Goal: Information Seeking & Learning: Learn about a topic

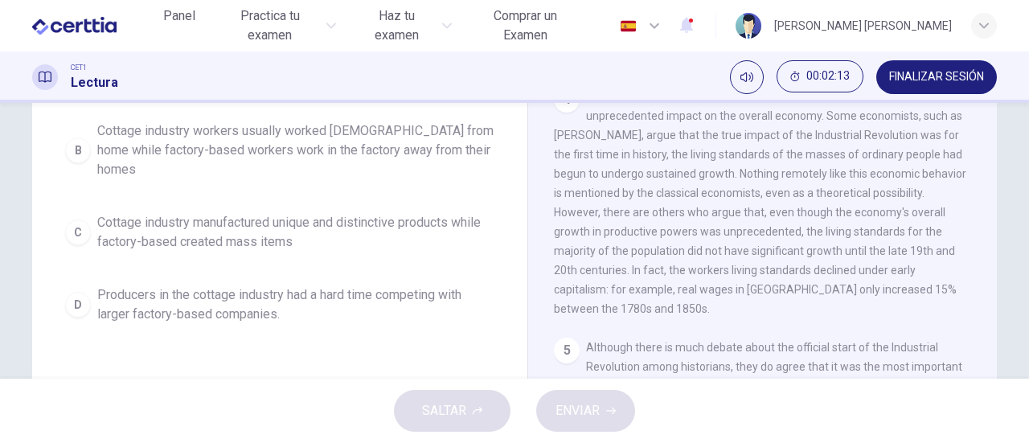
scroll to position [161, 0]
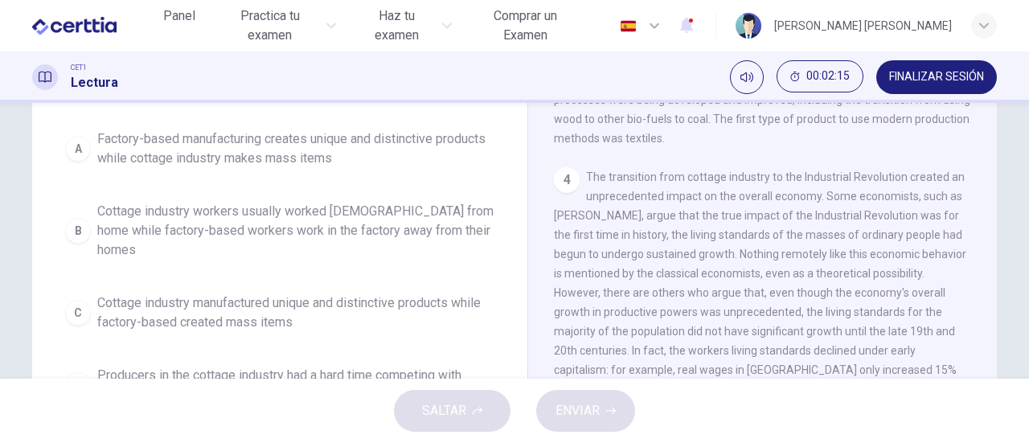
click at [384, 227] on span "Cottage industry workers usually worked [DEMOGRAPHIC_DATA] from home while fact…" at bounding box center [295, 231] width 397 height 58
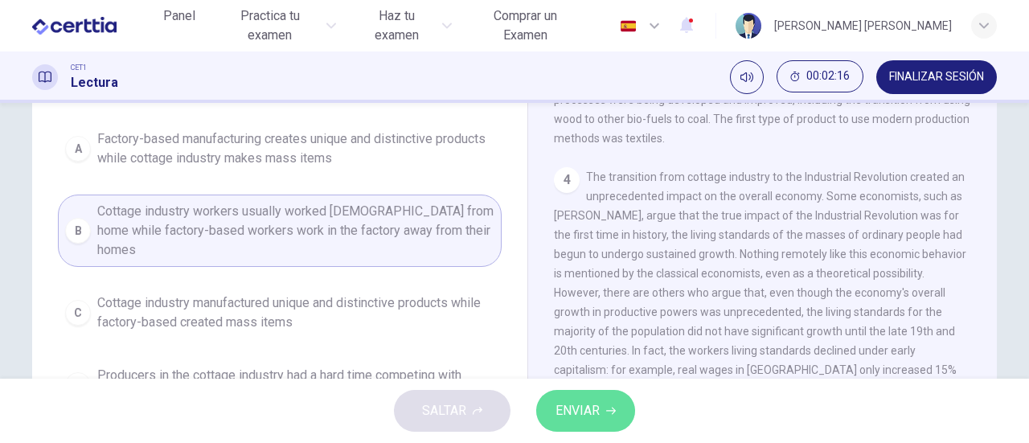
click at [593, 412] on span "ENVIAR" at bounding box center [577, 411] width 44 height 23
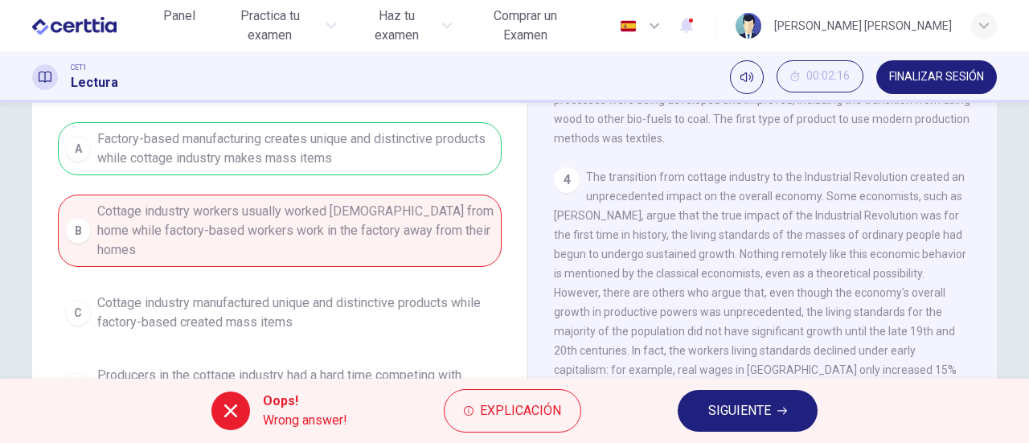
click at [755, 412] on span "SIGUIENTE" at bounding box center [739, 411] width 63 height 23
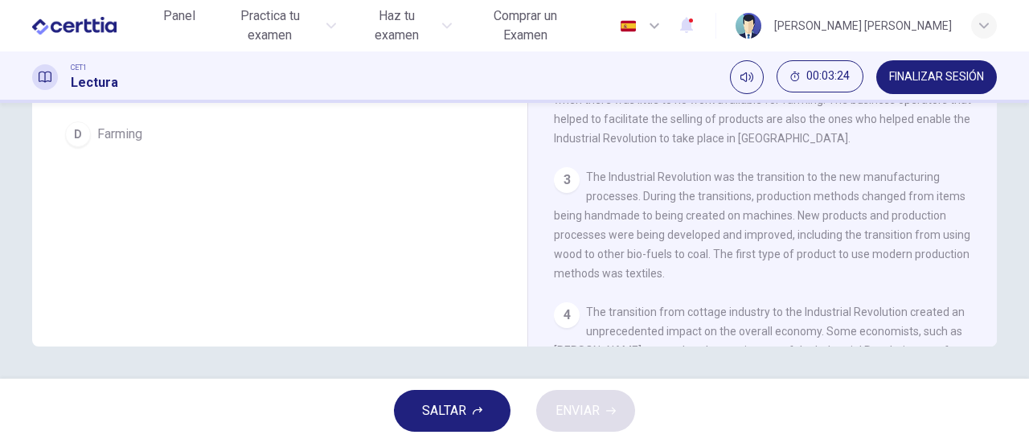
scroll to position [106, 0]
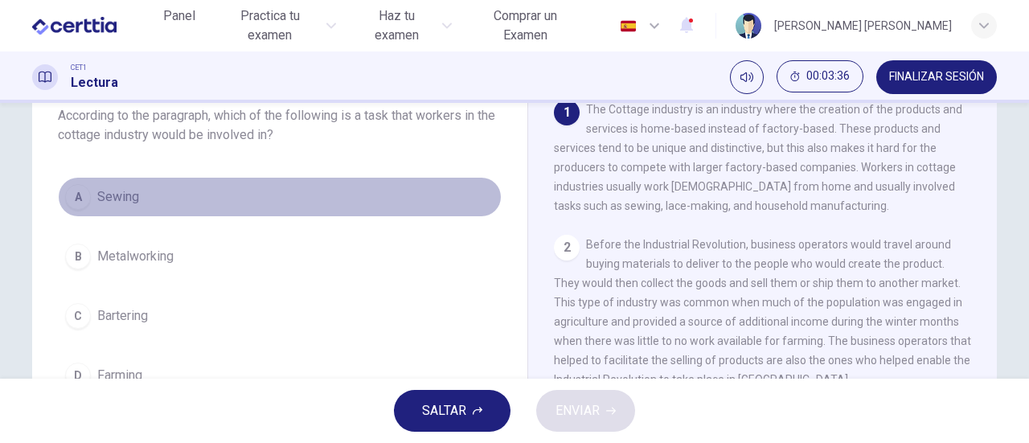
click at [66, 195] on div "A" at bounding box center [78, 197] width 26 height 26
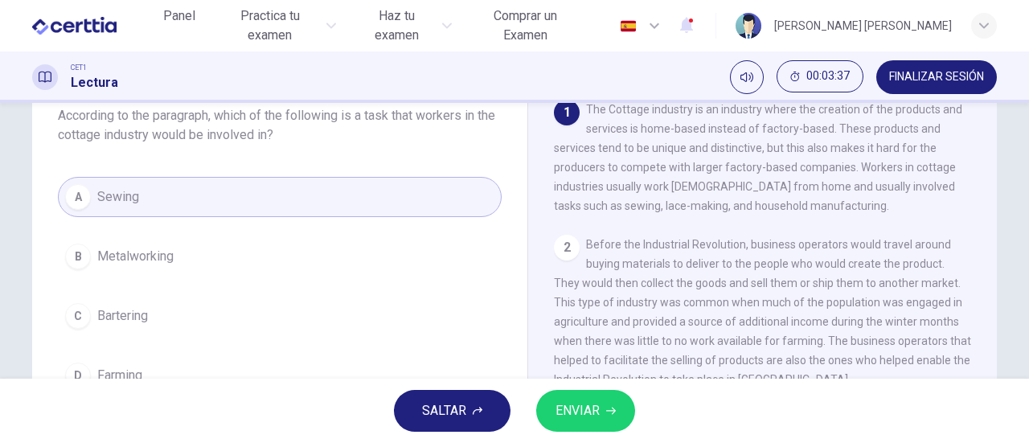
click at [584, 411] on span "ENVIAR" at bounding box center [577, 411] width 44 height 23
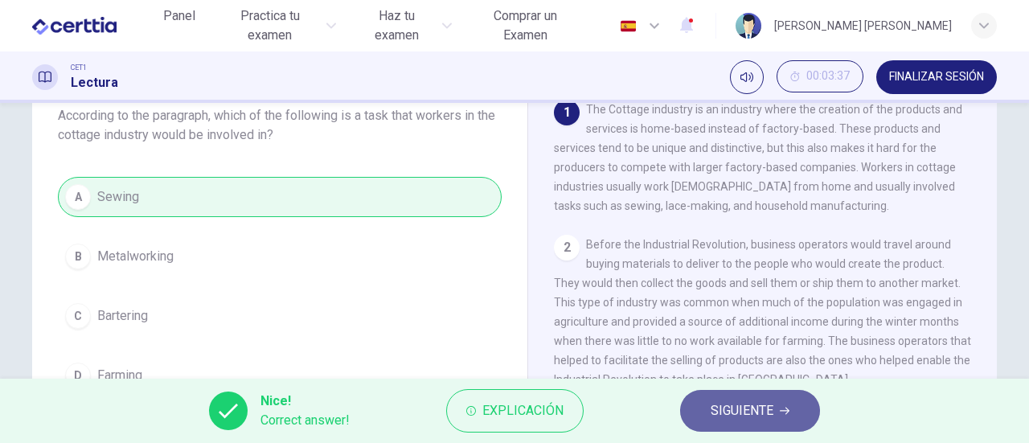
click at [756, 411] on span "SIGUIENTE" at bounding box center [742, 411] width 63 height 23
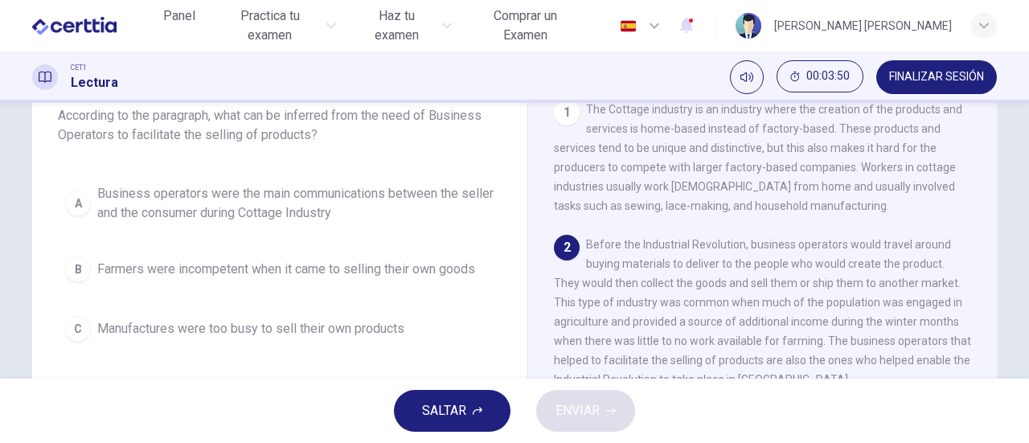
scroll to position [186, 0]
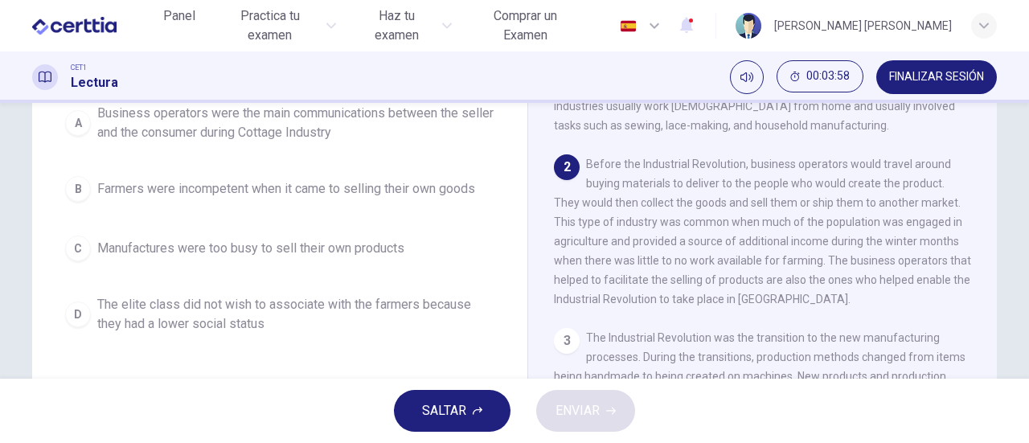
click at [264, 240] on span "Manufactures were too busy to sell their own products" at bounding box center [250, 248] width 307 height 19
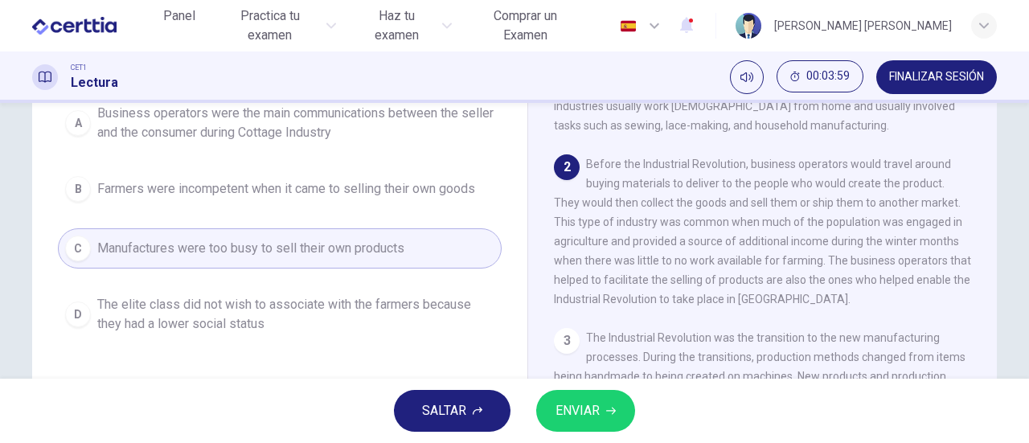
click at [591, 406] on span "ENVIAR" at bounding box center [577, 411] width 44 height 23
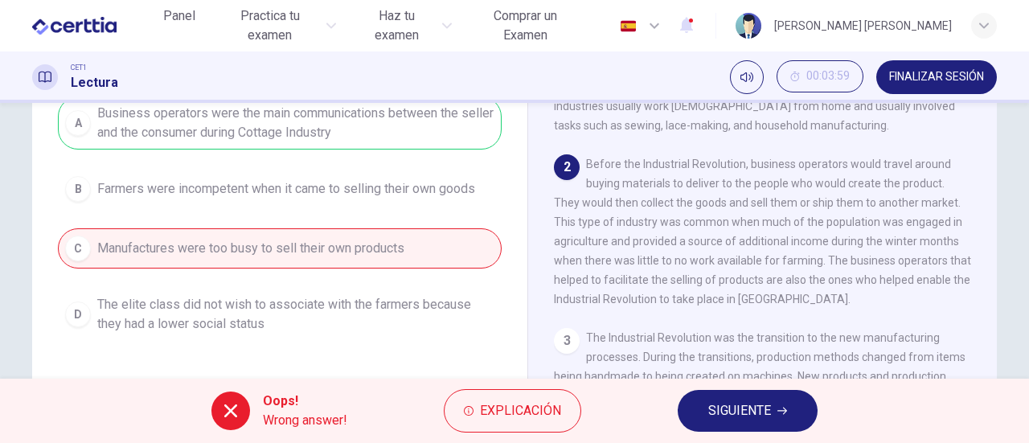
click at [714, 409] on span "SIGUIENTE" at bounding box center [739, 411] width 63 height 23
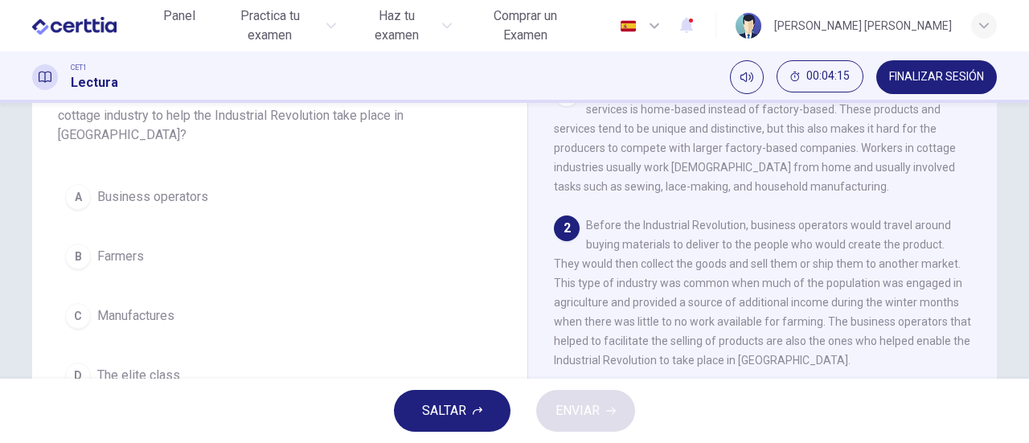
scroll to position [80, 0]
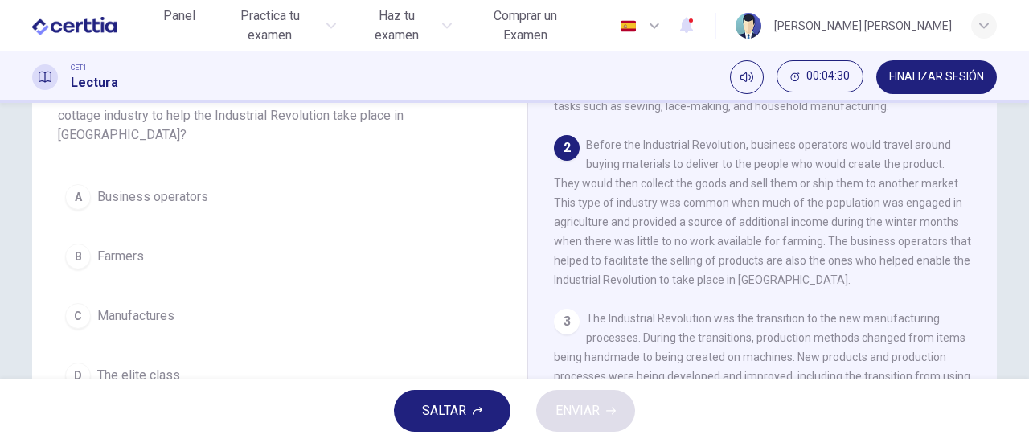
click at [124, 195] on span "Business operators" at bounding box center [152, 196] width 111 height 19
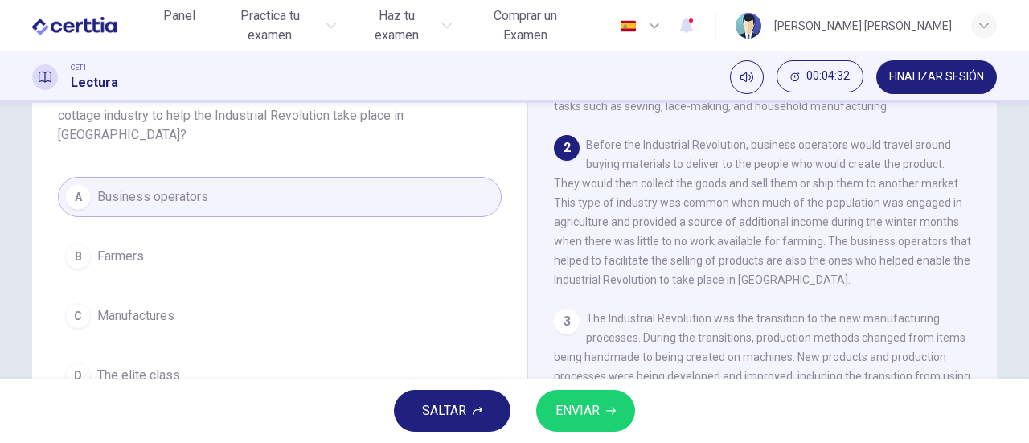
click at [609, 409] on icon "button" at bounding box center [611, 411] width 10 height 10
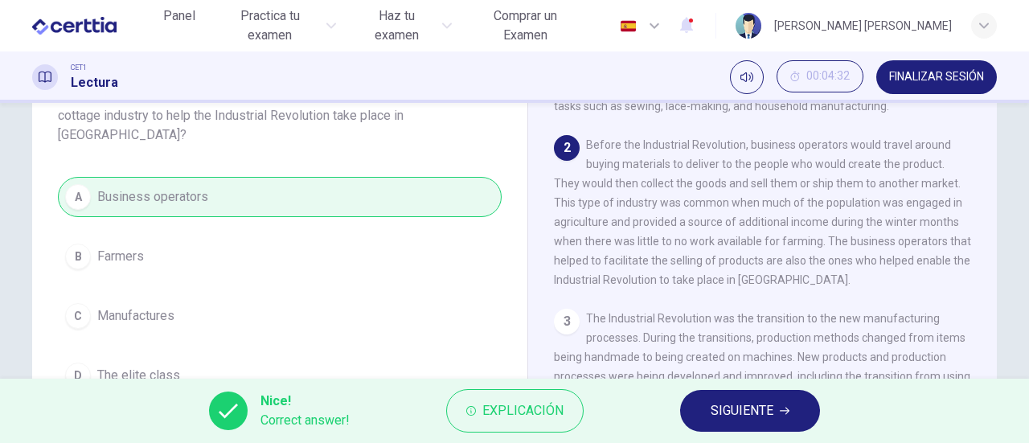
click at [749, 408] on span "SIGUIENTE" at bounding box center [742, 411] width 63 height 23
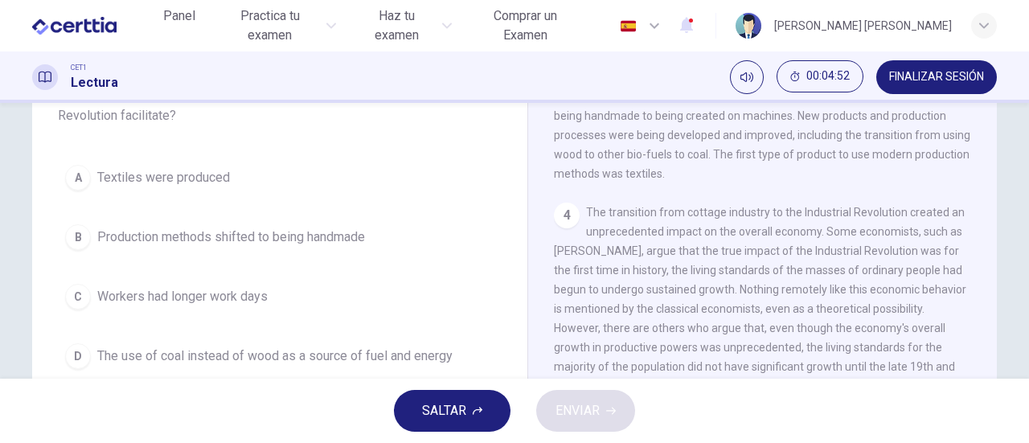
scroll to position [0, 0]
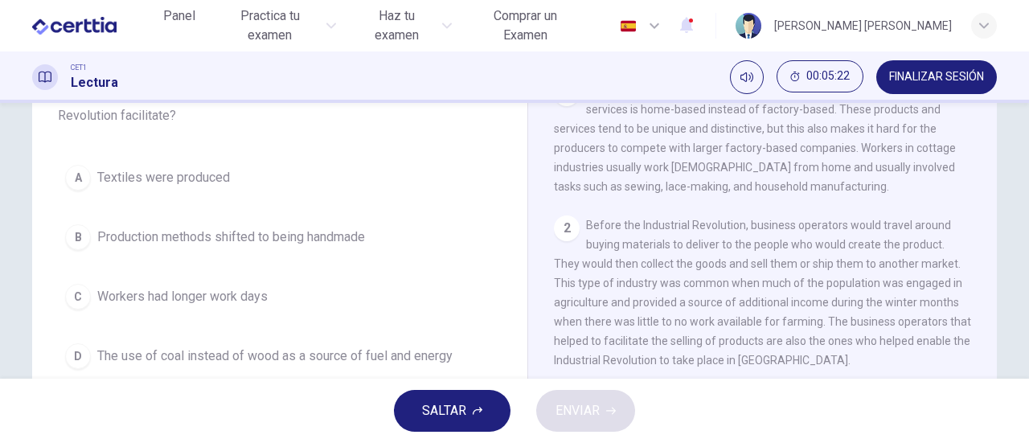
click at [318, 356] on span "The use of coal instead of wood as a source of fuel and energy" at bounding box center [274, 355] width 355 height 19
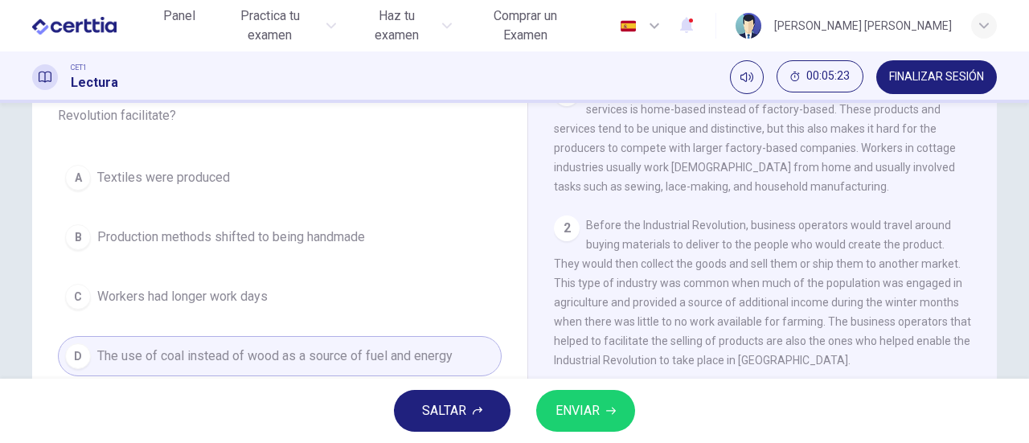
click at [588, 409] on span "ENVIAR" at bounding box center [577, 411] width 44 height 23
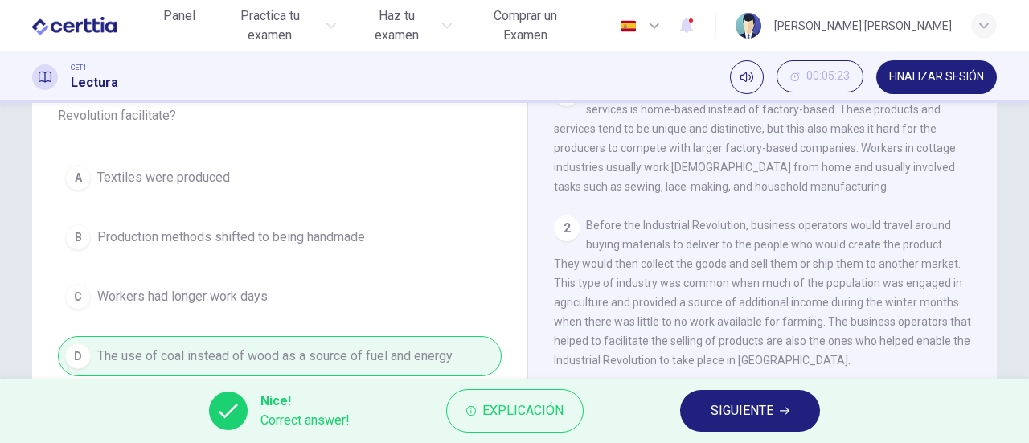
click at [762, 405] on span "SIGUIENTE" at bounding box center [742, 411] width 63 height 23
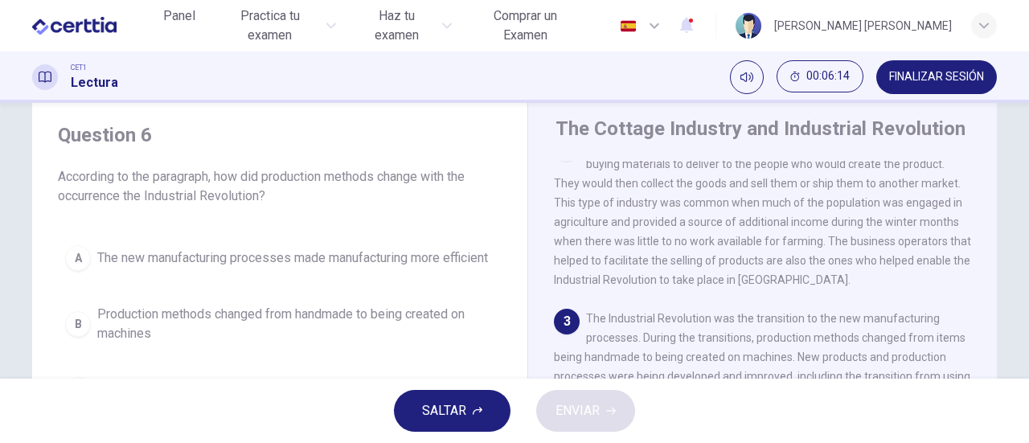
scroll to position [125, 0]
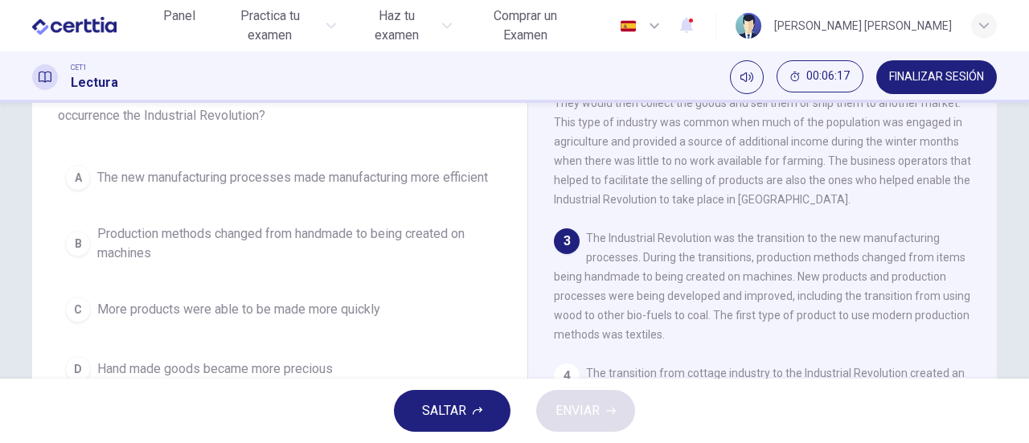
click at [203, 178] on span "The new manufacturing processes made manufacturing more efficient" at bounding box center [292, 177] width 391 height 19
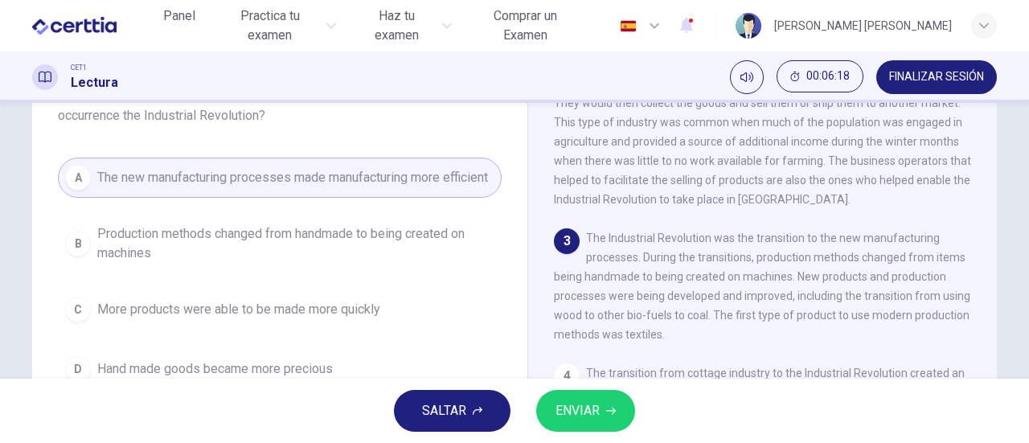
click at [578, 408] on span "ENVIAR" at bounding box center [577, 411] width 44 height 23
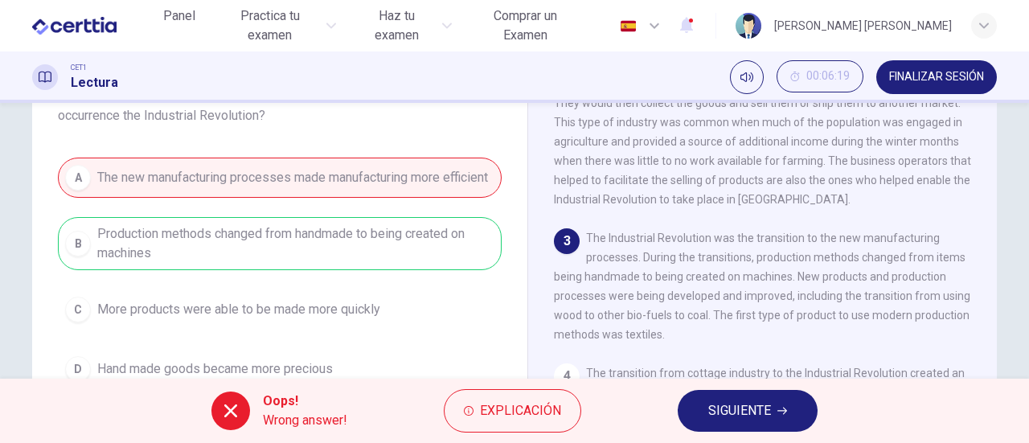
click at [756, 417] on span "SIGUIENTE" at bounding box center [739, 411] width 63 height 23
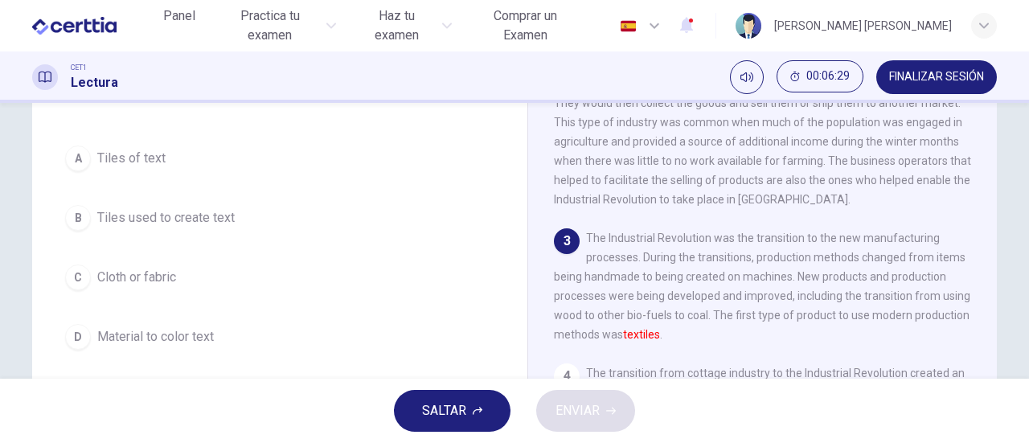
click at [141, 278] on span "Cloth or fabric" at bounding box center [136, 277] width 79 height 19
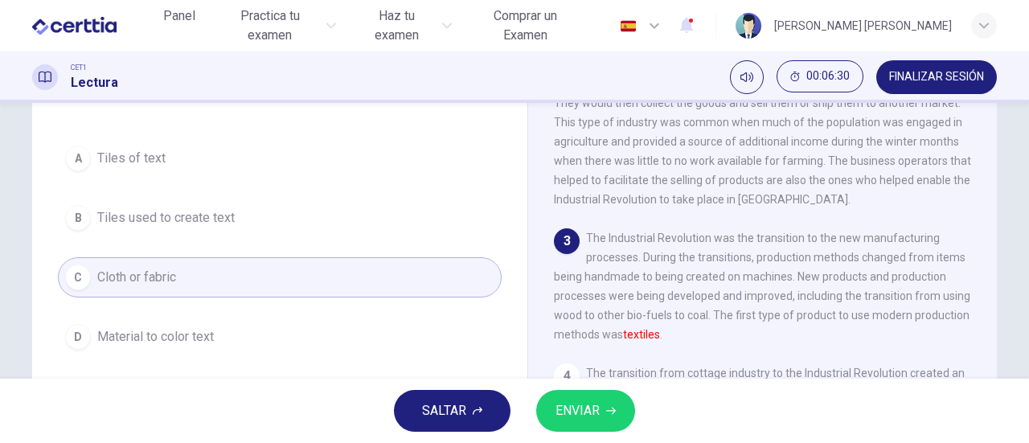
click at [592, 406] on span "ENVIAR" at bounding box center [577, 411] width 44 height 23
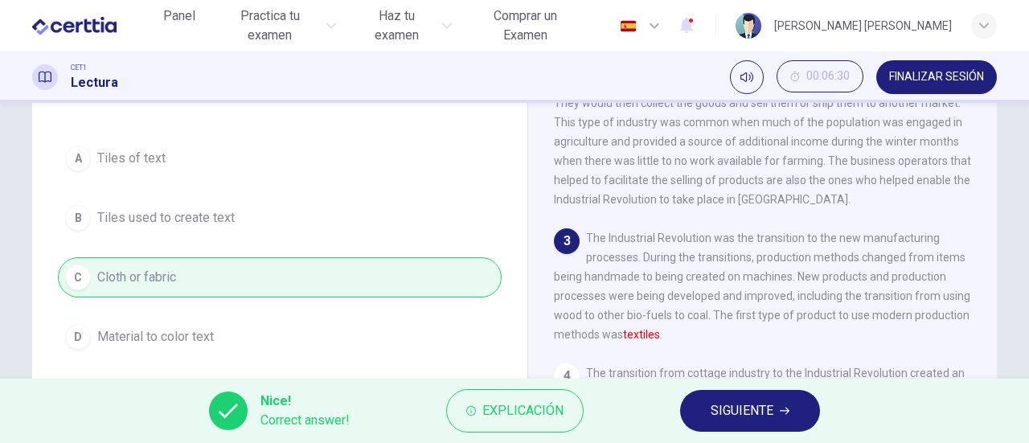
click at [688, 404] on button "SIGUIENTE" at bounding box center [750, 411] width 140 height 42
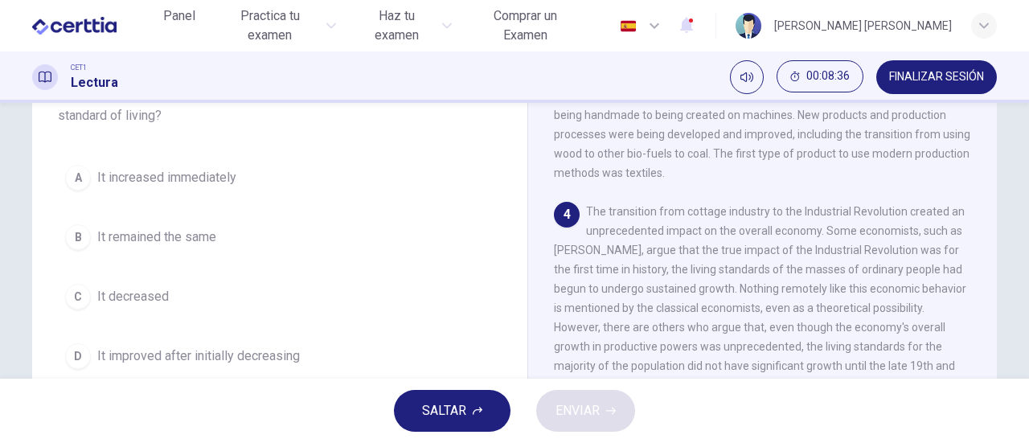
scroll to position [206, 0]
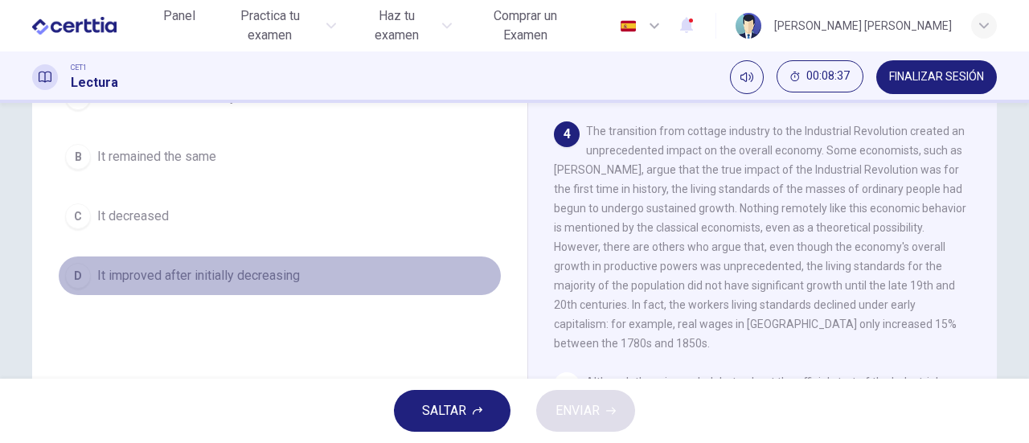
click at [270, 256] on button "D It improved after initially decreasing" at bounding box center [280, 276] width 444 height 40
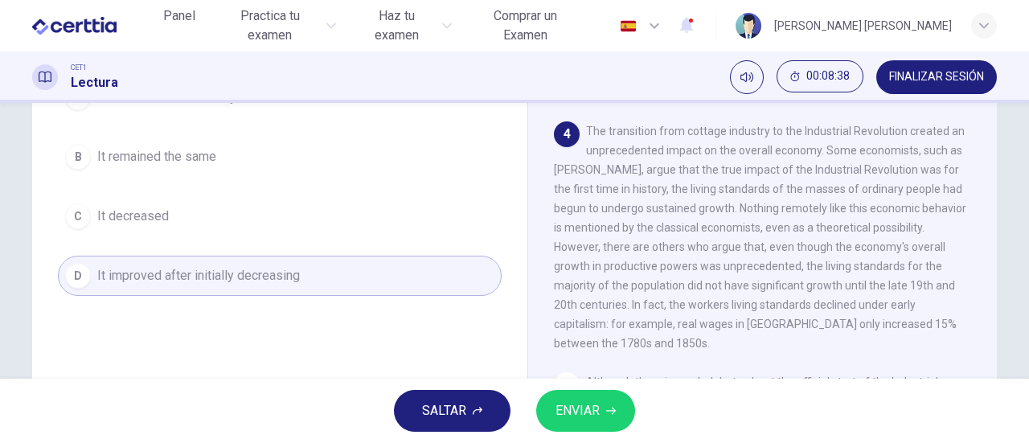
click at [574, 417] on span "ENVIAR" at bounding box center [577, 411] width 44 height 23
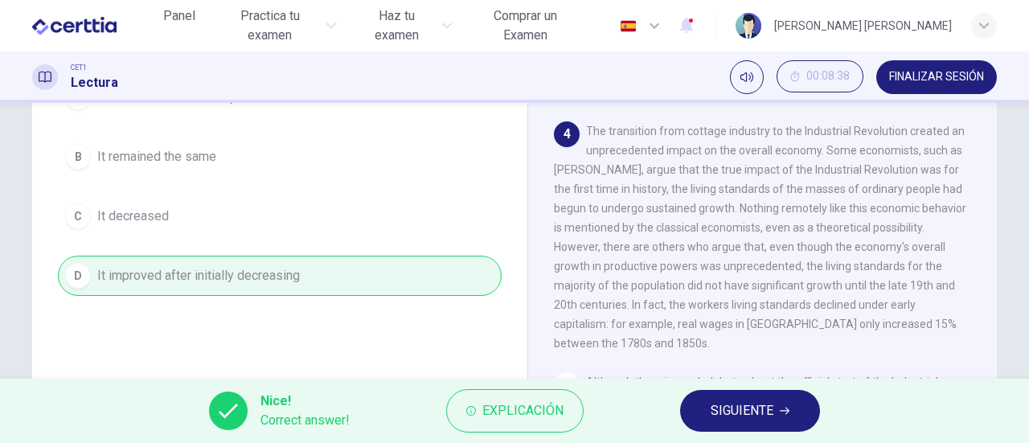
click at [760, 408] on span "SIGUIENTE" at bounding box center [742, 411] width 63 height 23
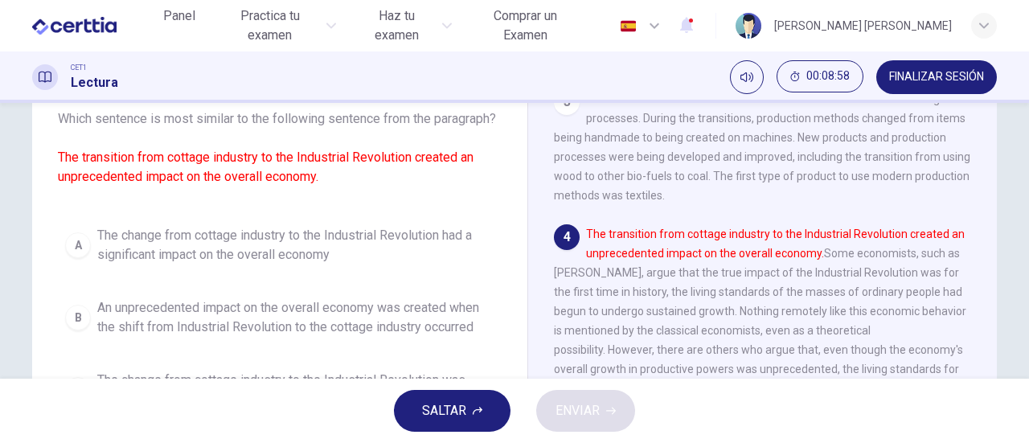
scroll to position [183, 0]
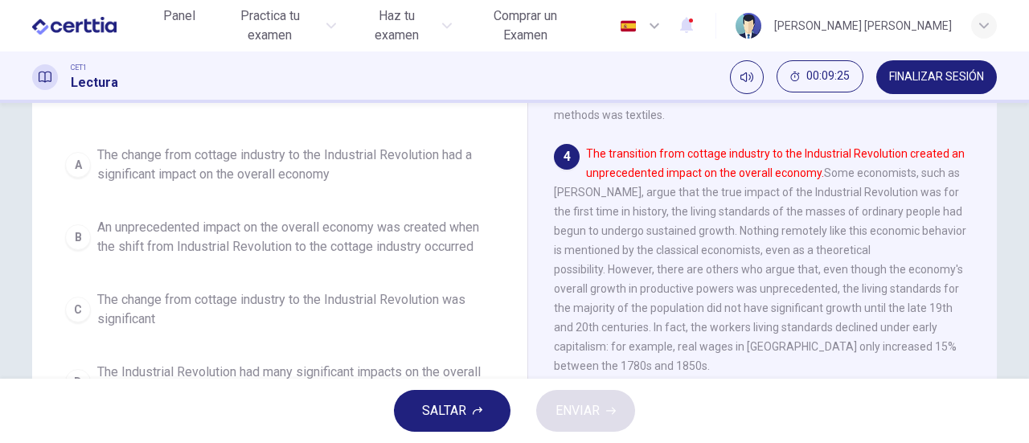
click at [238, 326] on span "The change from cottage industry to the Industrial Revolution was significant" at bounding box center [295, 309] width 397 height 39
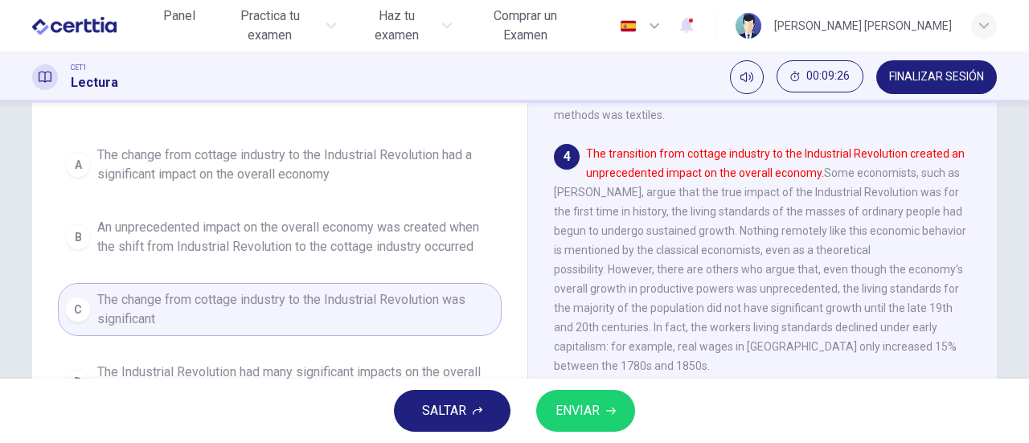
click at [582, 411] on span "ENVIAR" at bounding box center [577, 411] width 44 height 23
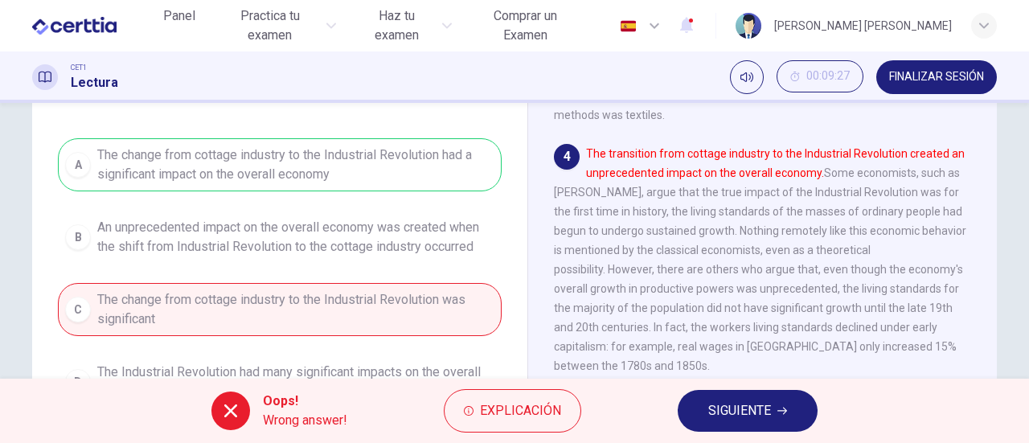
click at [732, 408] on span "SIGUIENTE" at bounding box center [739, 411] width 63 height 23
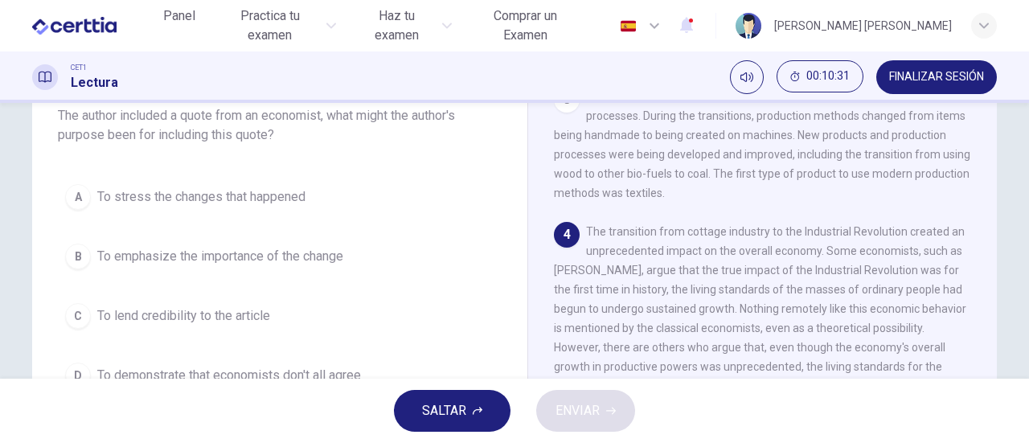
scroll to position [342, 0]
click at [216, 189] on span "To stress the changes that happened" at bounding box center [201, 196] width 208 height 19
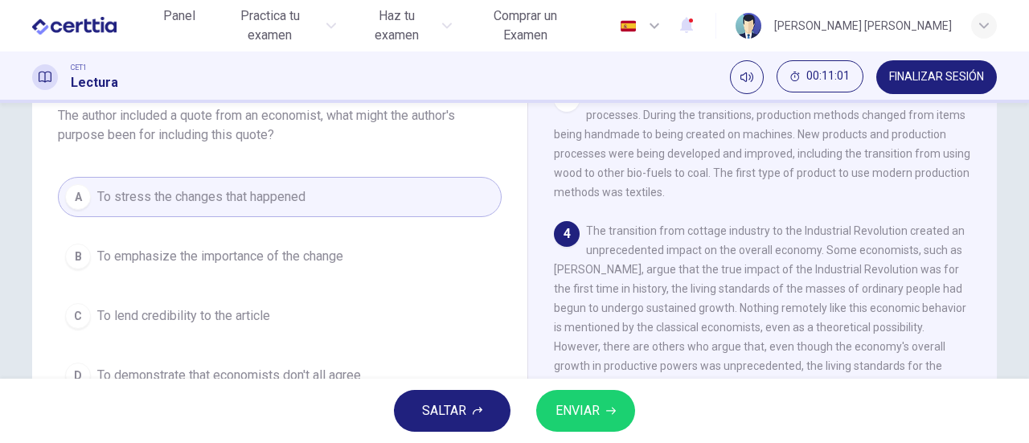
click at [564, 412] on span "ENVIAR" at bounding box center [577, 411] width 44 height 23
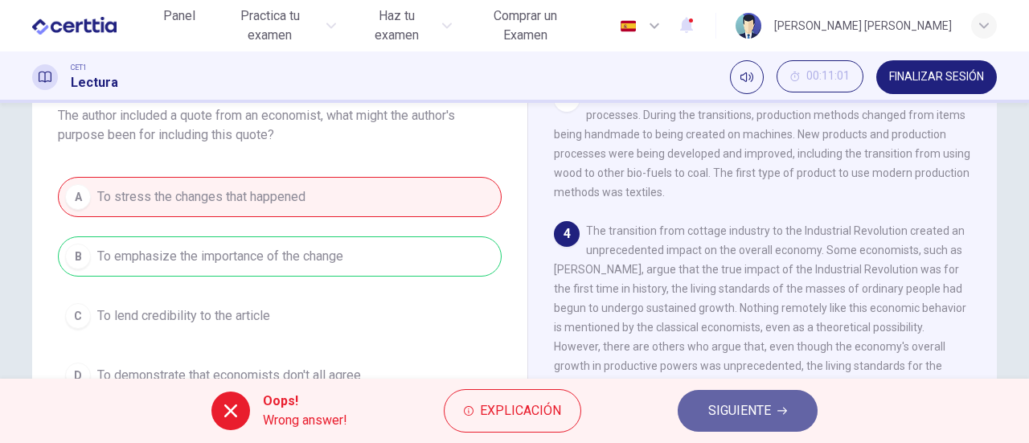
click at [755, 400] on span "SIGUIENTE" at bounding box center [739, 411] width 63 height 23
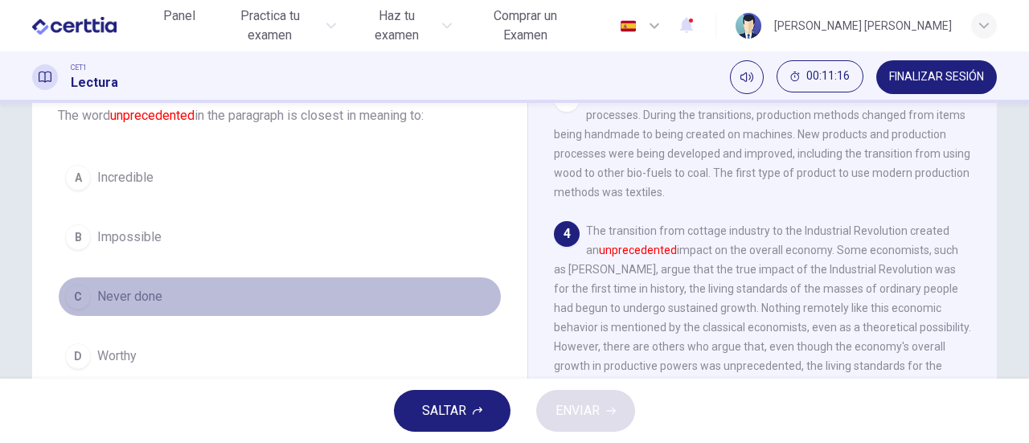
click at [121, 295] on span "Never done" at bounding box center [129, 296] width 65 height 19
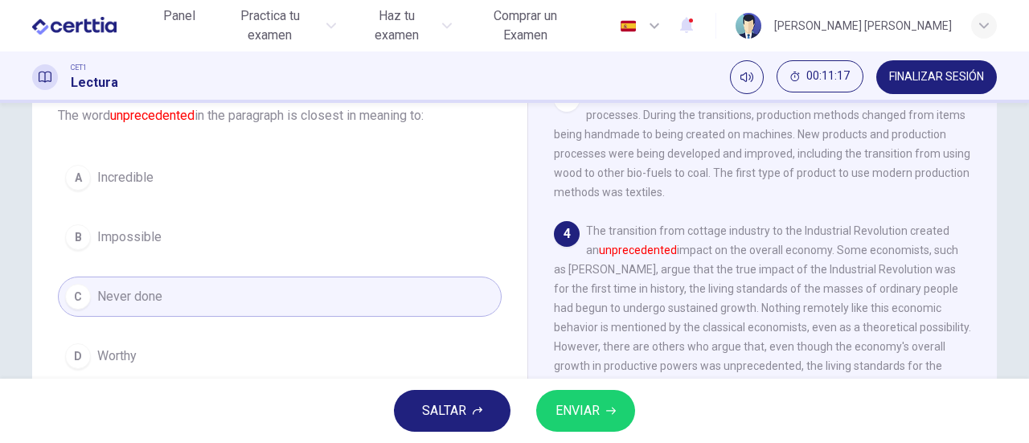
click at [596, 415] on span "ENVIAR" at bounding box center [577, 411] width 44 height 23
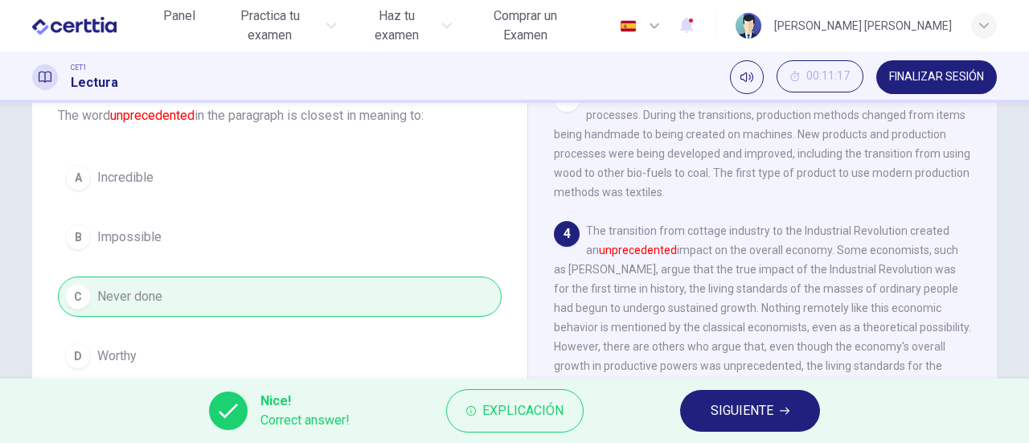
click at [740, 408] on span "SIGUIENTE" at bounding box center [742, 411] width 63 height 23
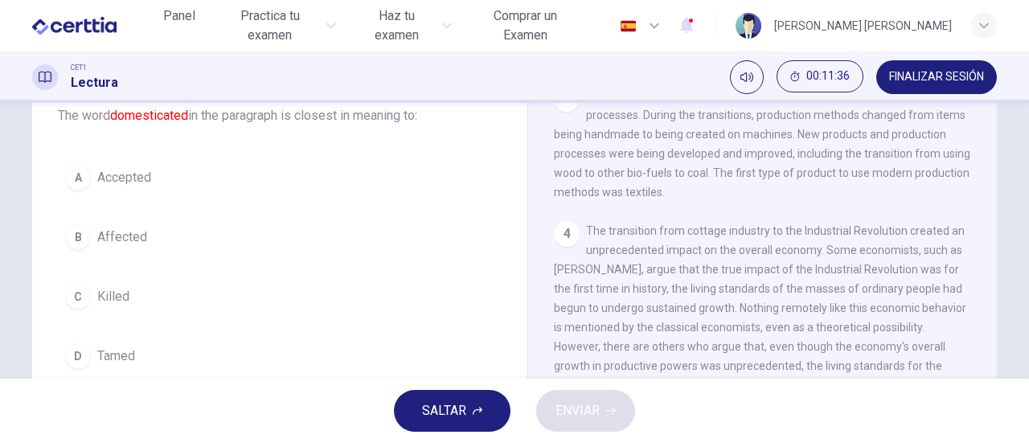
click at [76, 349] on div "D" at bounding box center [78, 356] width 26 height 26
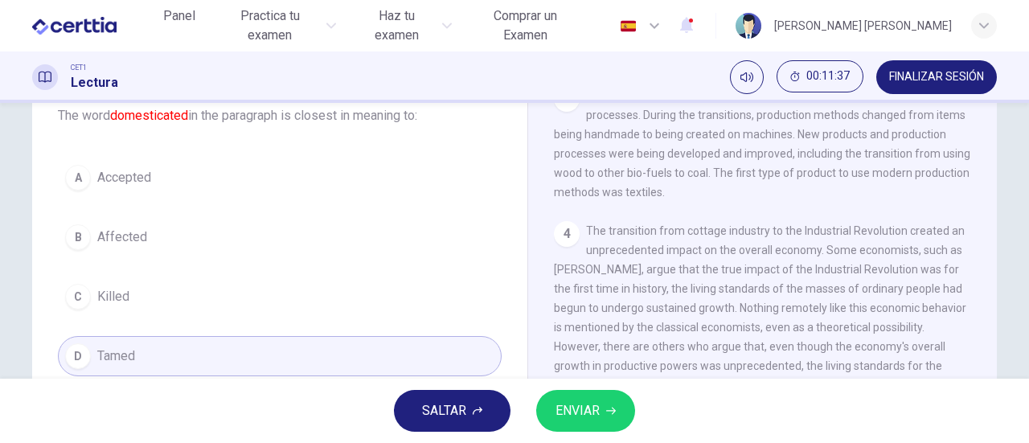
click at [601, 410] on button "ENVIAR" at bounding box center [585, 411] width 99 height 42
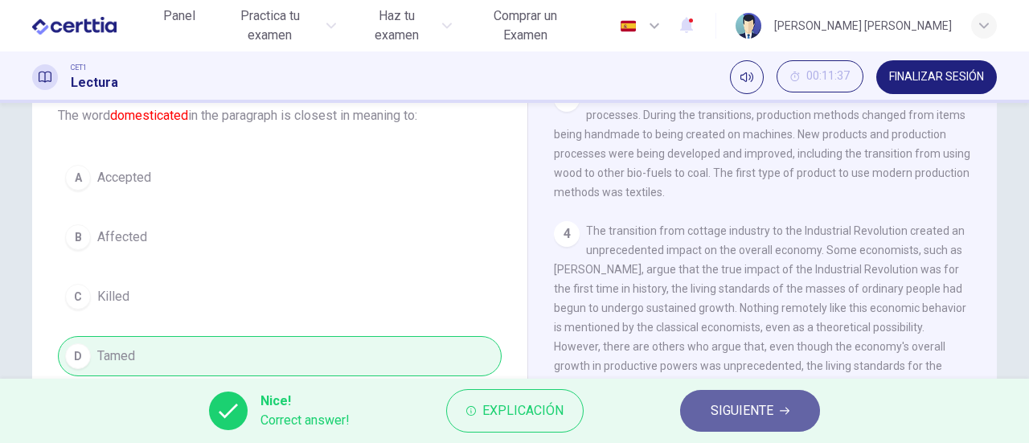
click at [730, 404] on span "SIGUIENTE" at bounding box center [742, 411] width 63 height 23
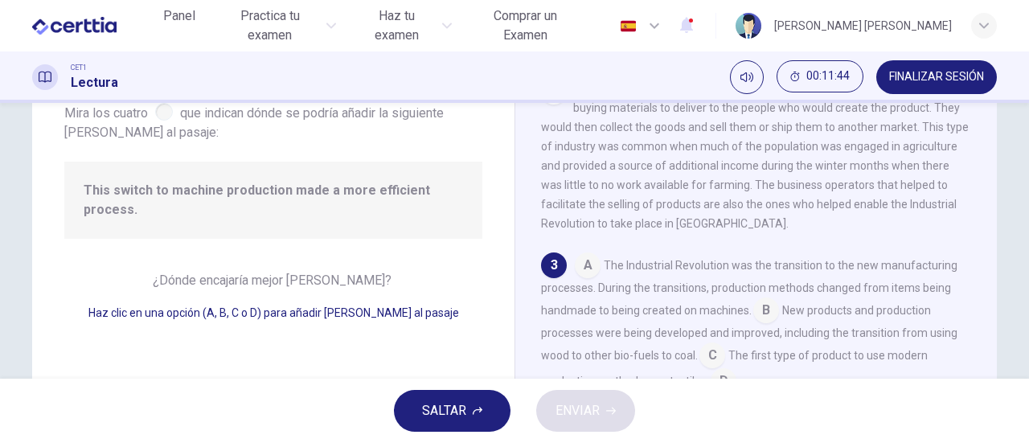
scroll to position [236, 0]
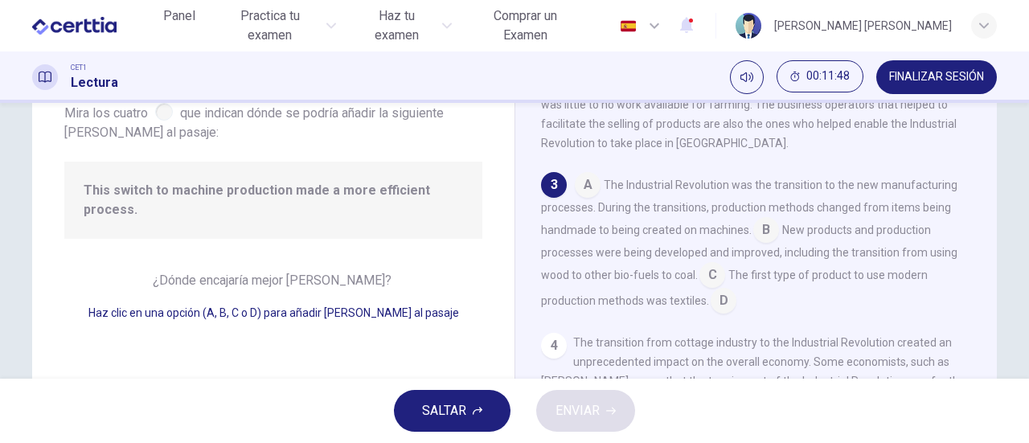
click at [759, 239] on input at bounding box center [766, 232] width 26 height 26
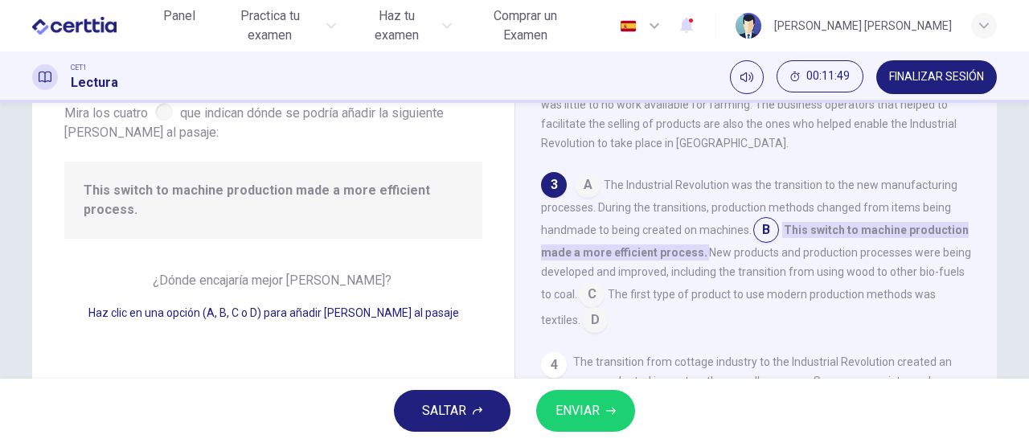
click at [588, 407] on span "ENVIAR" at bounding box center [577, 411] width 44 height 23
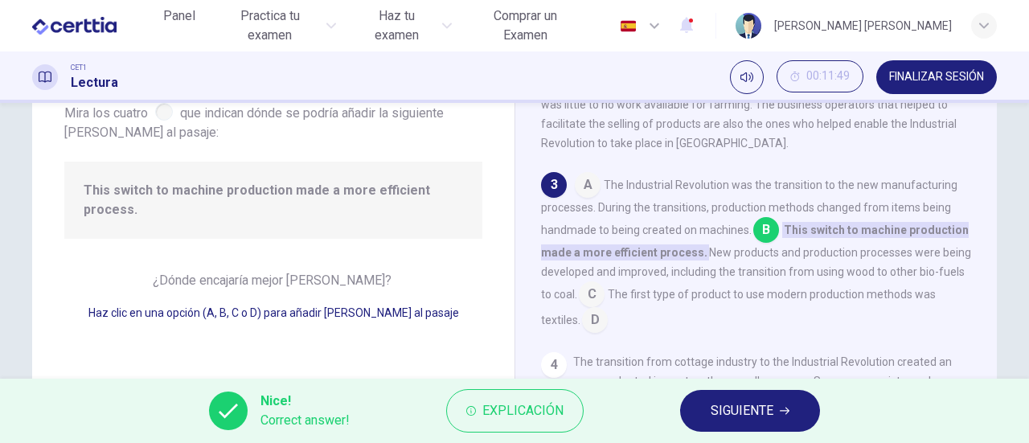
click at [765, 404] on span "SIGUIENTE" at bounding box center [742, 411] width 63 height 23
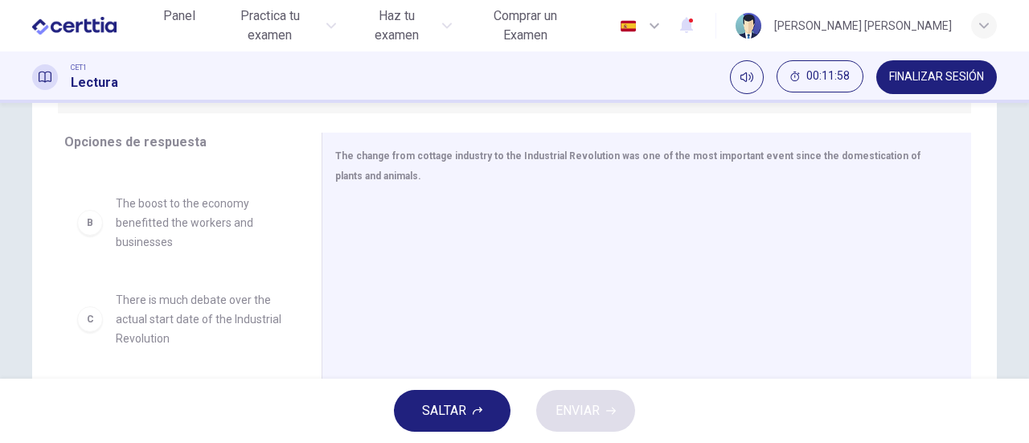
scroll to position [161, 0]
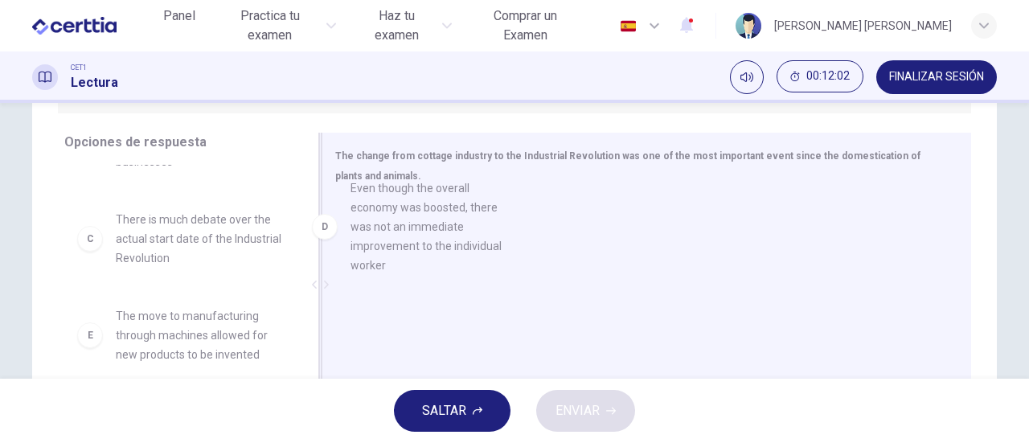
drag, startPoint x: 190, startPoint y: 322, endPoint x: 441, endPoint y: 206, distance: 277.3
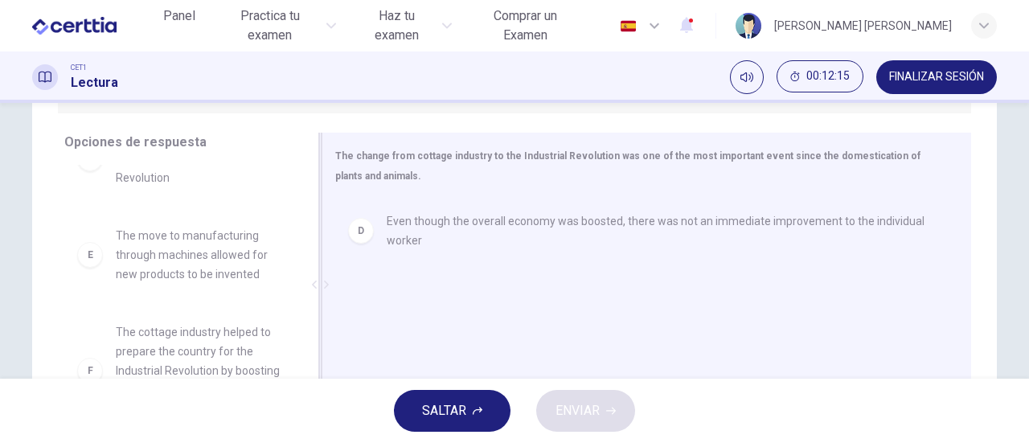
scroll to position [242, 0]
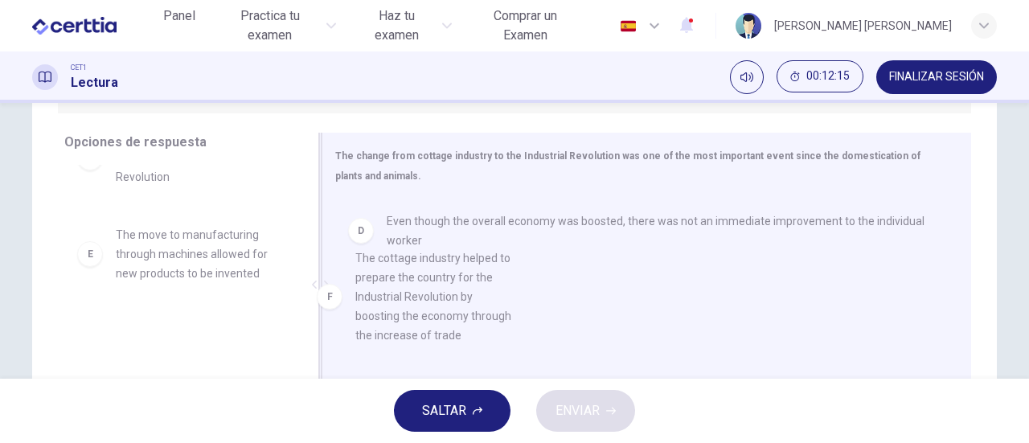
drag, startPoint x: 186, startPoint y: 340, endPoint x: 455, endPoint y: 268, distance: 278.1
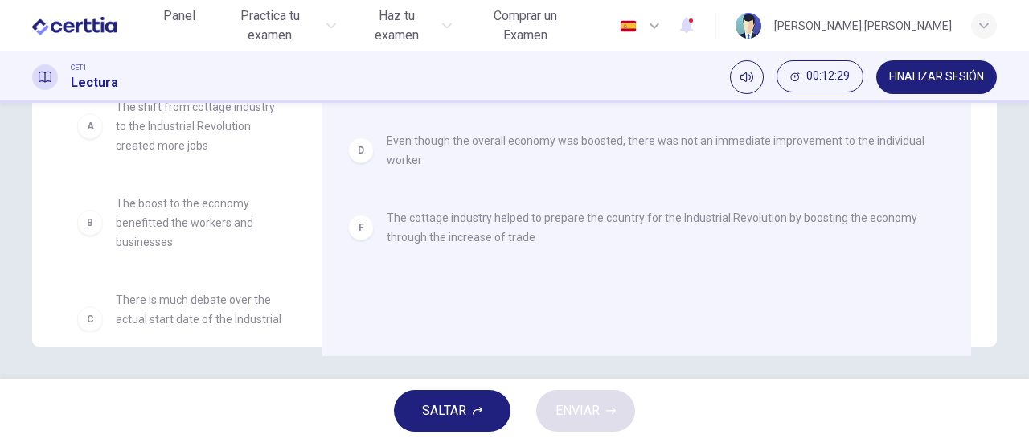
scroll to position [267, 0]
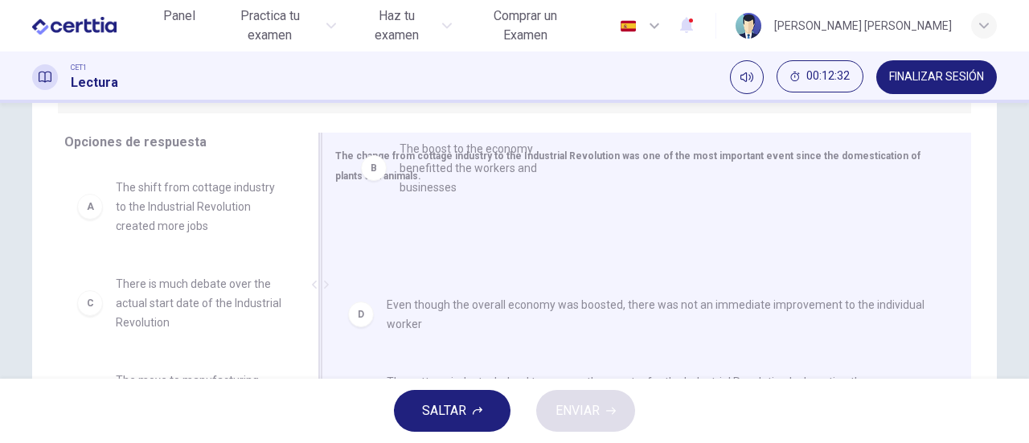
drag, startPoint x: 272, startPoint y: 251, endPoint x: 489, endPoint y: 163, distance: 234.1
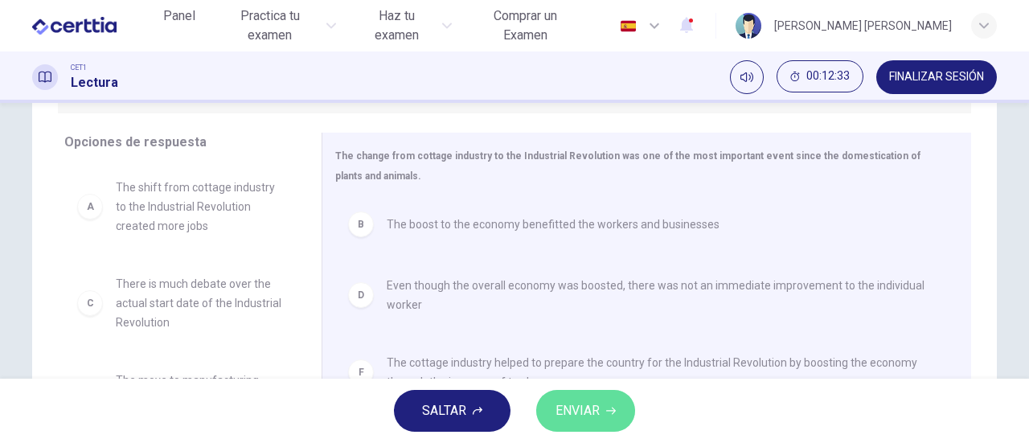
click at [577, 415] on span "ENVIAR" at bounding box center [577, 411] width 44 height 23
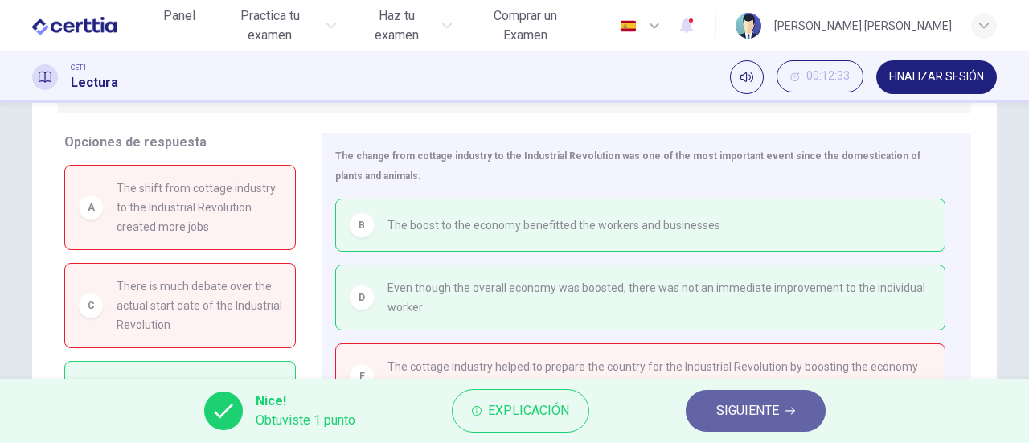
click at [768, 406] on span "SIGUIENTE" at bounding box center [747, 411] width 63 height 23
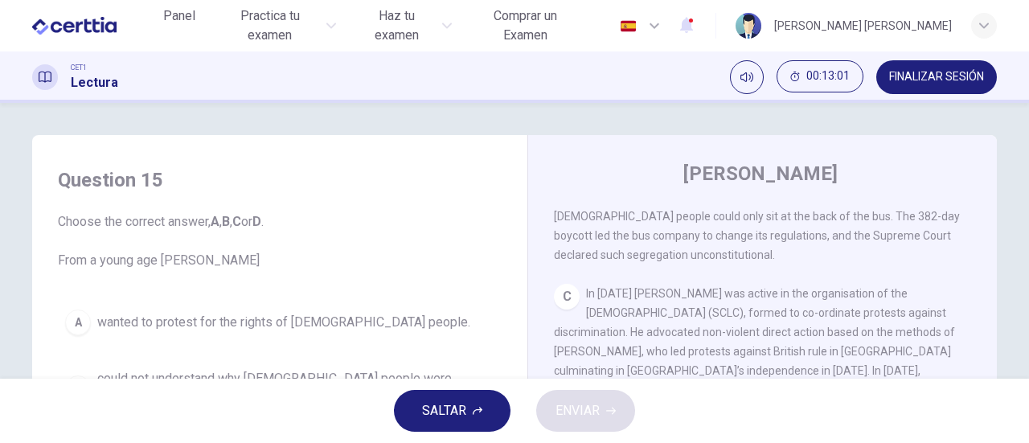
scroll to position [80, 0]
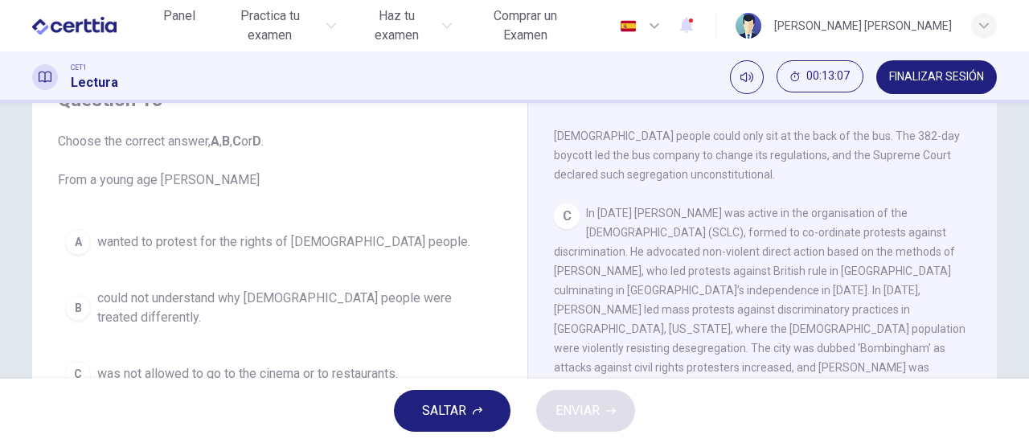
drag, startPoint x: 274, startPoint y: 302, endPoint x: 275, endPoint y: 223, distance: 78.8
click at [275, 223] on div "A wanted to protest for the rights of [DEMOGRAPHIC_DATA] people. B could not un…" at bounding box center [280, 344] width 444 height 244
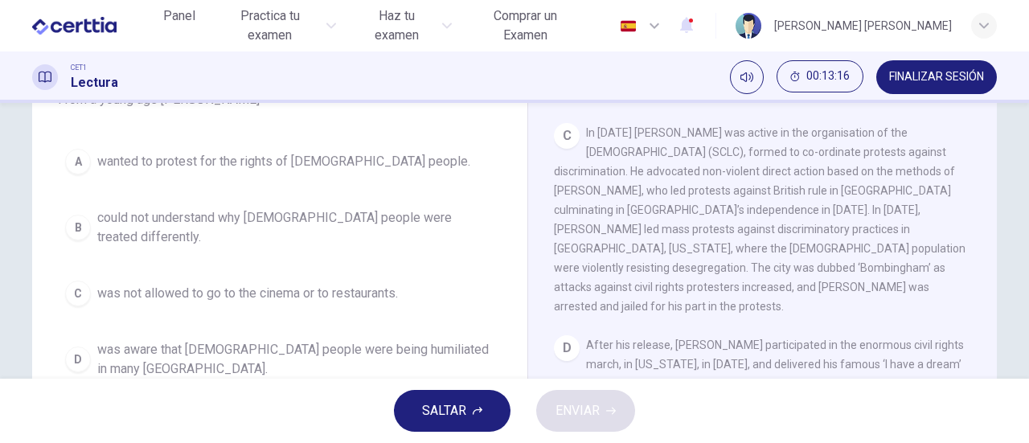
scroll to position [241, 0]
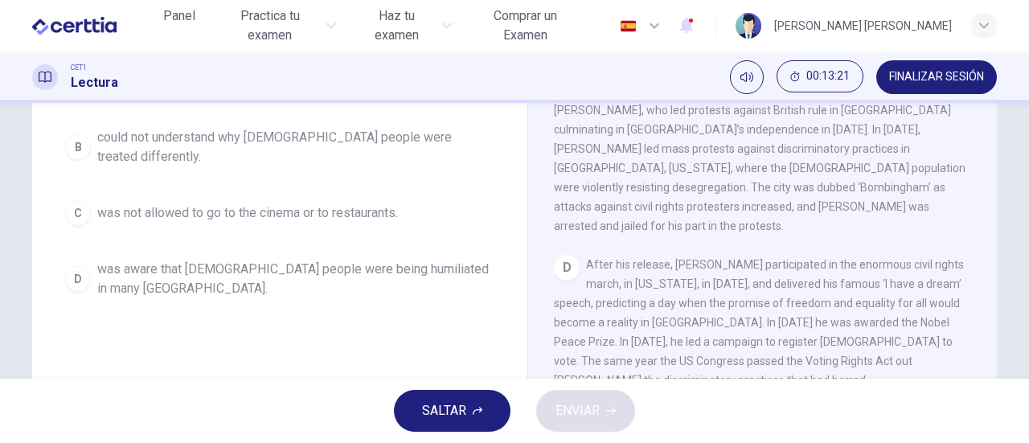
click at [65, 138] on div "B" at bounding box center [78, 147] width 26 height 26
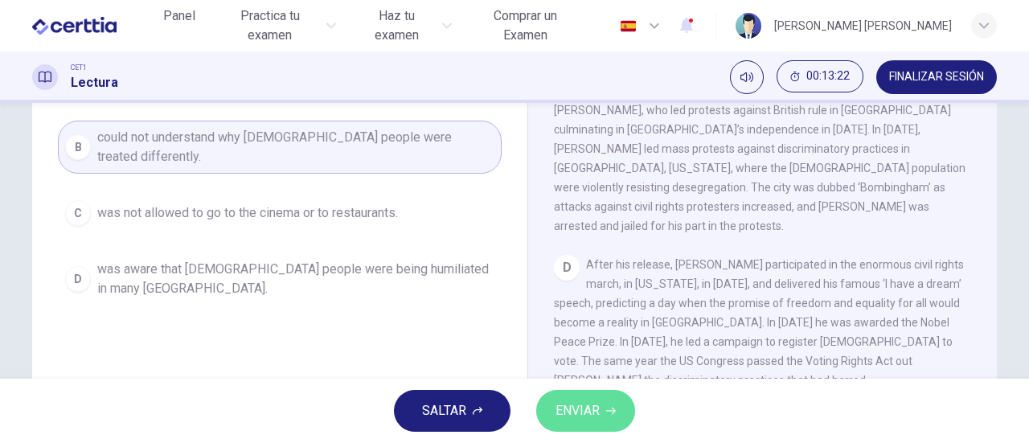
click at [601, 409] on button "ENVIAR" at bounding box center [585, 411] width 99 height 42
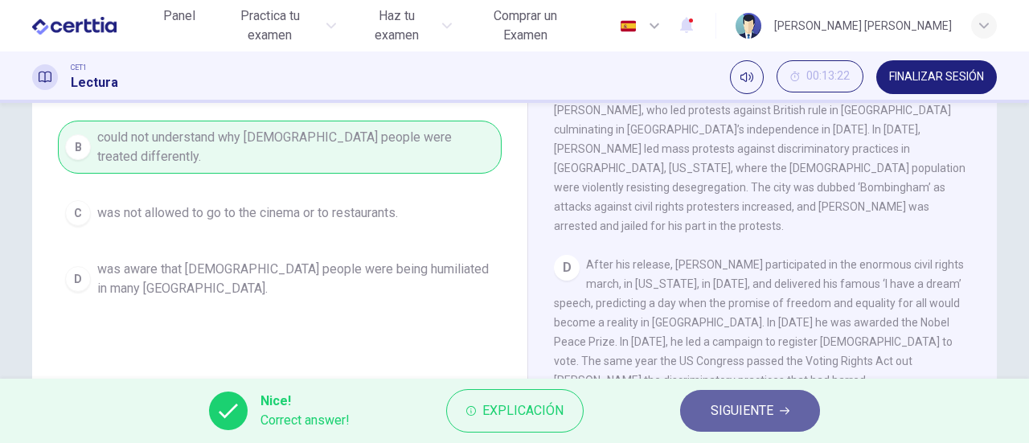
click at [718, 414] on span "SIGUIENTE" at bounding box center [742, 411] width 63 height 23
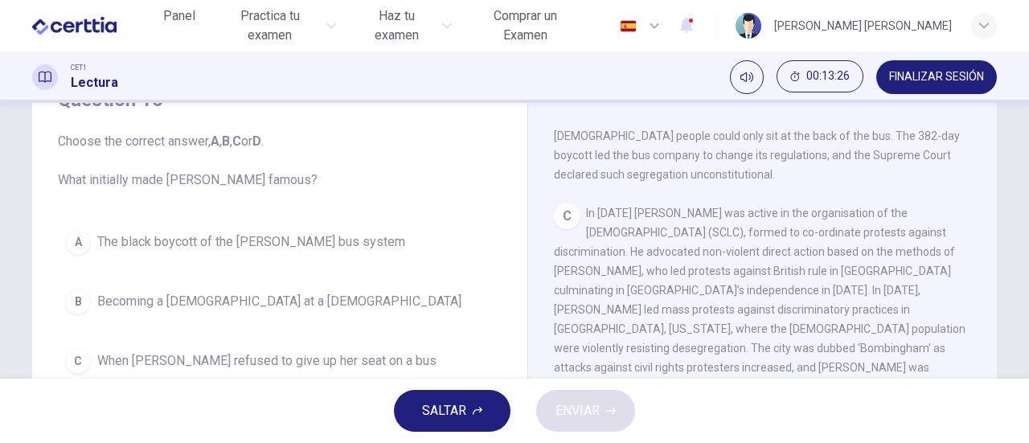
scroll to position [161, 0]
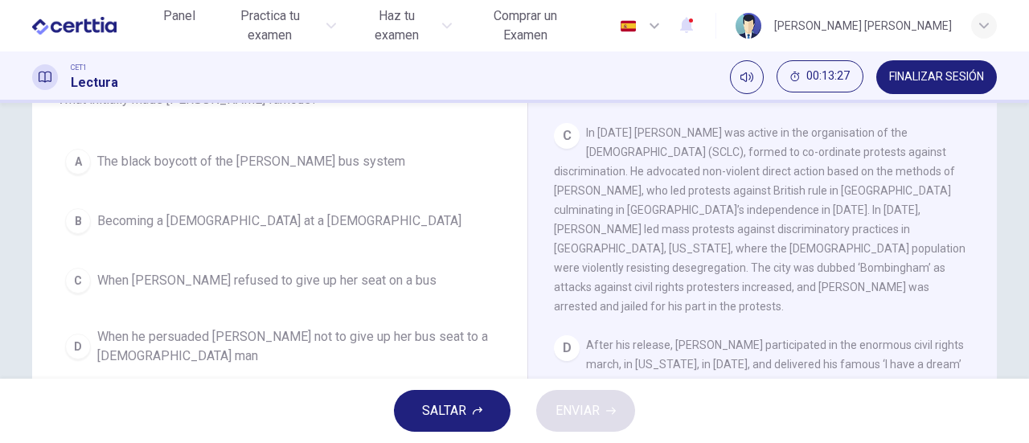
drag, startPoint x: 268, startPoint y: 224, endPoint x: 297, endPoint y: 232, distance: 30.0
click at [266, 224] on span "Becoming a [DEMOGRAPHIC_DATA] at a [DEMOGRAPHIC_DATA]" at bounding box center [279, 220] width 364 height 19
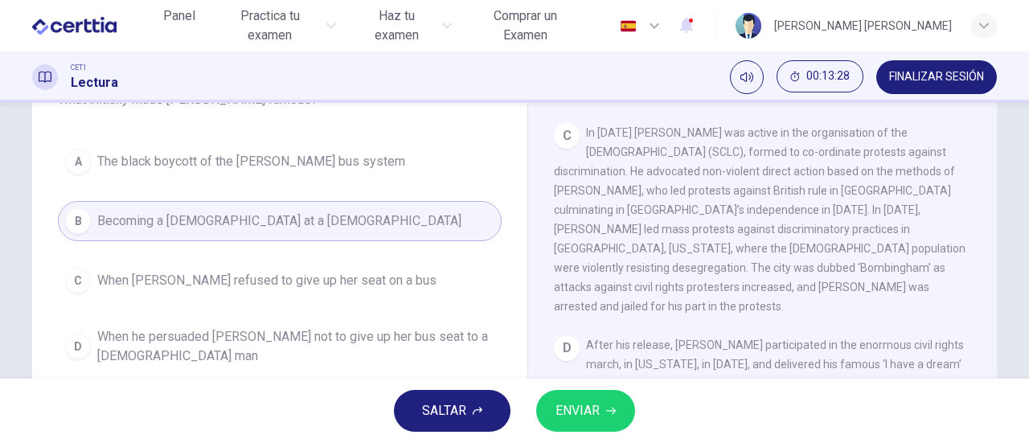
click at [597, 410] on span "ENVIAR" at bounding box center [577, 411] width 44 height 23
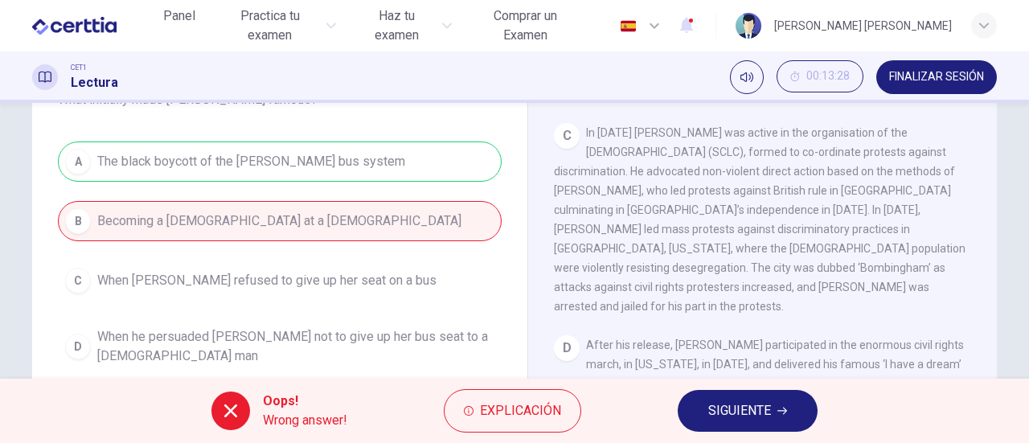
click at [713, 412] on span "SIGUIENTE" at bounding box center [739, 411] width 63 height 23
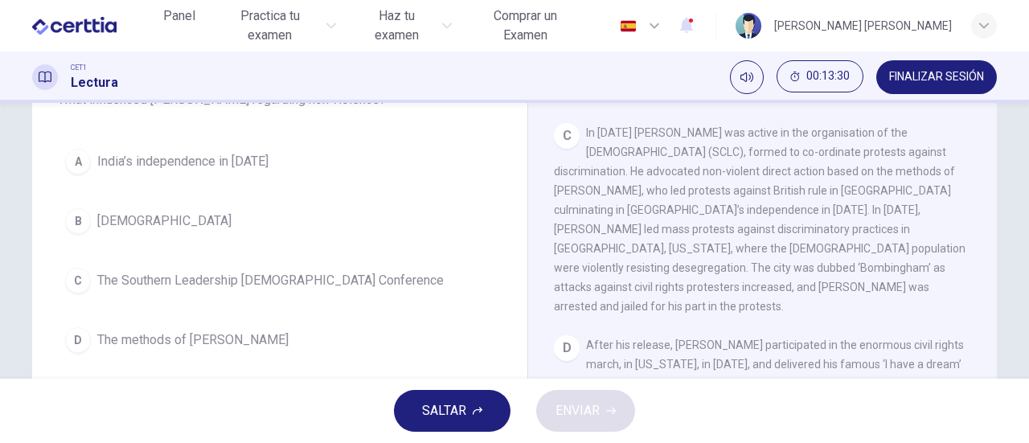
scroll to position [241, 0]
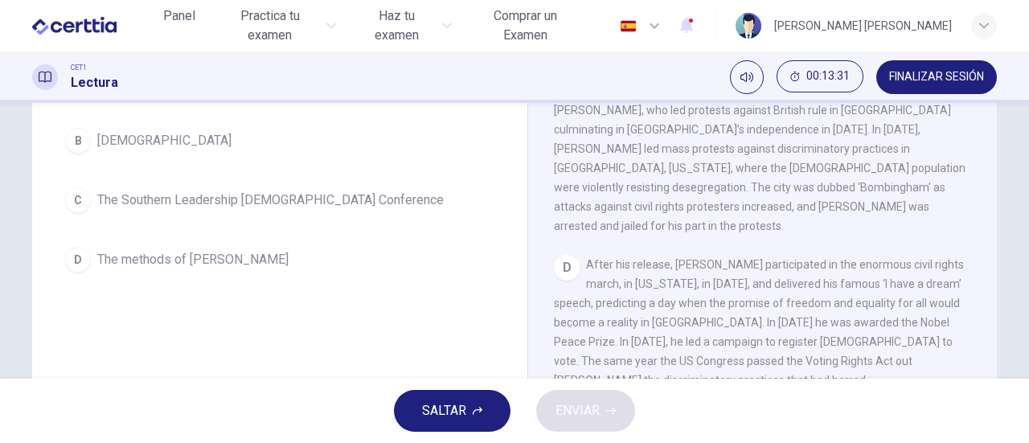
click at [151, 264] on span "The methods of [PERSON_NAME]" at bounding box center [192, 259] width 191 height 19
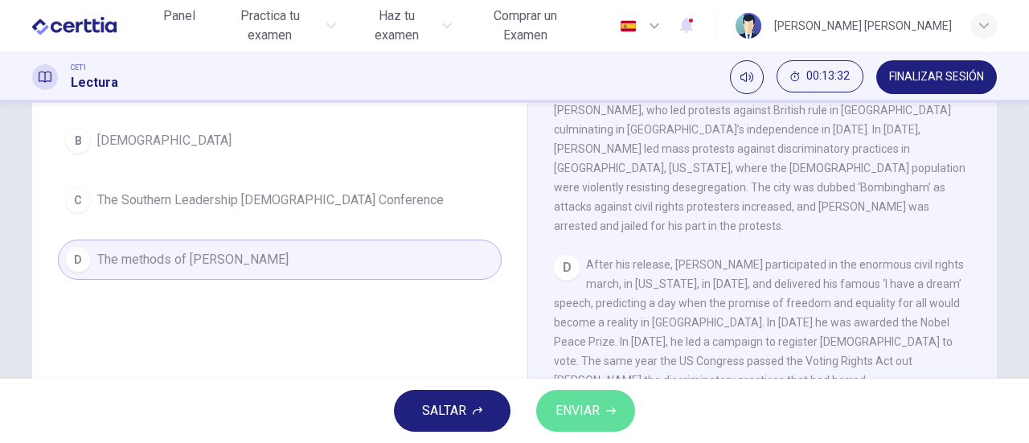
click at [568, 404] on span "ENVIAR" at bounding box center [577, 411] width 44 height 23
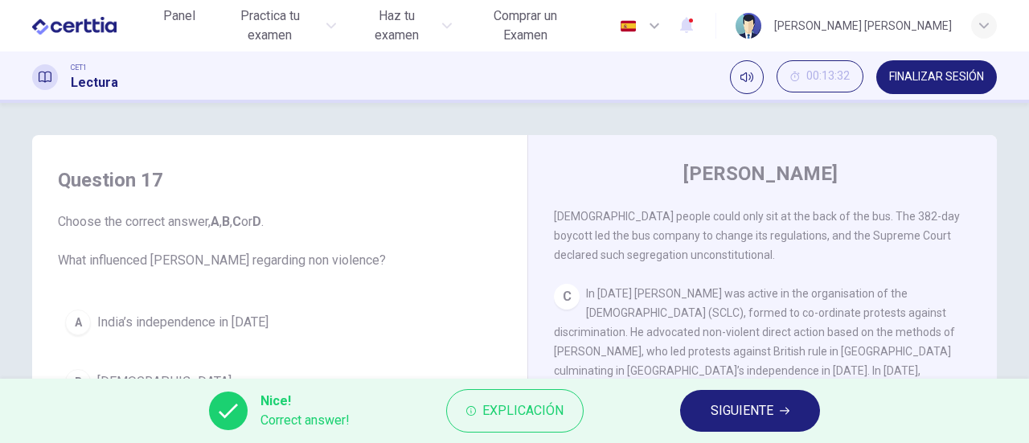
scroll to position [80, 0]
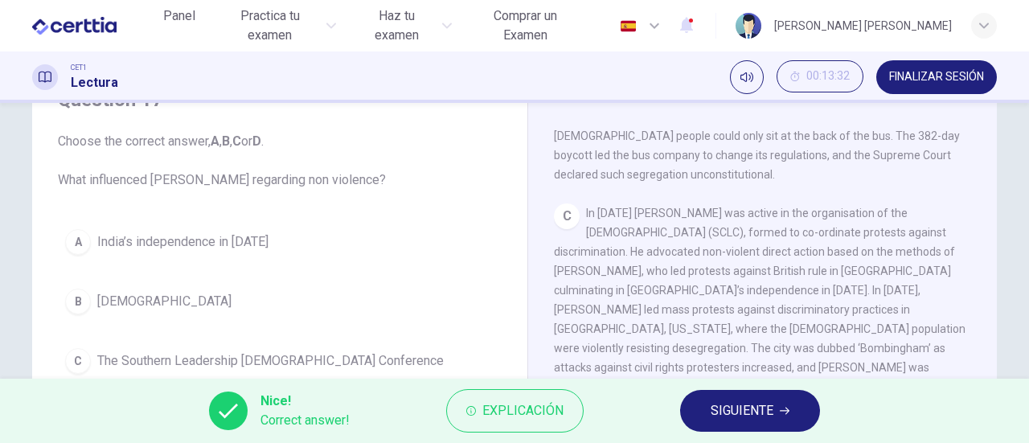
click at [725, 409] on span "SIGUIENTE" at bounding box center [742, 411] width 63 height 23
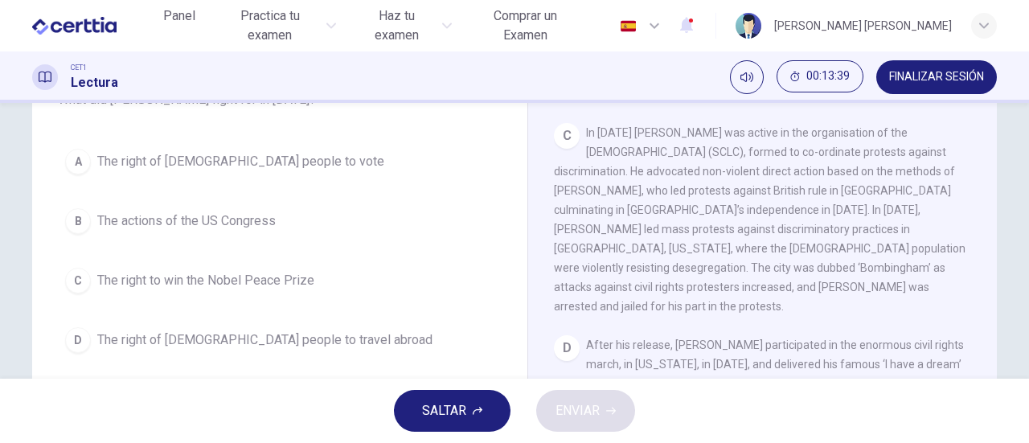
scroll to position [884, 0]
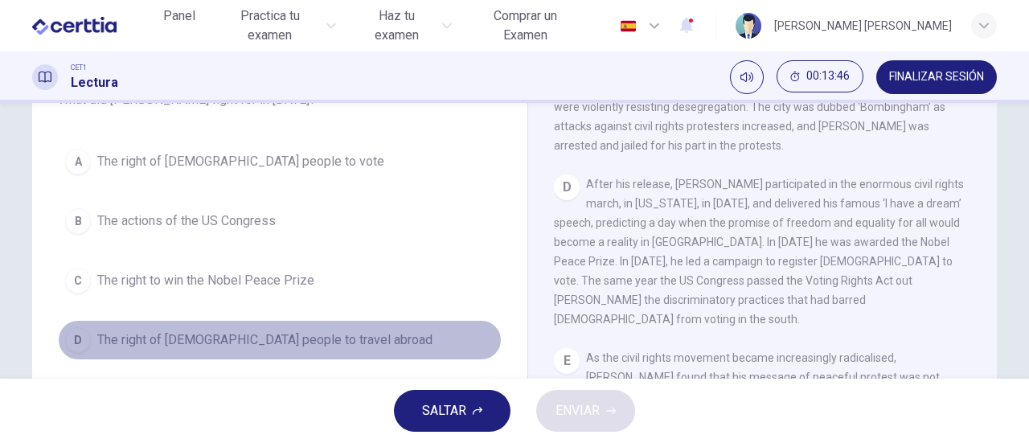
click at [256, 340] on span "The right of [DEMOGRAPHIC_DATA] people to travel abroad" at bounding box center [264, 339] width 335 height 19
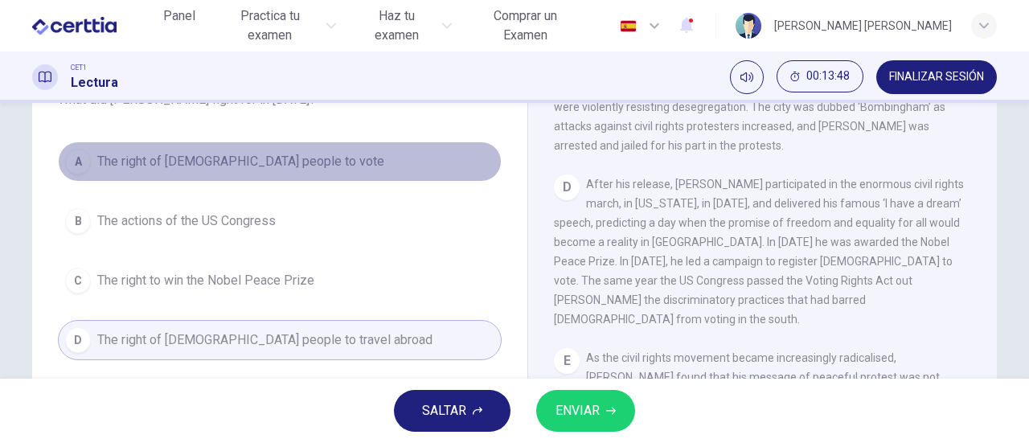
click at [238, 155] on span "The right of [DEMOGRAPHIC_DATA] people to vote" at bounding box center [240, 161] width 287 height 19
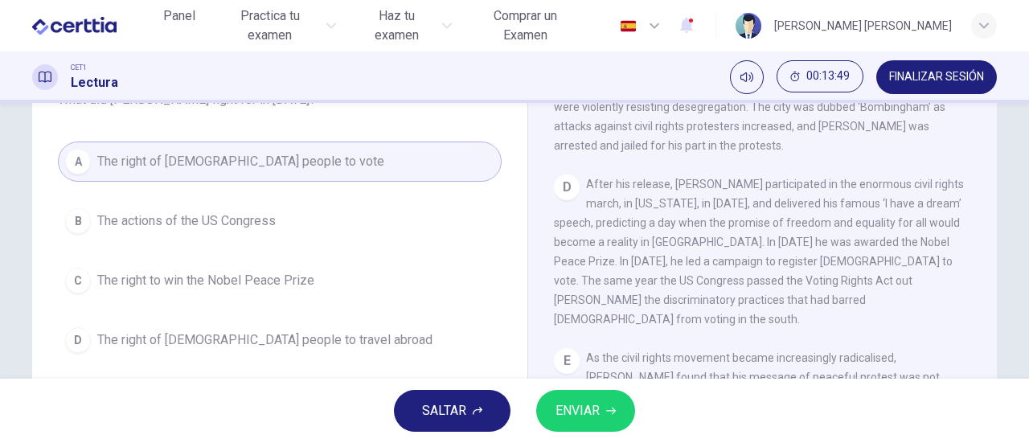
click at [591, 413] on span "ENVIAR" at bounding box center [577, 411] width 44 height 23
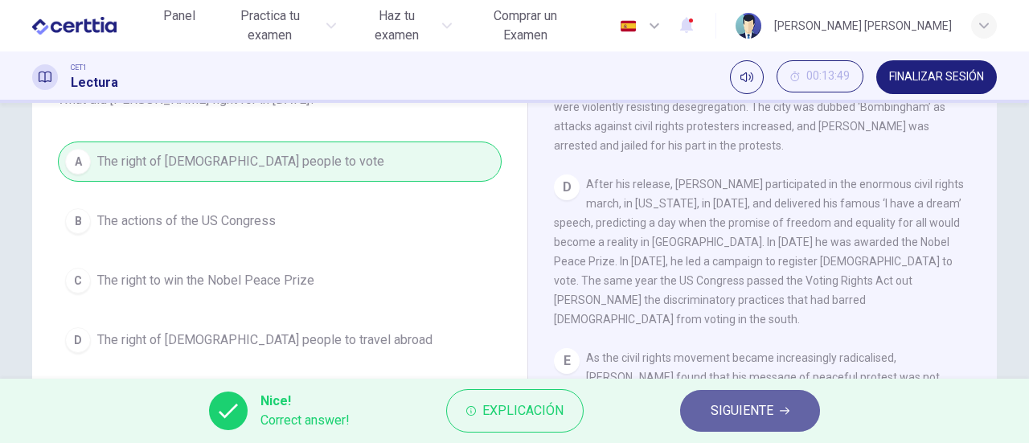
click at [730, 408] on span "SIGUIENTE" at bounding box center [742, 411] width 63 height 23
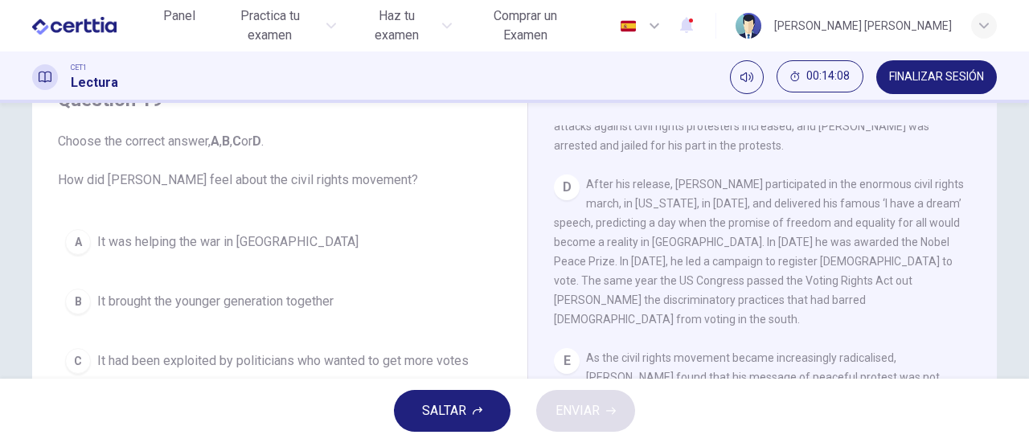
scroll to position [1017, 0]
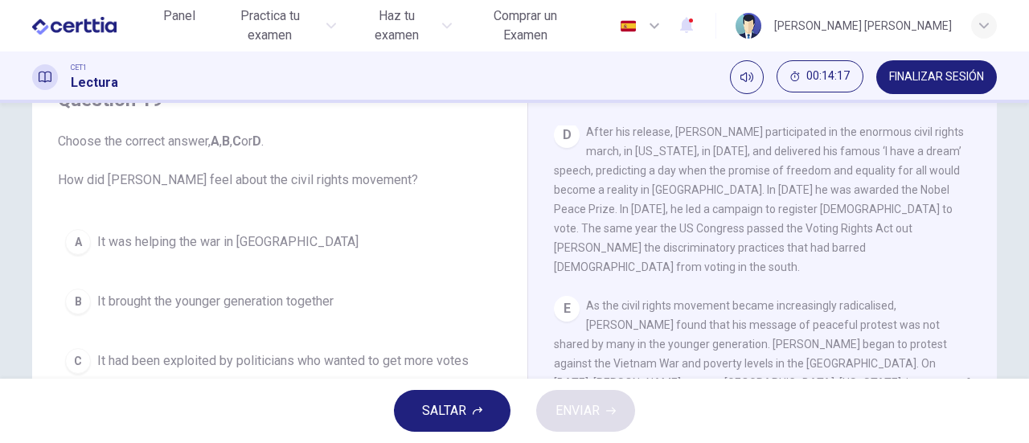
click at [204, 290] on button "B It brought the younger generation together" at bounding box center [280, 301] width 444 height 40
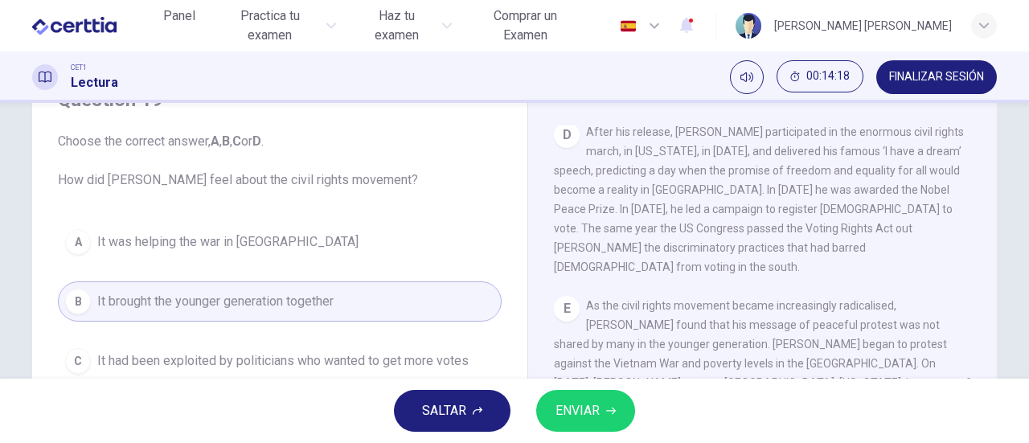
click at [578, 411] on span "ENVIAR" at bounding box center [577, 411] width 44 height 23
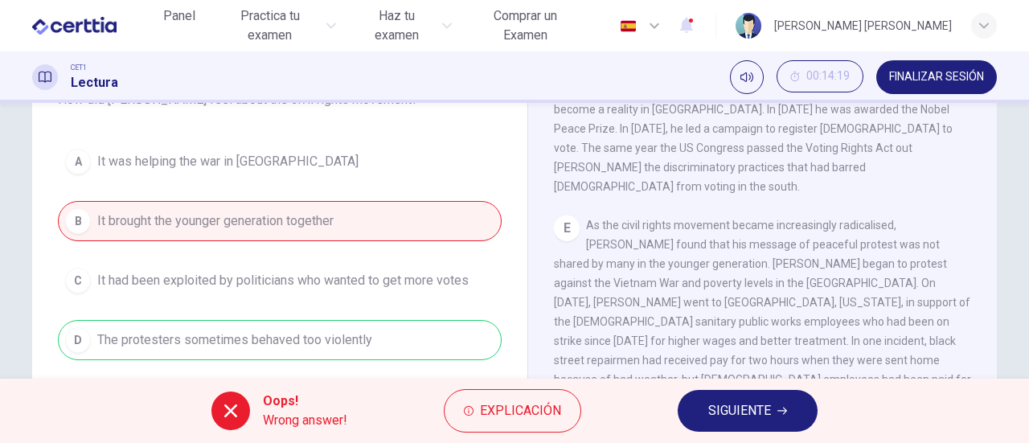
scroll to position [241, 0]
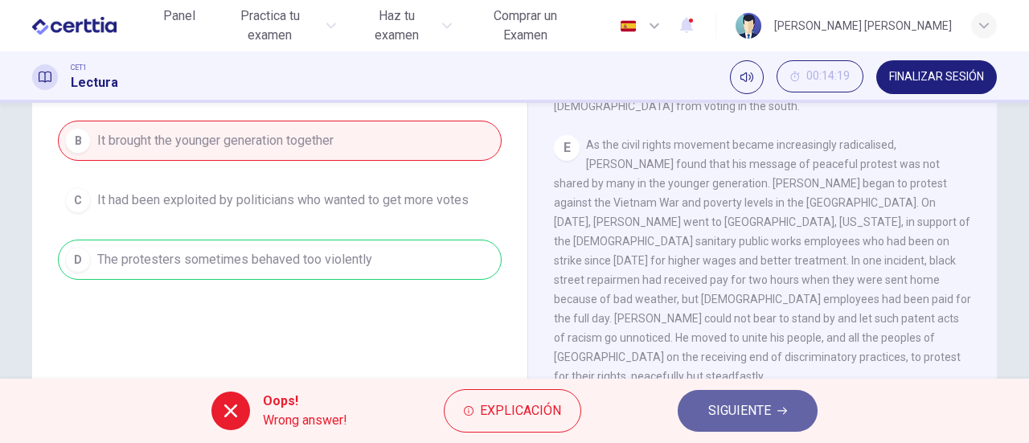
click at [724, 406] on span "SIGUIENTE" at bounding box center [739, 411] width 63 height 23
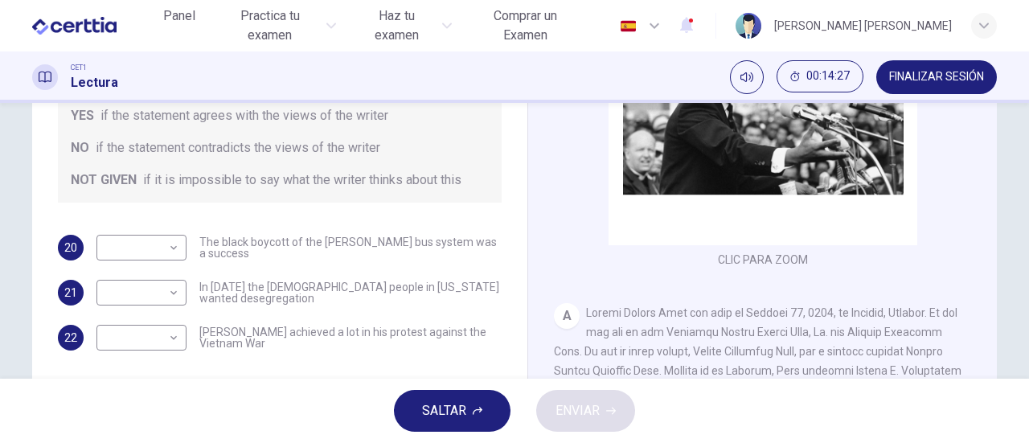
scroll to position [322, 0]
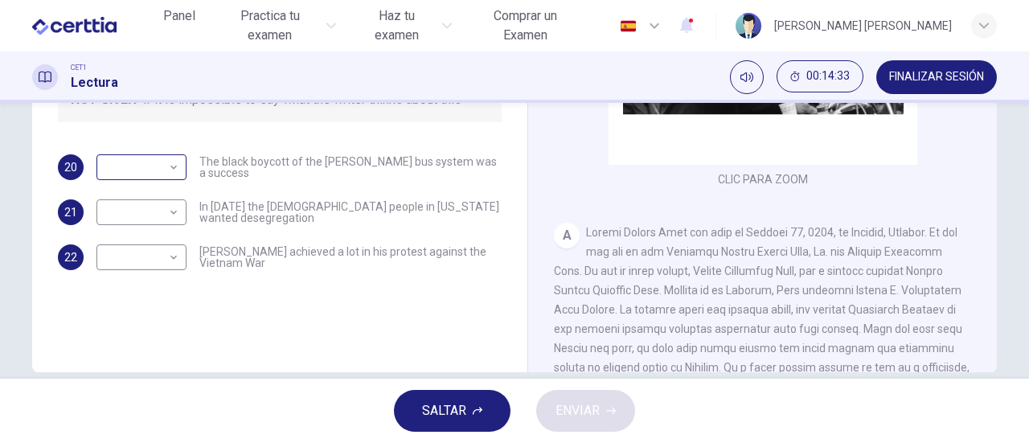
click at [167, 167] on body "Este sitio utiliza cookies, como se explica en nuestra Política de Privacidad .…" at bounding box center [514, 221] width 1029 height 443
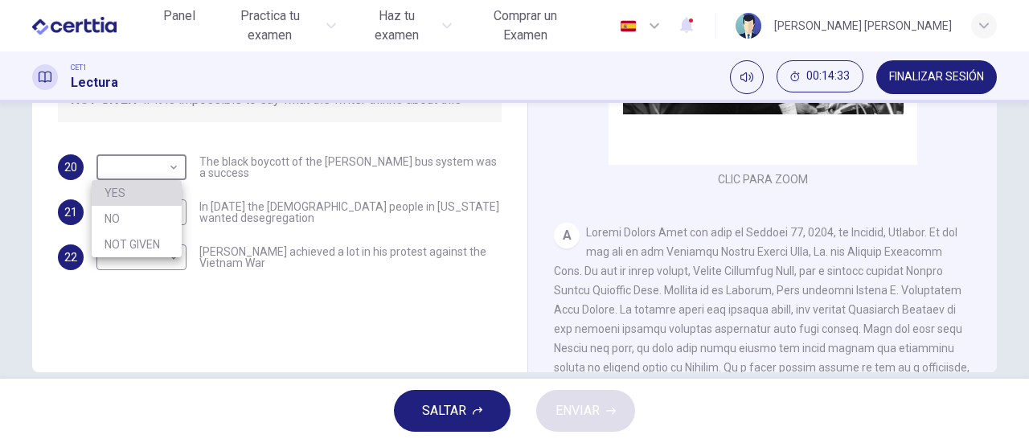
click at [164, 195] on li "YES" at bounding box center [137, 193] width 90 height 26
type input "***"
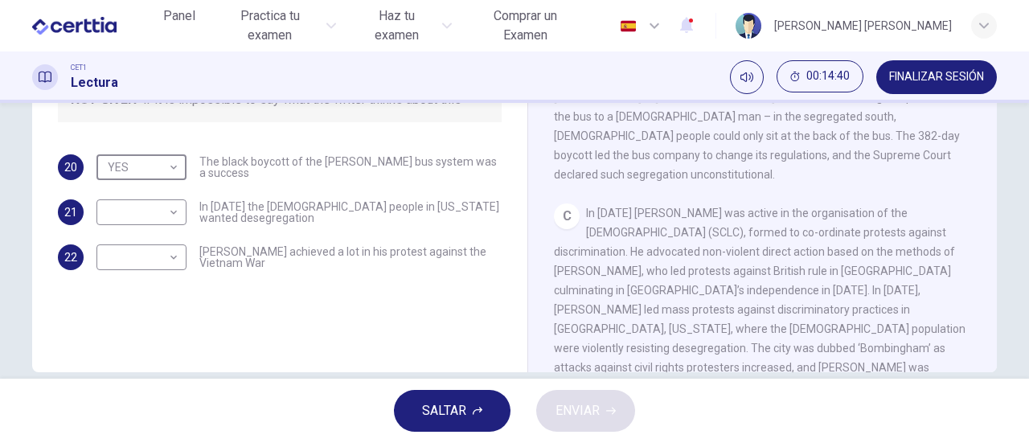
scroll to position [563, 0]
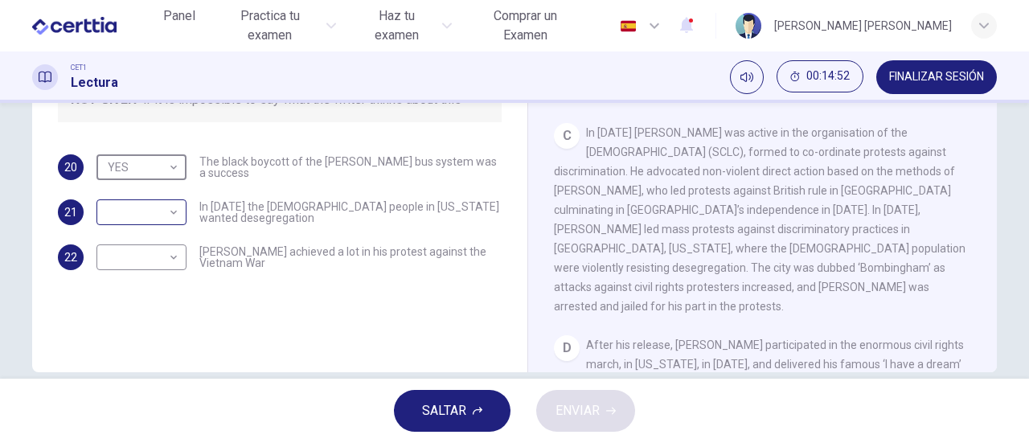
click at [168, 215] on body "Este sitio utiliza cookies, como se explica en nuestra Política de Privacidad .…" at bounding box center [514, 221] width 1029 height 443
click at [148, 256] on li "NO" at bounding box center [137, 264] width 90 height 26
type input "**"
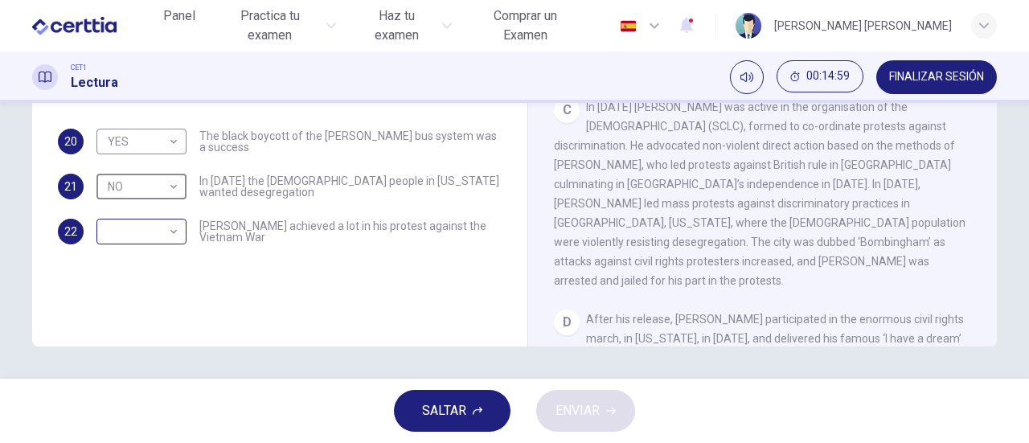
click at [171, 234] on body "Este sitio utiliza cookies, como se explica en nuestra Política de Privacidad .…" at bounding box center [514, 221] width 1029 height 443
click at [161, 256] on li "YES" at bounding box center [137, 257] width 90 height 26
type input "***"
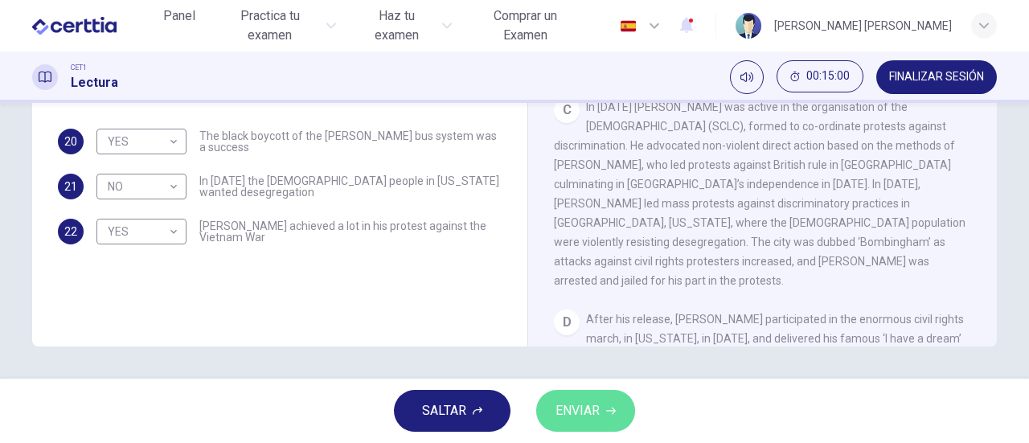
click at [600, 400] on span "ENVIAR" at bounding box center [577, 411] width 44 height 23
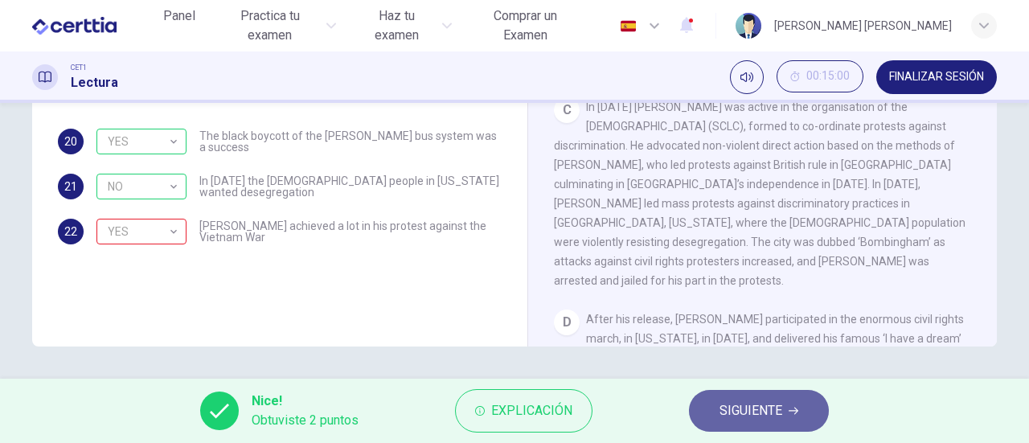
click at [737, 417] on span "SIGUIENTE" at bounding box center [750, 411] width 63 height 23
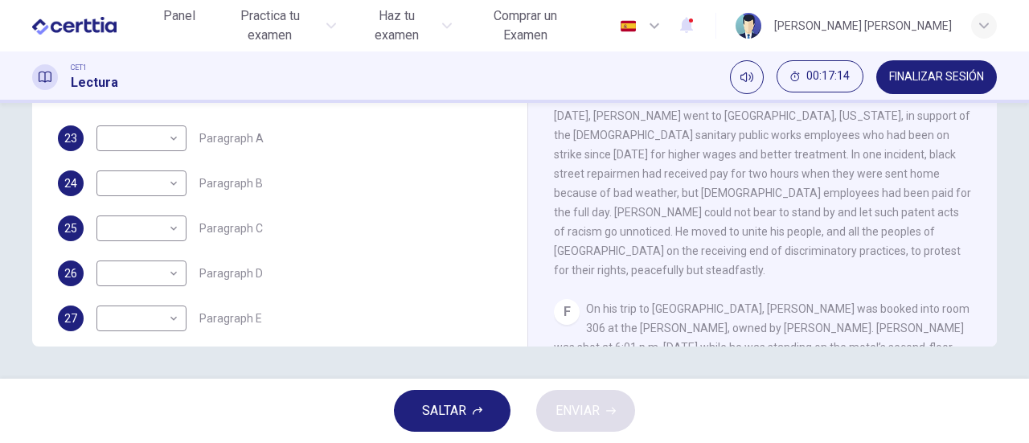
scroll to position [936, 0]
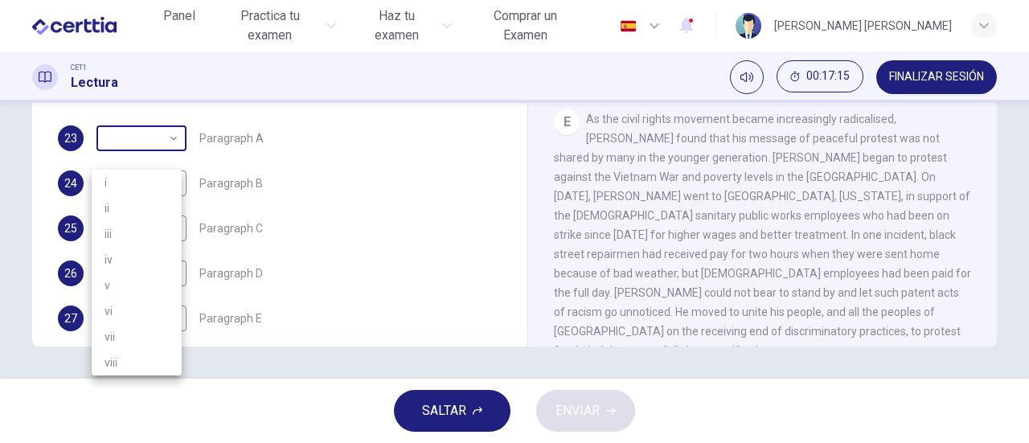
click at [172, 150] on body "Este sitio utiliza cookies, como se explica en nuestra Política de Privacidad .…" at bounding box center [514, 221] width 1029 height 443
click at [159, 332] on li "vii" at bounding box center [137, 337] width 90 height 26
type input "***"
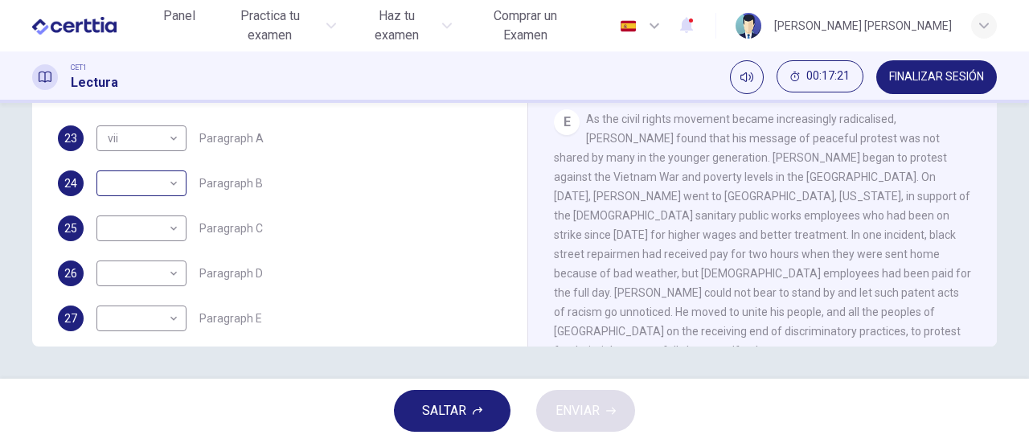
click at [178, 196] on div "​ ​" at bounding box center [141, 183] width 90 height 26
click at [168, 203] on body "Este sitio utiliza cookies, como se explica en nuestra Política de Privacidad .…" at bounding box center [514, 221] width 1029 height 443
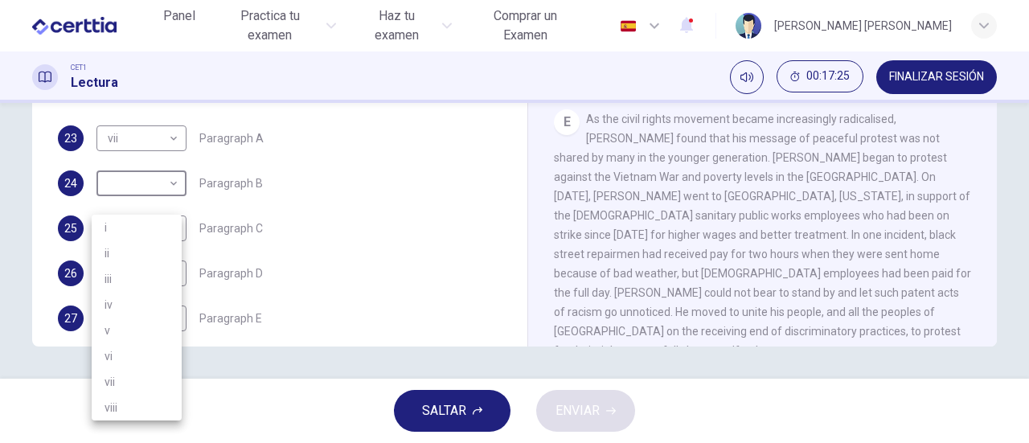
click at [138, 394] on li "vii" at bounding box center [137, 382] width 90 height 26
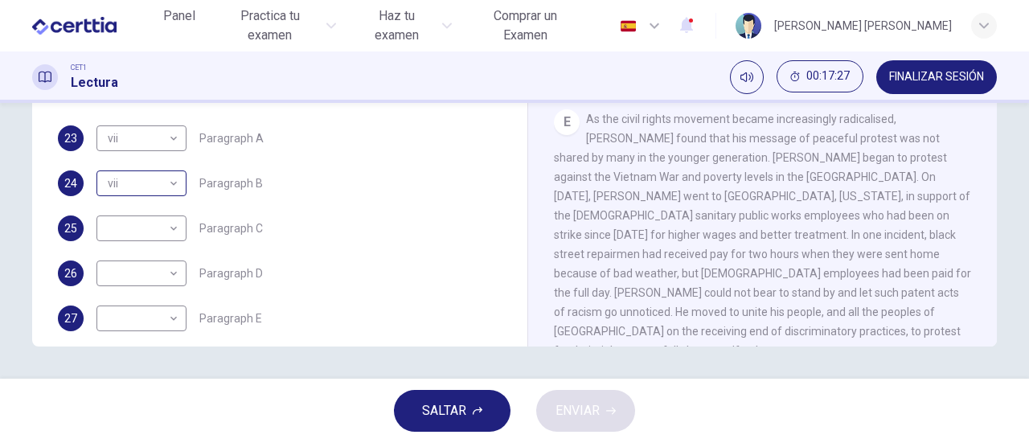
click at [178, 196] on div "vii *** ​" at bounding box center [141, 183] width 90 height 26
click at [174, 202] on body "Este sitio utiliza cookies, como se explica en nuestra Política de Privacidad .…" at bounding box center [514, 221] width 1029 height 443
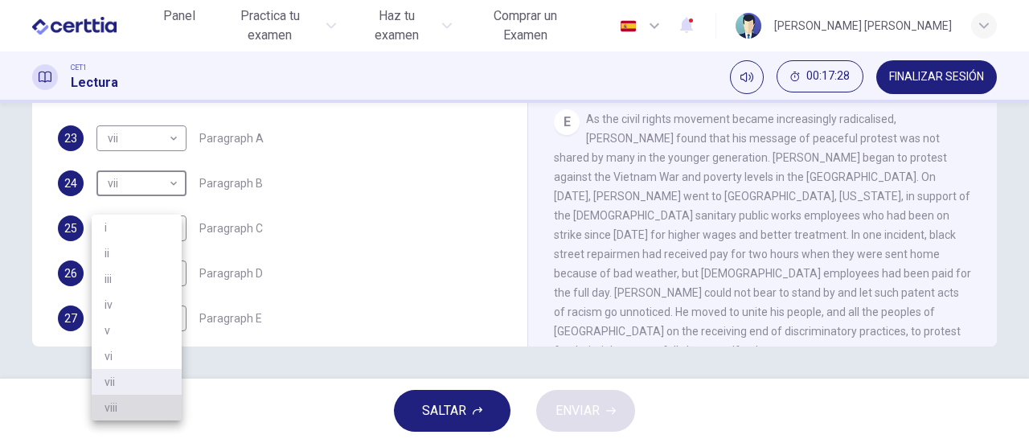
click at [147, 401] on li "viii" at bounding box center [137, 408] width 90 height 26
type input "****"
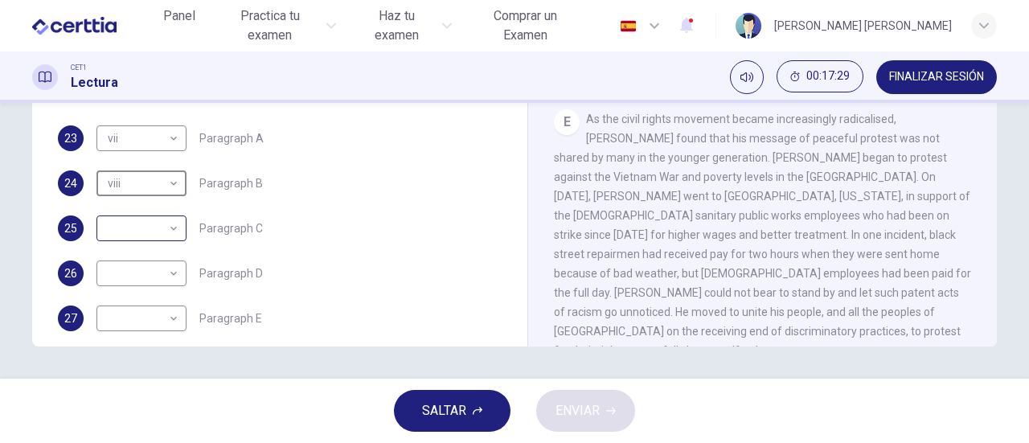
click at [162, 246] on body "Este sitio utiliza cookies, como se explica en nuestra Política de Privacidad .…" at bounding box center [514, 221] width 1029 height 443
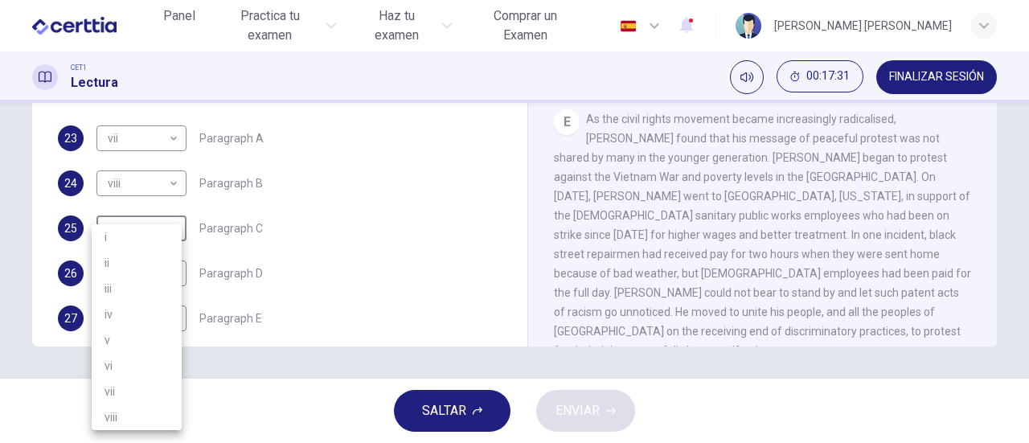
click at [125, 342] on li "v" at bounding box center [137, 340] width 90 height 26
type input "*"
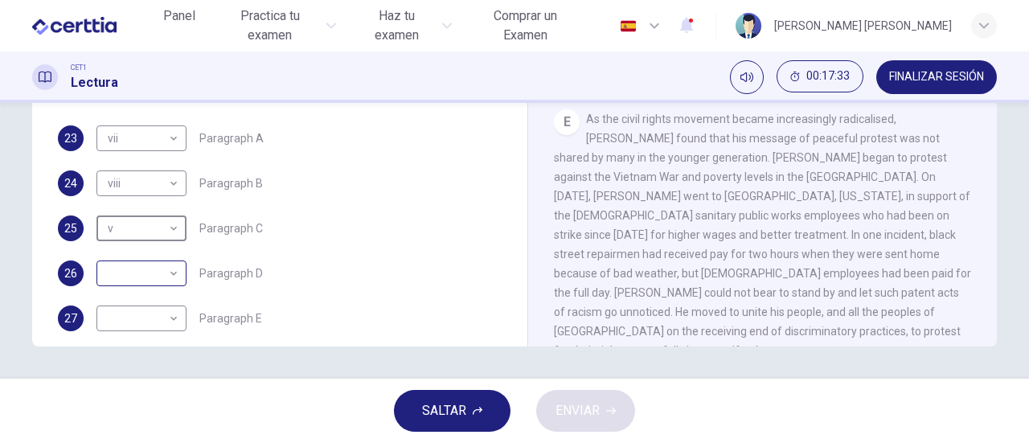
scroll to position [283, 0]
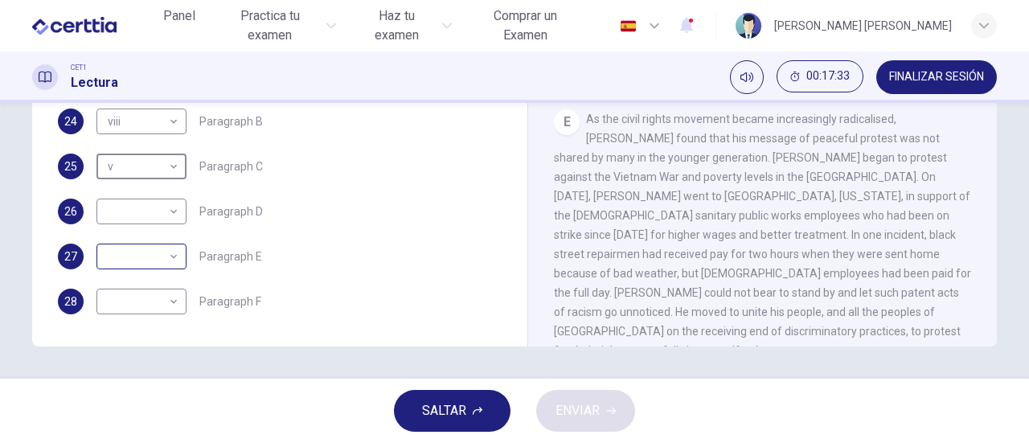
click at [166, 254] on body "Este sitio utiliza cookies, como se explica en nuestra Política de Privacidad .…" at bounding box center [514, 221] width 1029 height 443
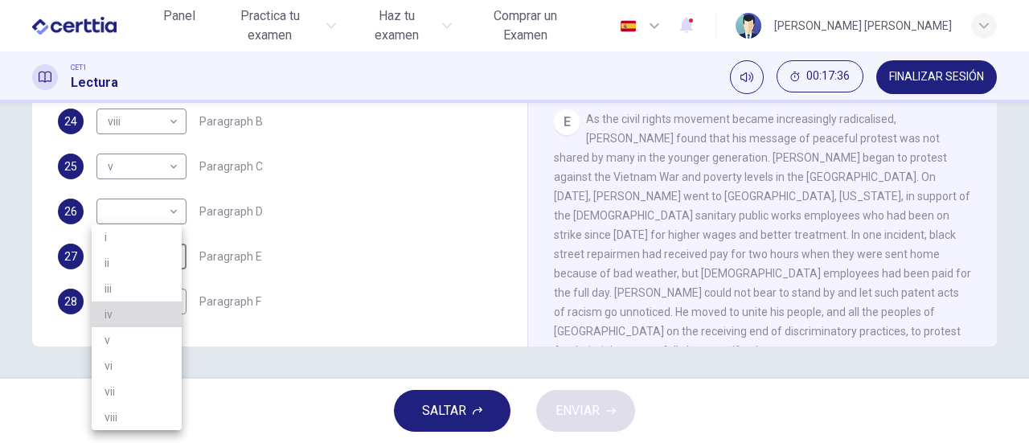
click at [141, 313] on li "iv" at bounding box center [137, 314] width 90 height 26
type input "**"
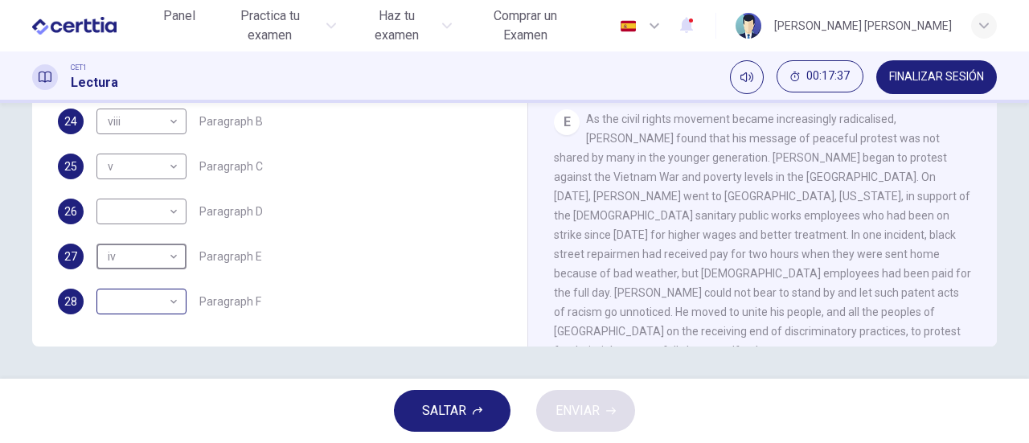
click at [173, 305] on body "Este sitio utiliza cookies, como se explica en nuestra Política de Privacidad .…" at bounding box center [514, 221] width 1029 height 443
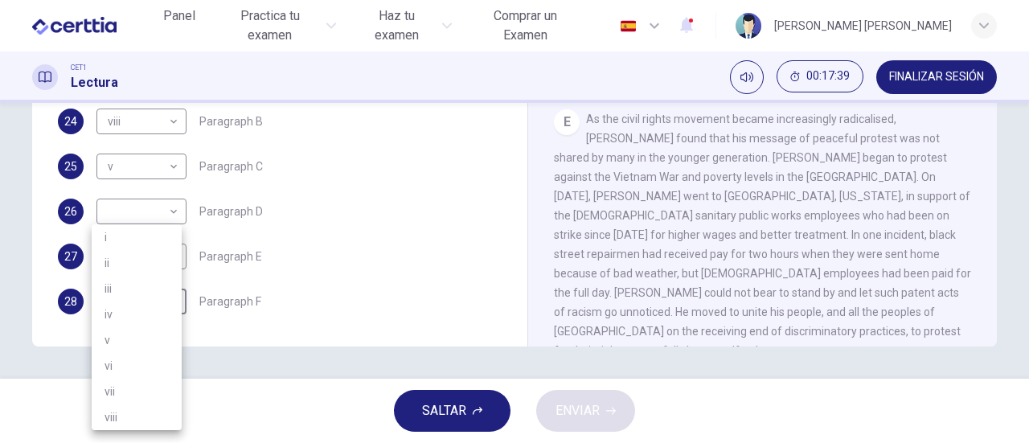
click at [141, 282] on li "iii" at bounding box center [137, 289] width 90 height 26
type input "***"
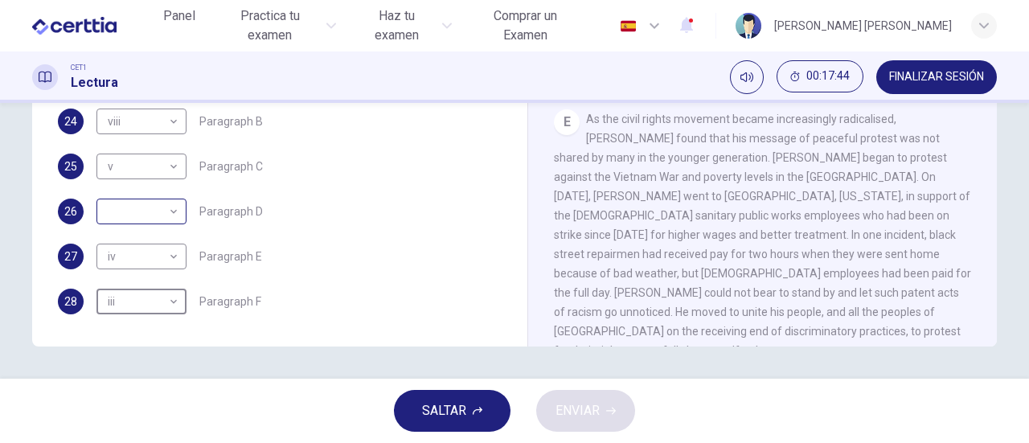
click at [167, 212] on body "Este sitio utiliza cookies, como se explica en nuestra Política de Privacidad .…" at bounding box center [514, 221] width 1029 height 443
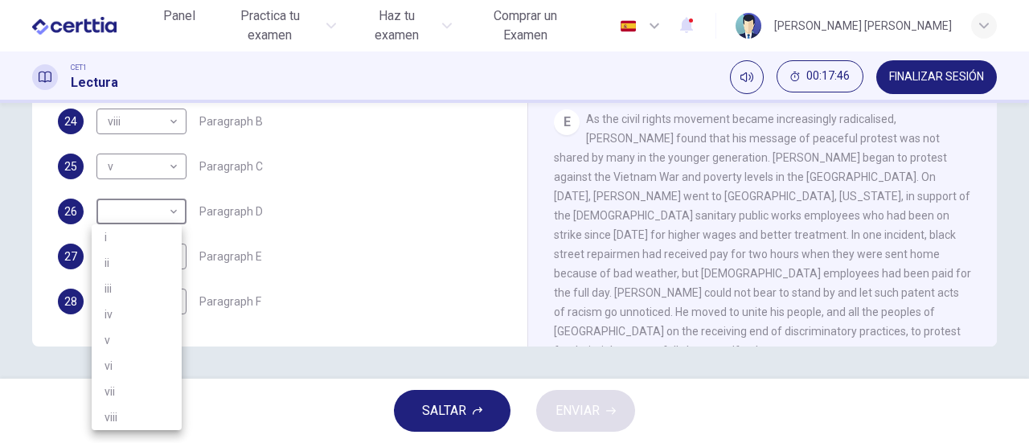
click at [148, 237] on li "i" at bounding box center [137, 237] width 90 height 26
type input "*"
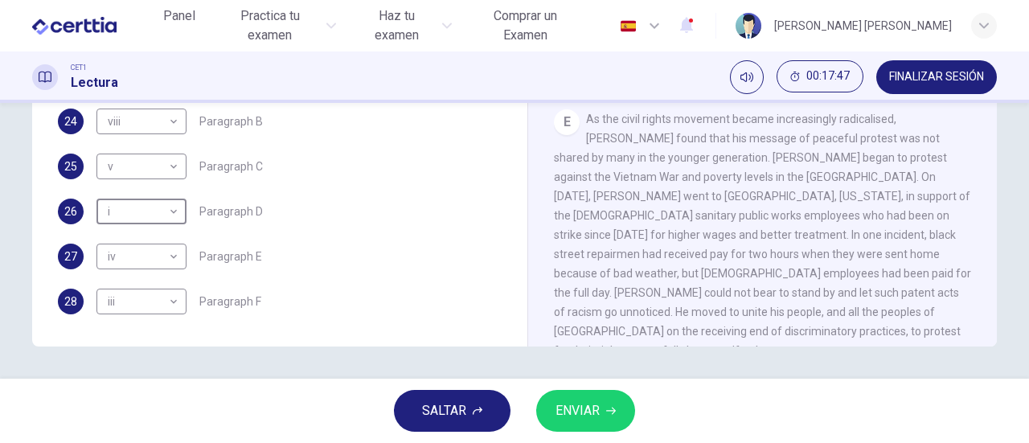
click at [601, 403] on button "ENVIAR" at bounding box center [585, 411] width 99 height 42
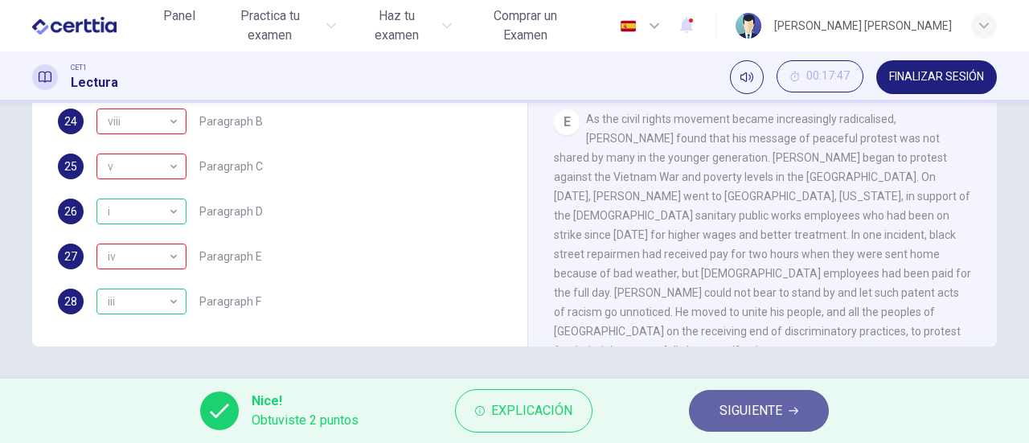
click at [772, 408] on span "SIGUIENTE" at bounding box center [750, 411] width 63 height 23
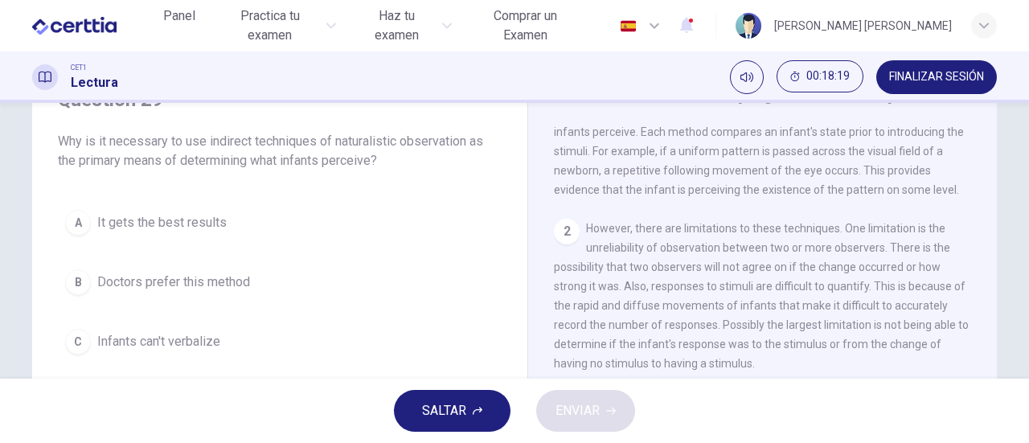
scroll to position [161, 0]
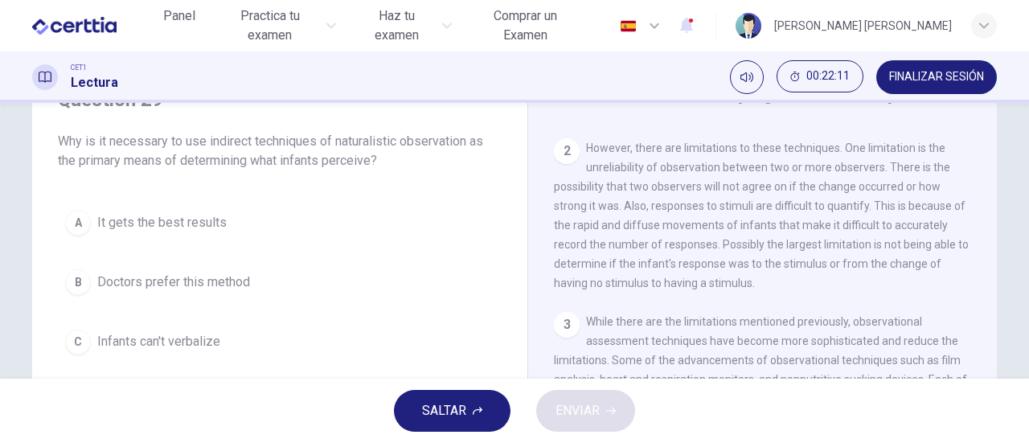
click at [462, 408] on span "SALTAR" at bounding box center [444, 411] width 44 height 23
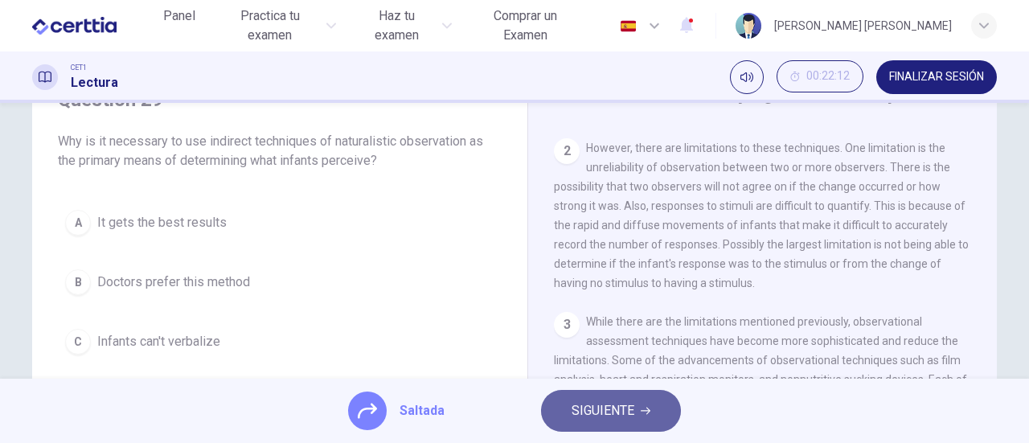
click at [609, 416] on span "SIGUIENTE" at bounding box center [603, 411] width 63 height 23
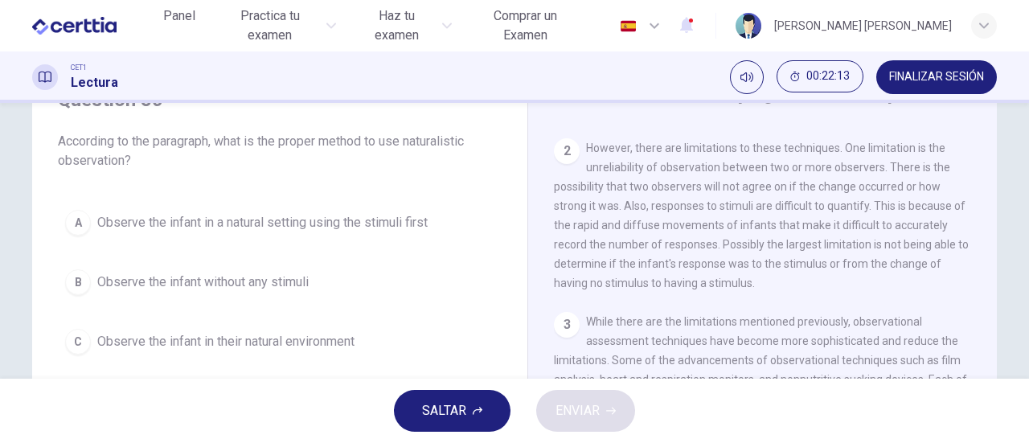
click at [445, 409] on span "SALTAR" at bounding box center [444, 411] width 44 height 23
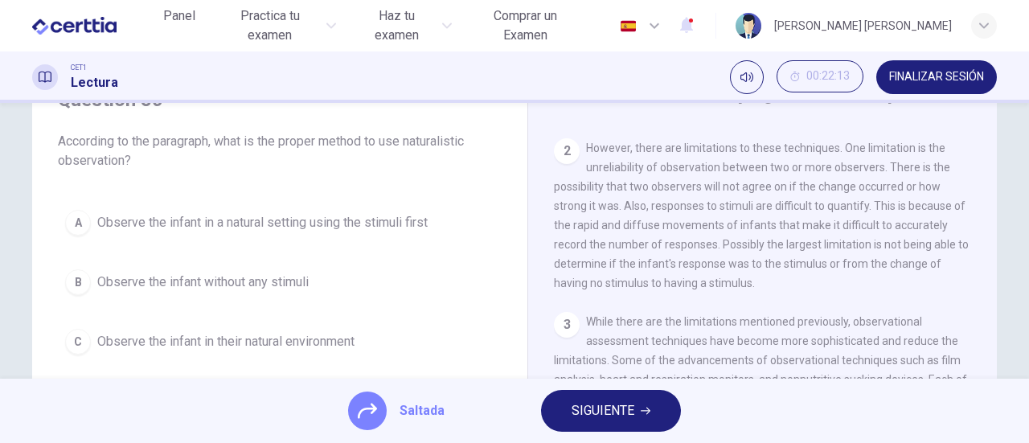
click at [616, 404] on span "SIGUIENTE" at bounding box center [603, 411] width 63 height 23
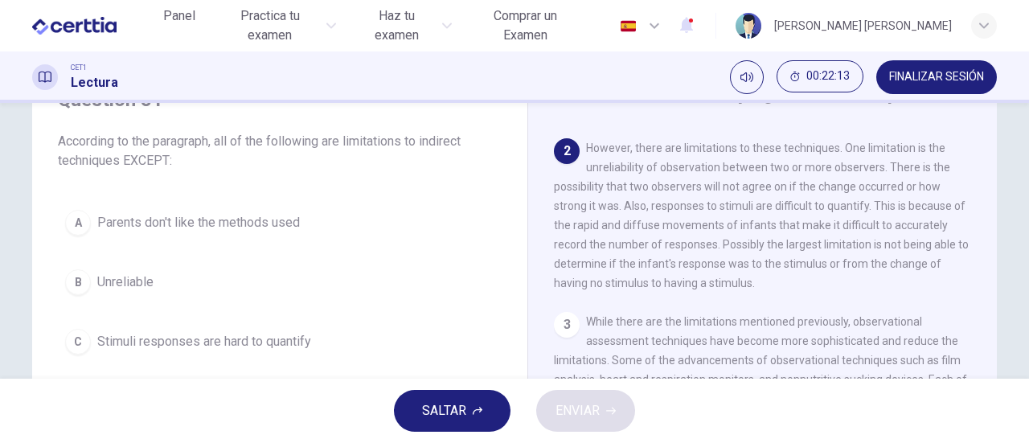
click at [411, 396] on button "SALTAR" at bounding box center [452, 411] width 117 height 42
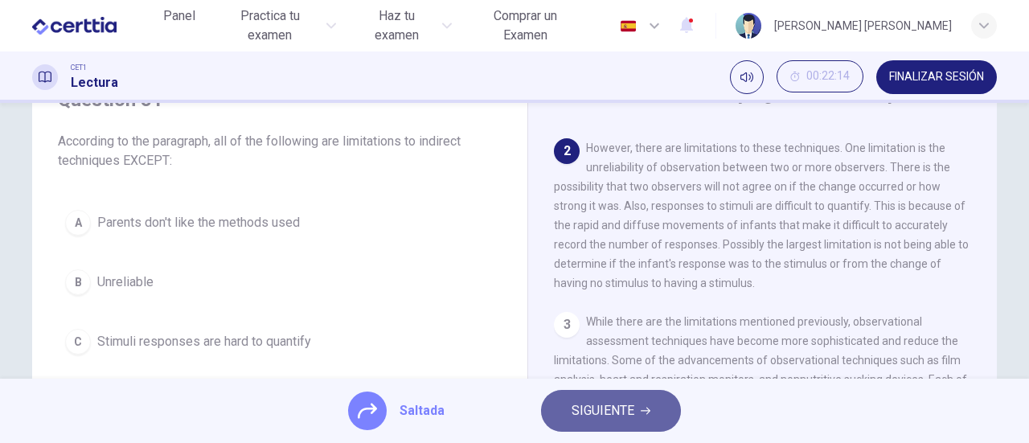
click at [626, 403] on span "SIGUIENTE" at bounding box center [603, 411] width 63 height 23
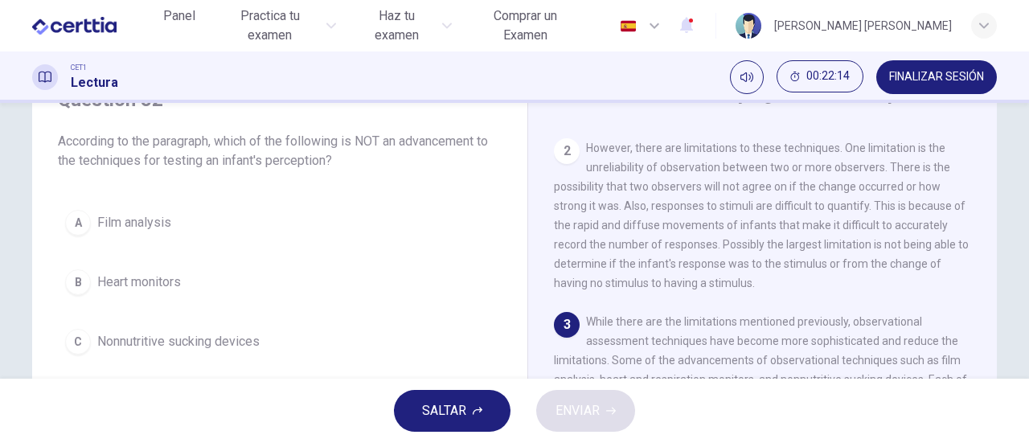
click at [166, 219] on span "Film analysis" at bounding box center [134, 222] width 74 height 19
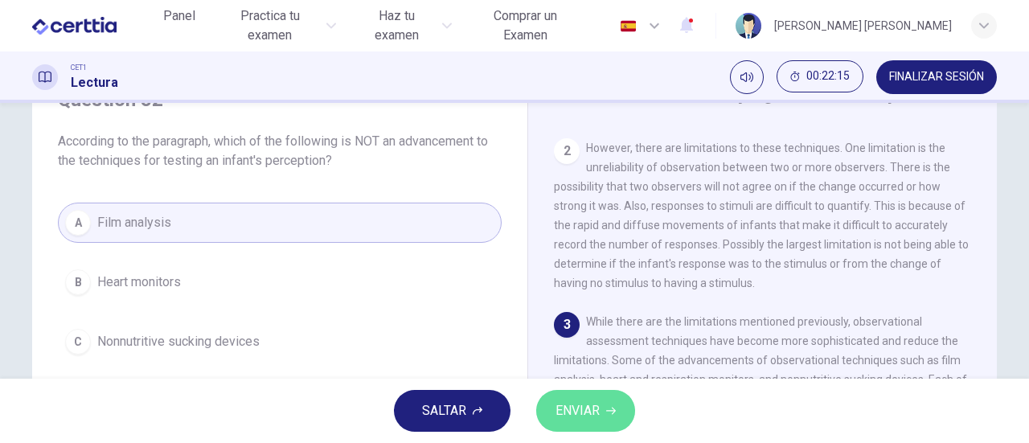
click at [590, 407] on span "ENVIAR" at bounding box center [577, 411] width 44 height 23
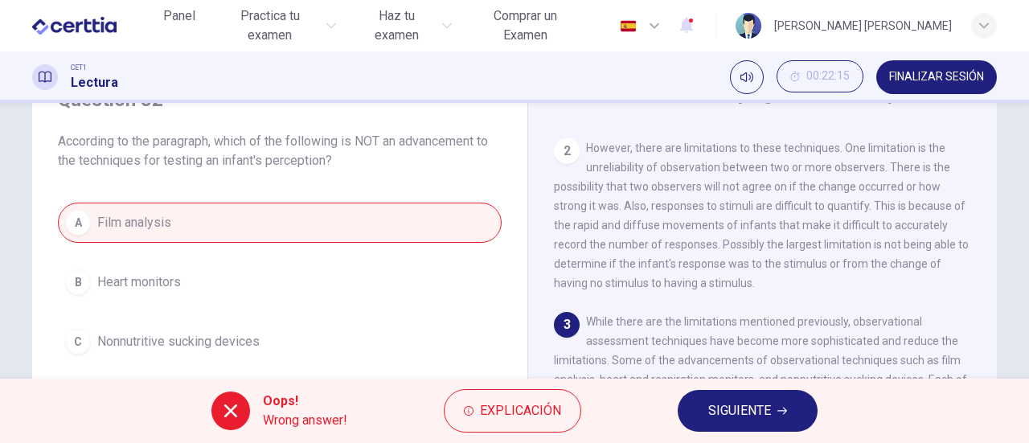
click at [733, 406] on span "SIGUIENTE" at bounding box center [739, 411] width 63 height 23
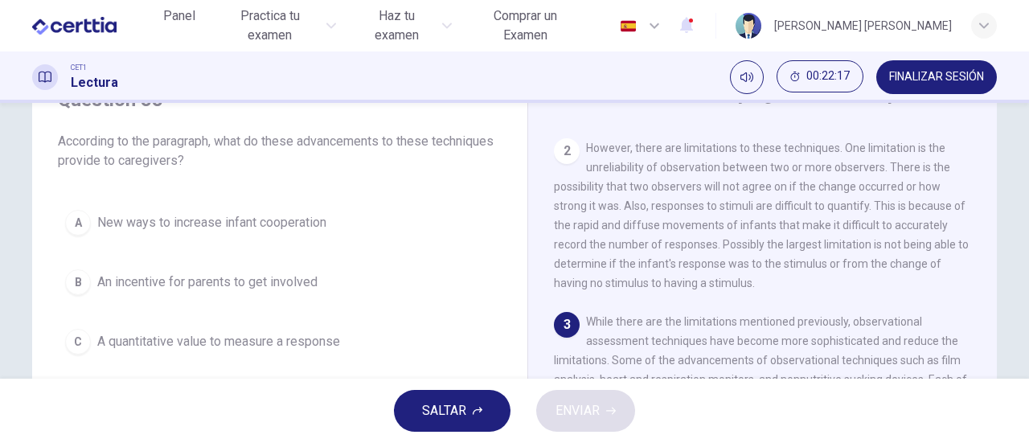
drag, startPoint x: 336, startPoint y: 222, endPoint x: 400, endPoint y: 248, distance: 69.6
click at [335, 222] on button "A New ways to increase infant cooperation" at bounding box center [280, 223] width 444 height 40
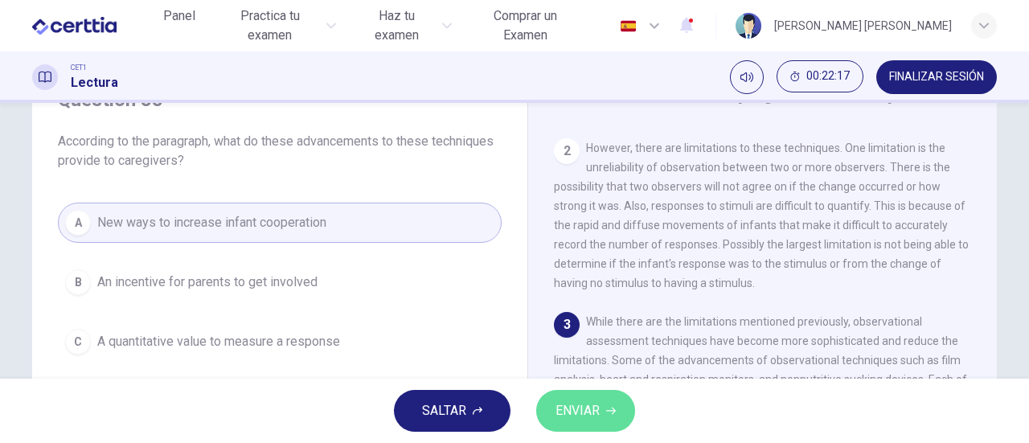
click at [588, 419] on span "ENVIAR" at bounding box center [577, 411] width 44 height 23
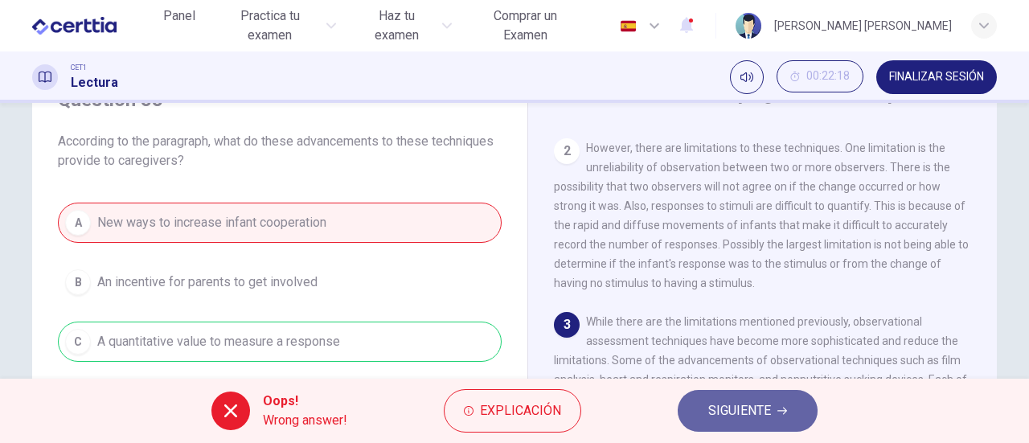
click at [727, 411] on span "SIGUIENTE" at bounding box center [739, 411] width 63 height 23
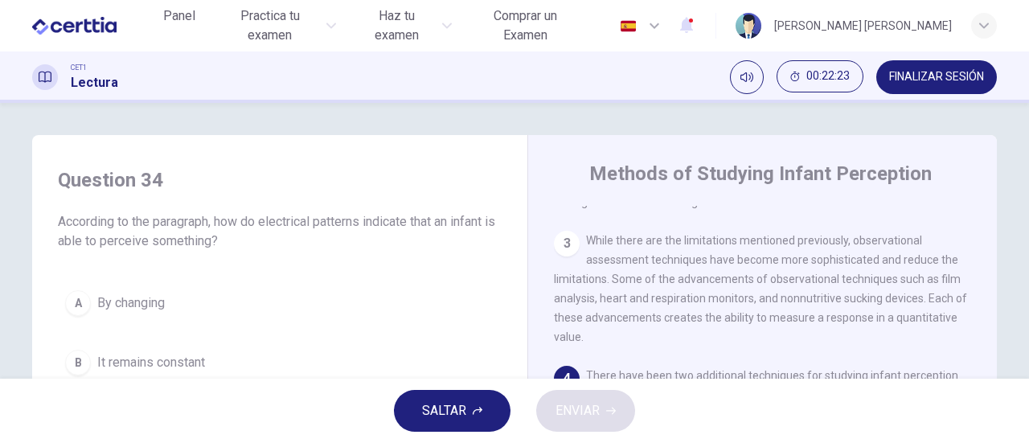
scroll to position [80, 0]
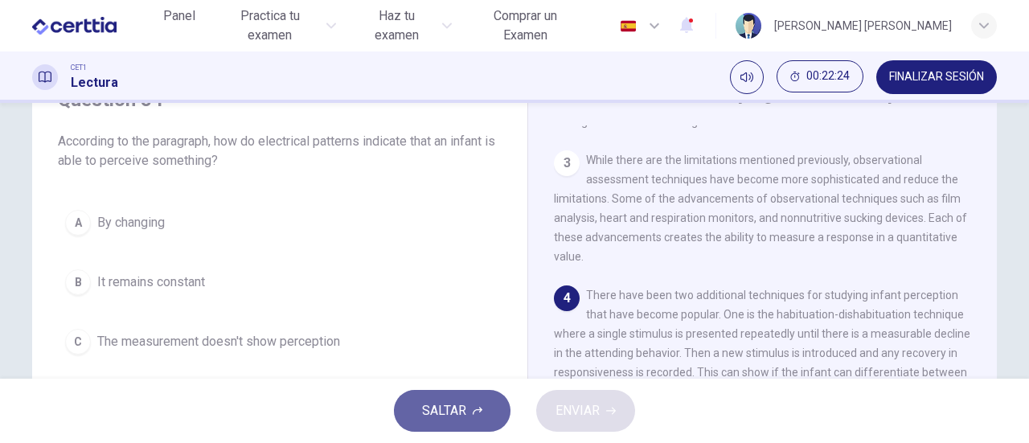
click at [444, 416] on span "SALTAR" at bounding box center [444, 411] width 44 height 23
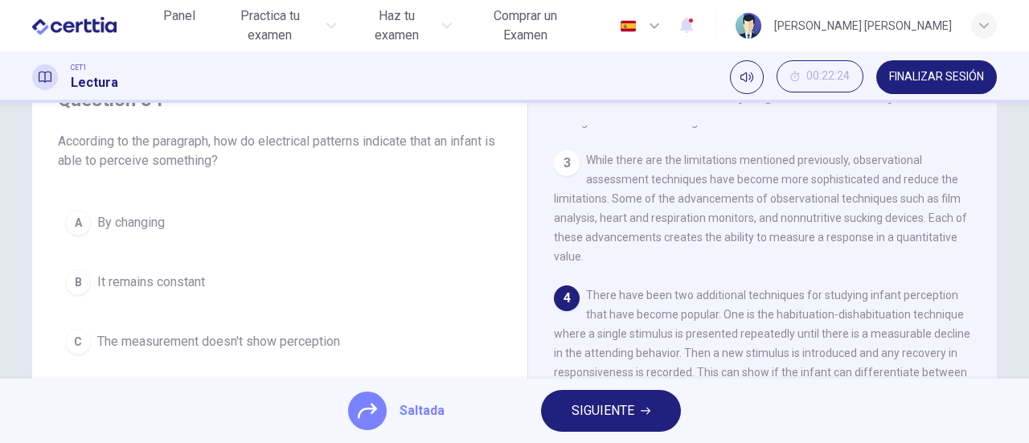
scroll to position [181, 0]
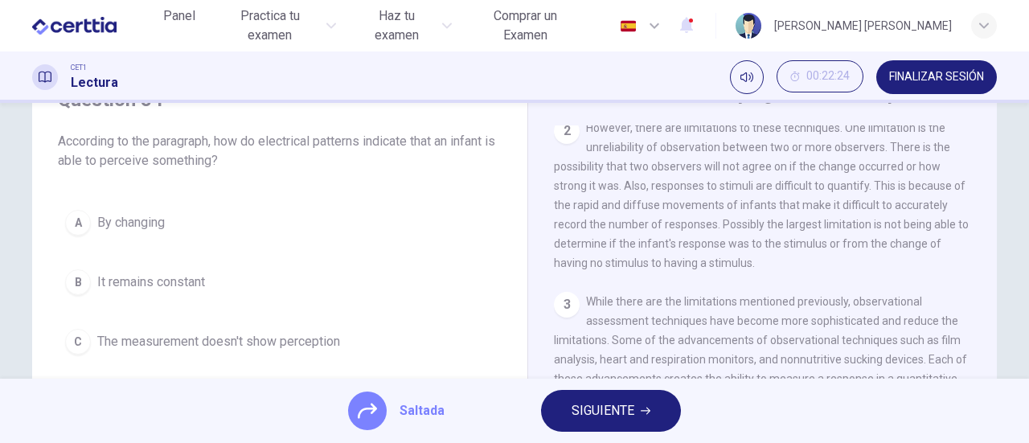
click at [590, 411] on span "SIGUIENTE" at bounding box center [603, 411] width 63 height 23
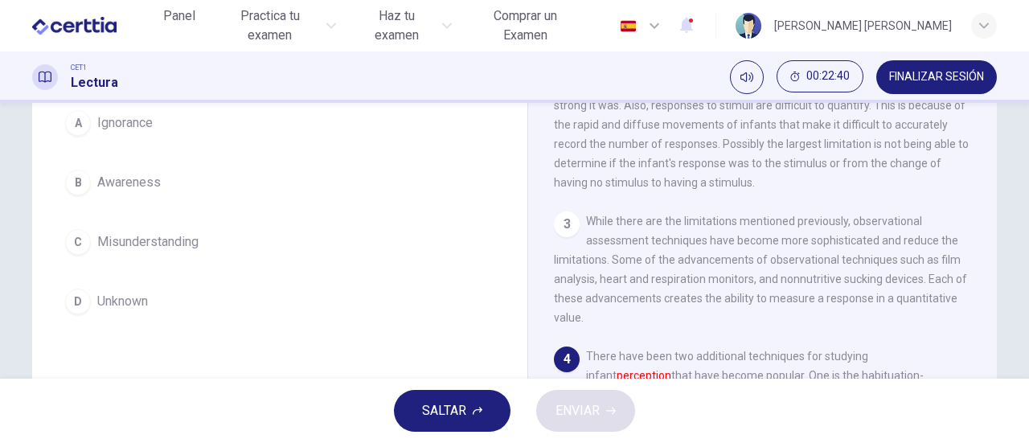
scroll to position [80, 0]
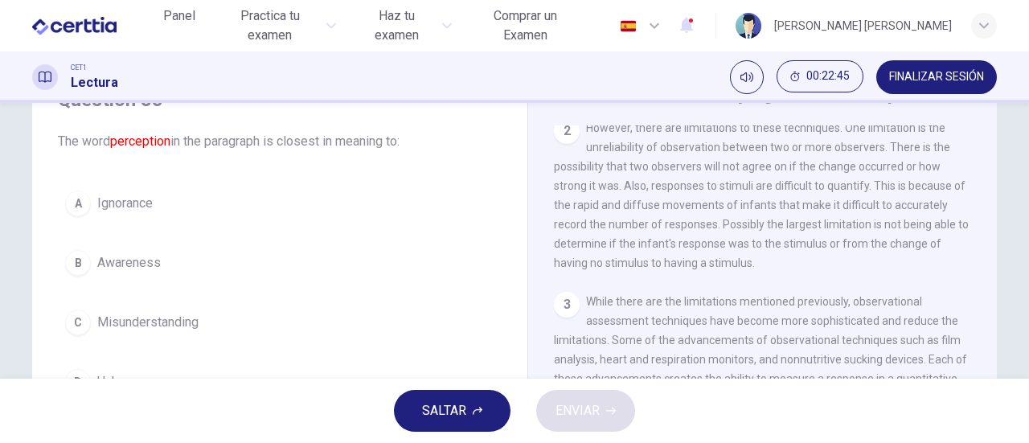
click at [137, 260] on span "Awareness" at bounding box center [129, 262] width 64 height 19
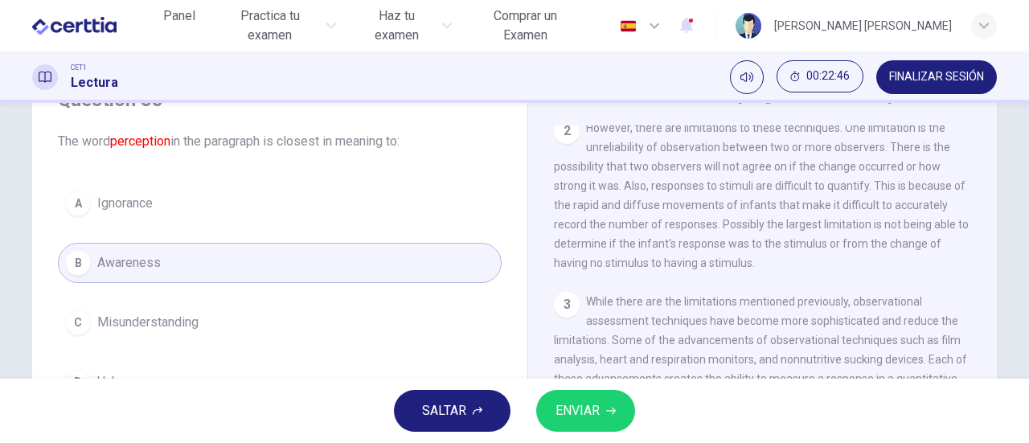
click at [601, 412] on button "ENVIAR" at bounding box center [585, 411] width 99 height 42
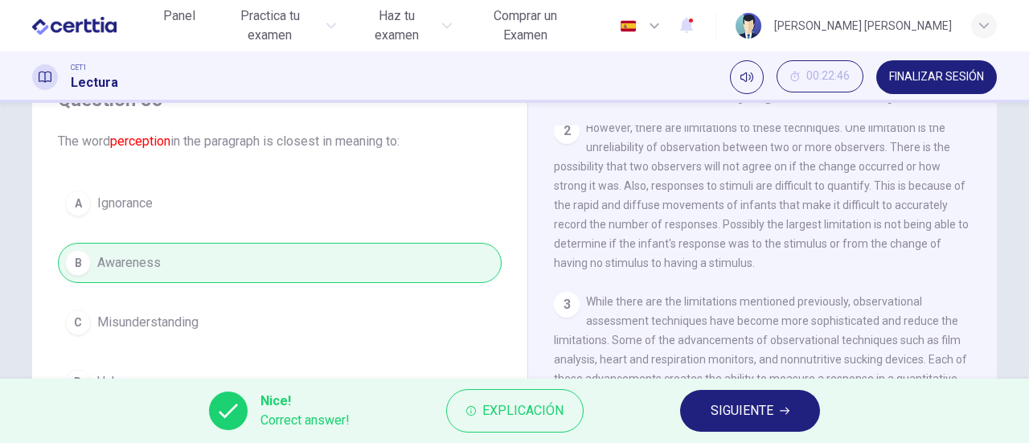
click at [740, 417] on span "SIGUIENTE" at bounding box center [742, 411] width 63 height 23
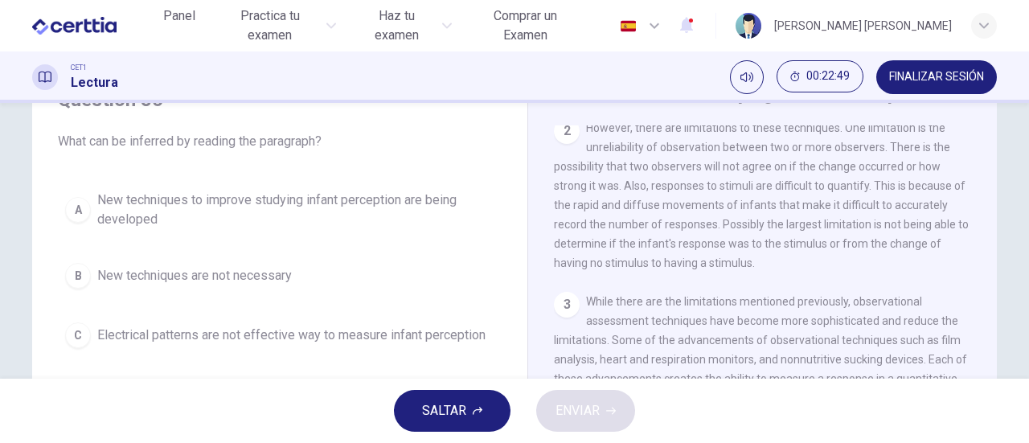
scroll to position [161, 0]
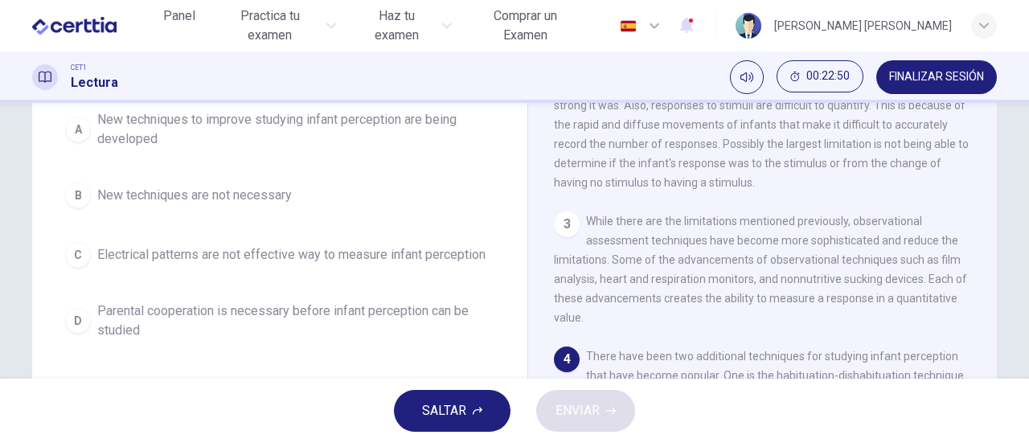
click at [441, 411] on span "SALTAR" at bounding box center [444, 411] width 44 height 23
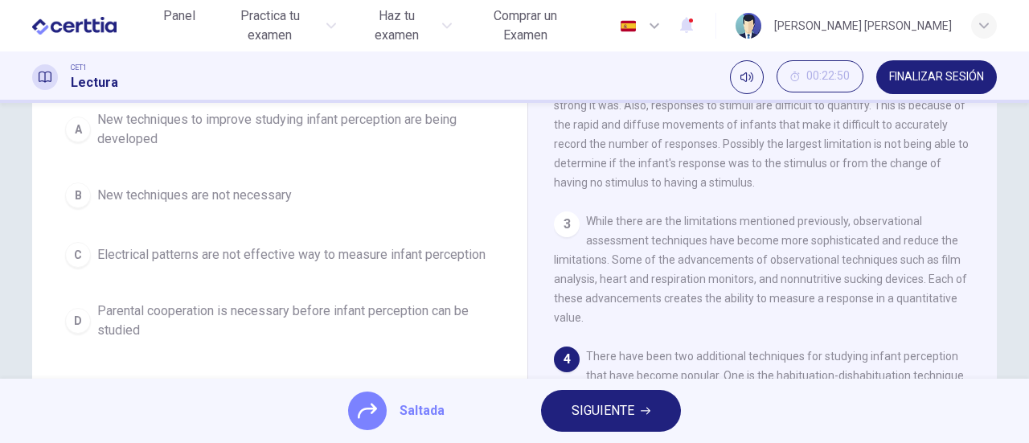
click at [601, 410] on span "SIGUIENTE" at bounding box center [603, 411] width 63 height 23
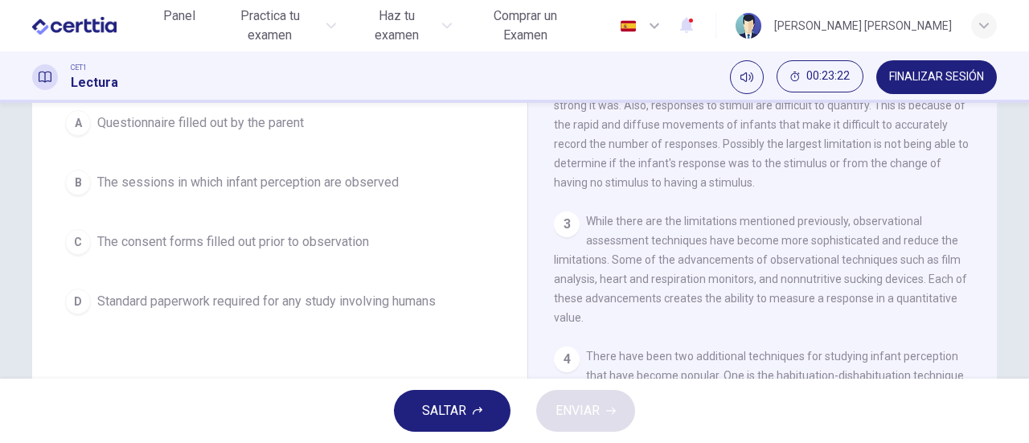
scroll to position [80, 0]
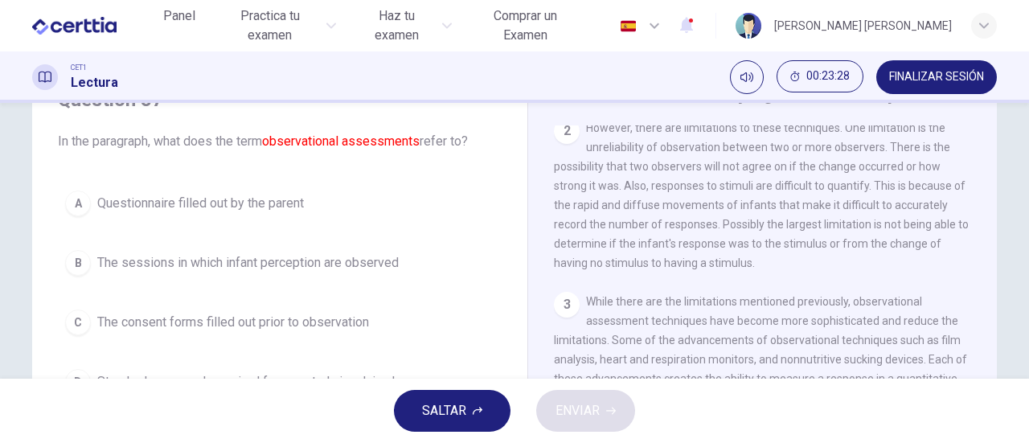
click at [181, 264] on span "The sessions in which infant perception are observed" at bounding box center [247, 262] width 301 height 19
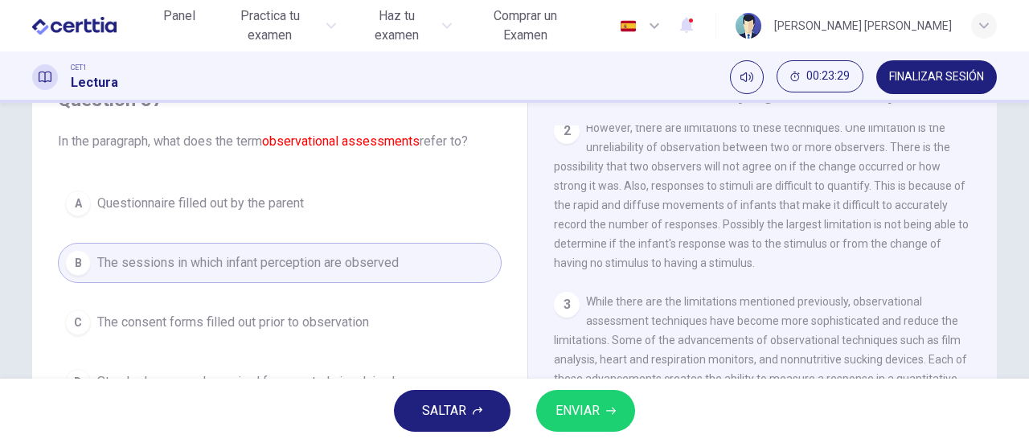
click at [604, 412] on button "ENVIAR" at bounding box center [585, 411] width 99 height 42
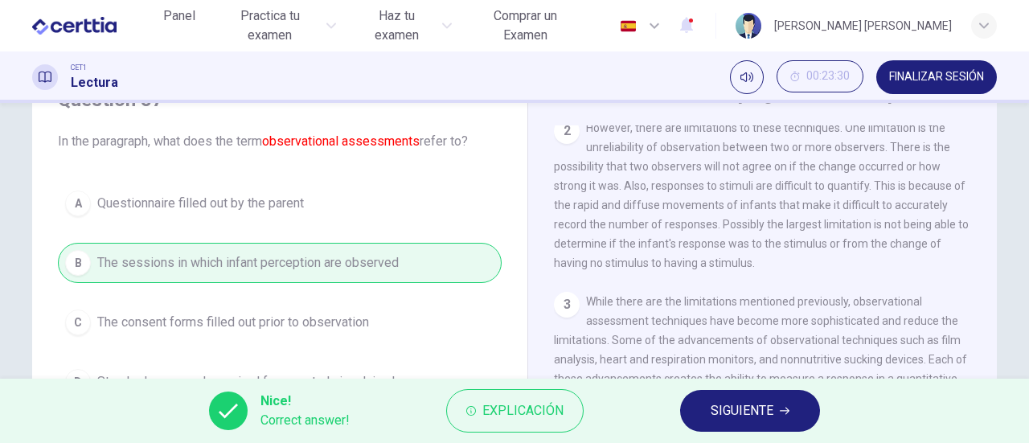
click at [713, 408] on span "SIGUIENTE" at bounding box center [742, 411] width 63 height 23
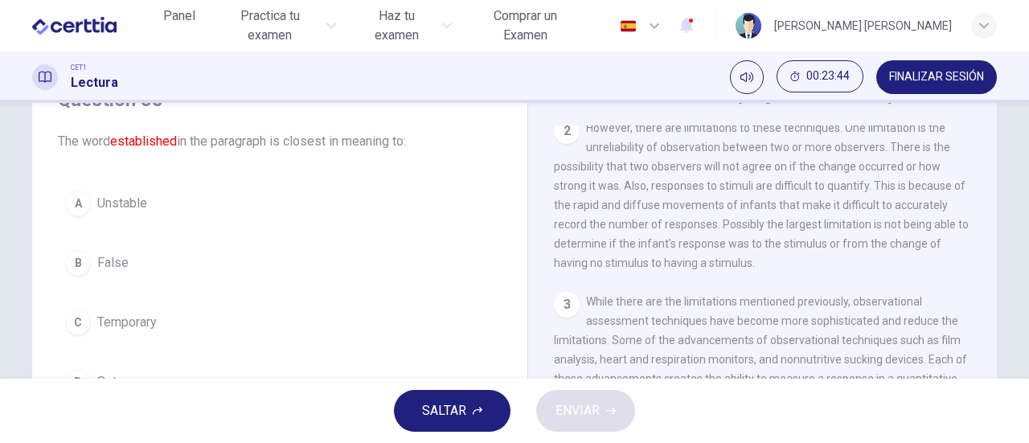
scroll to position [161, 0]
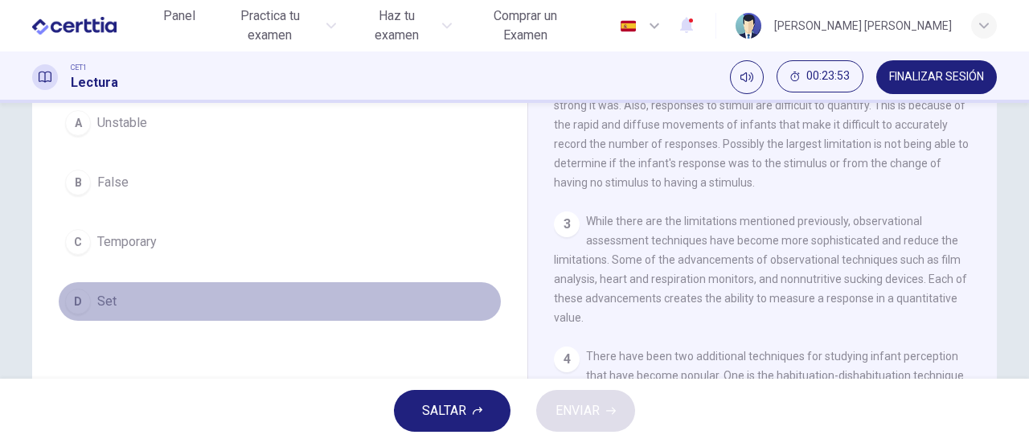
click at [109, 293] on span "Set" at bounding box center [106, 301] width 19 height 19
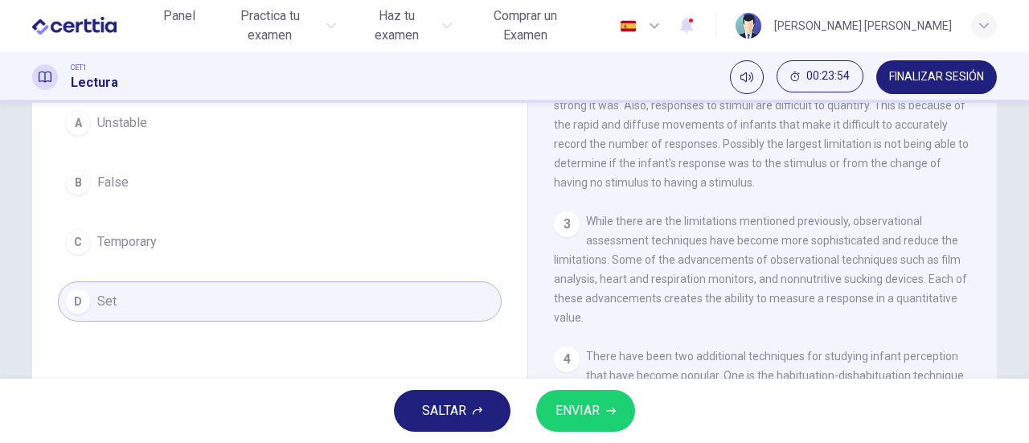
click at [592, 404] on span "ENVIAR" at bounding box center [577, 411] width 44 height 23
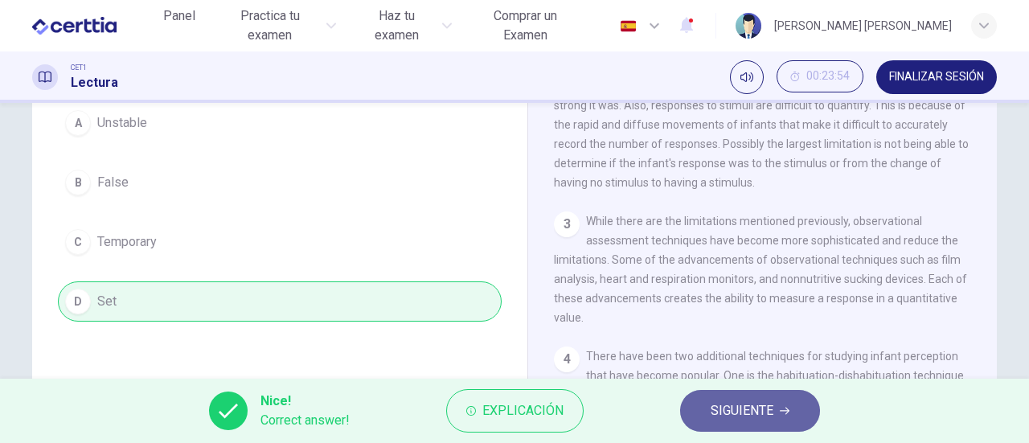
click at [736, 412] on span "SIGUIENTE" at bounding box center [742, 411] width 63 height 23
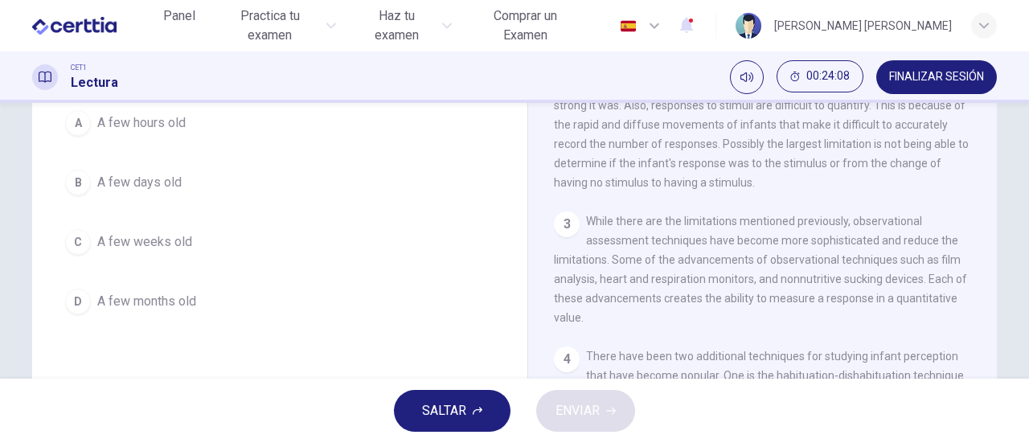
click at [158, 299] on span "A few months old" at bounding box center [146, 301] width 99 height 19
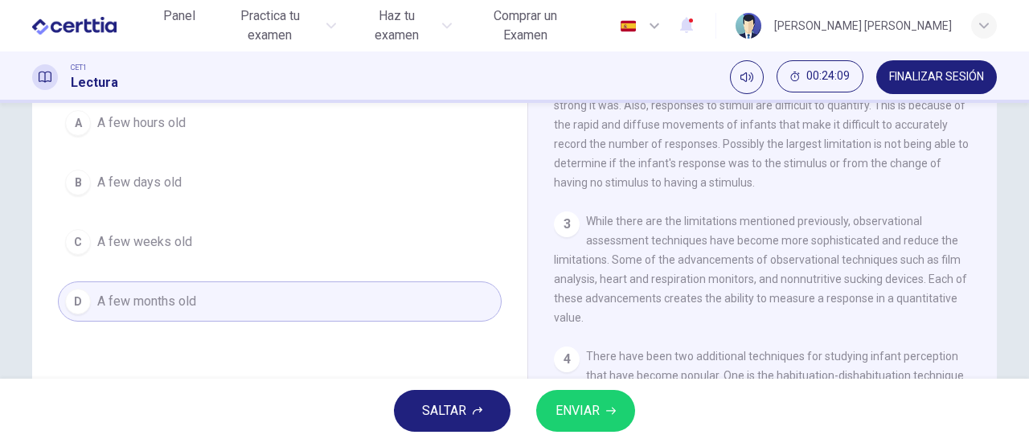
click at [554, 402] on button "ENVIAR" at bounding box center [585, 411] width 99 height 42
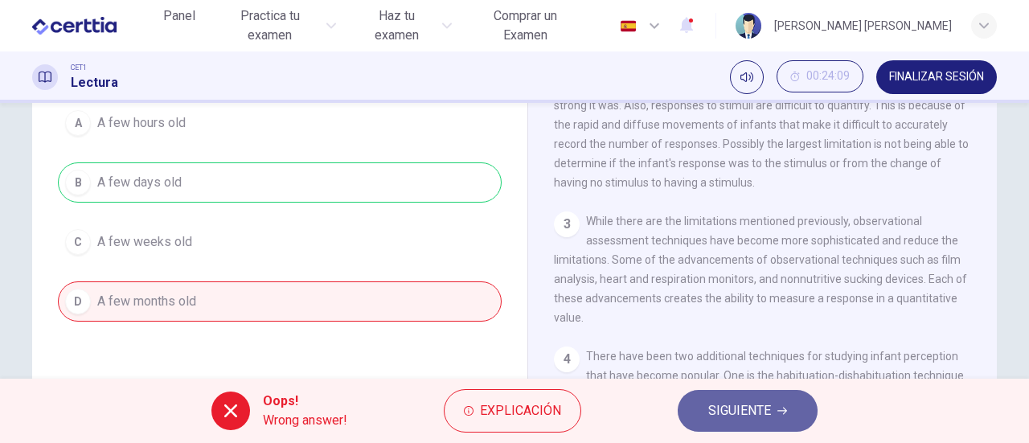
click at [736, 415] on span "SIGUIENTE" at bounding box center [739, 411] width 63 height 23
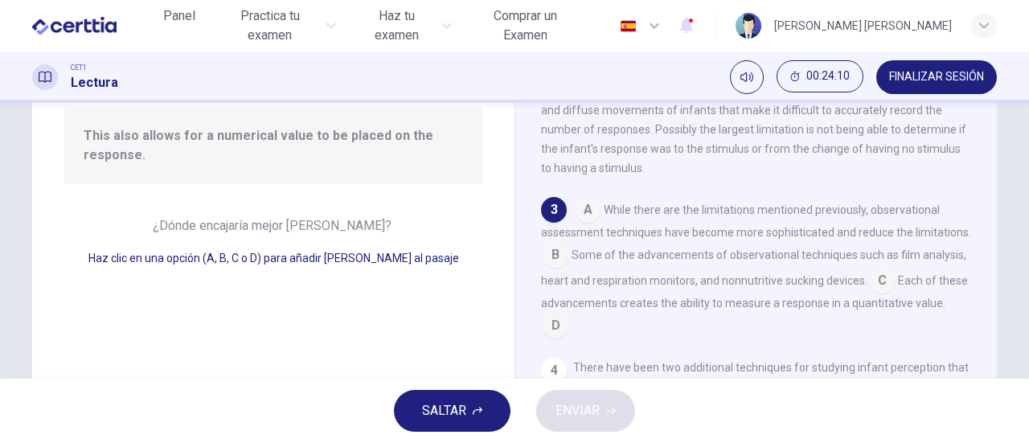
scroll to position [80, 0]
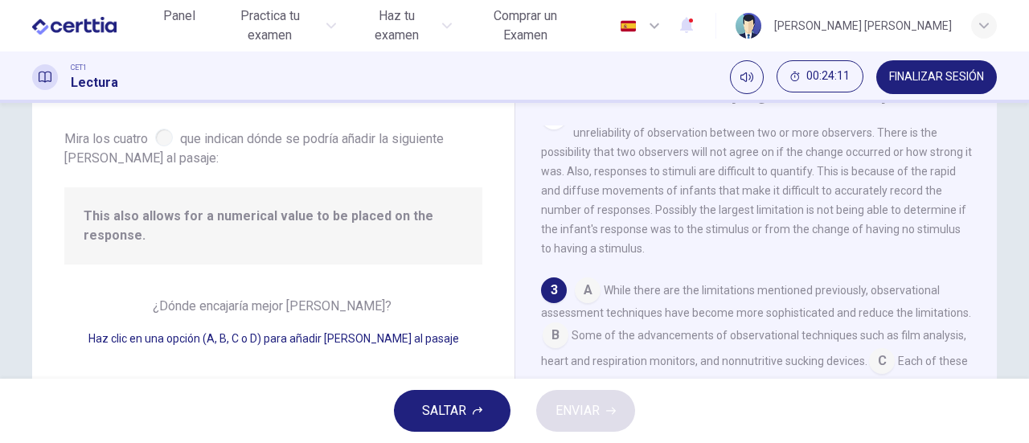
click at [446, 405] on span "SALTAR" at bounding box center [444, 411] width 44 height 23
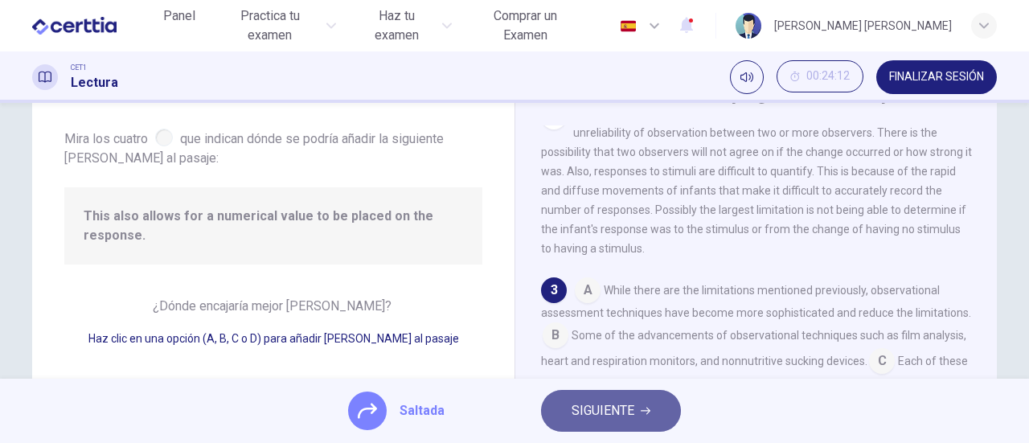
click at [596, 400] on span "SIGUIENTE" at bounding box center [603, 411] width 63 height 23
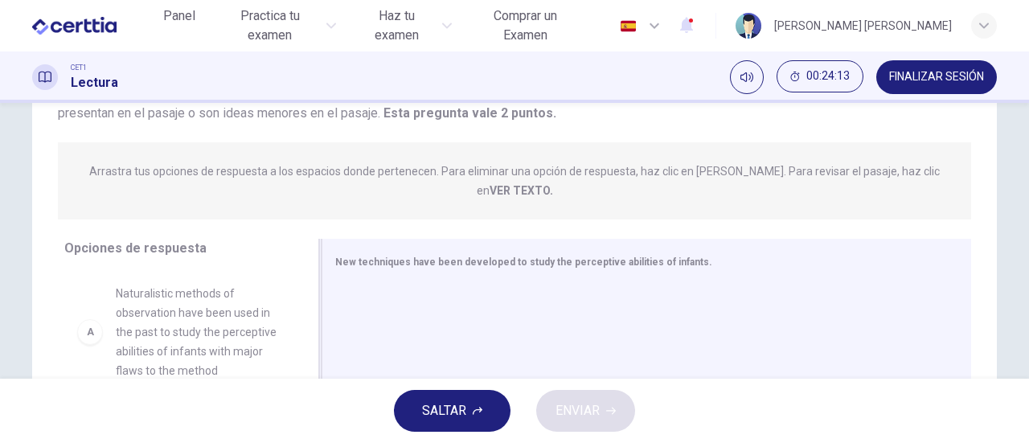
scroll to position [241, 0]
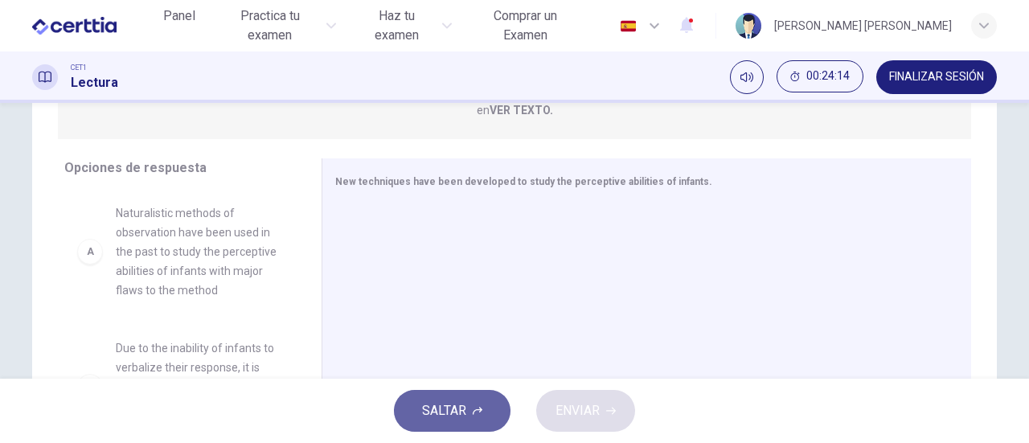
click at [438, 404] on span "SALTAR" at bounding box center [444, 411] width 44 height 23
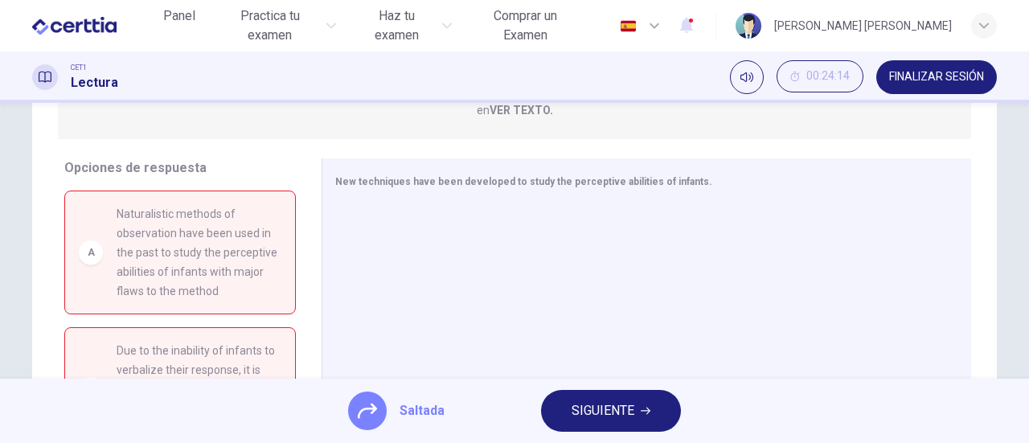
click at [628, 412] on span "SIGUIENTE" at bounding box center [603, 411] width 63 height 23
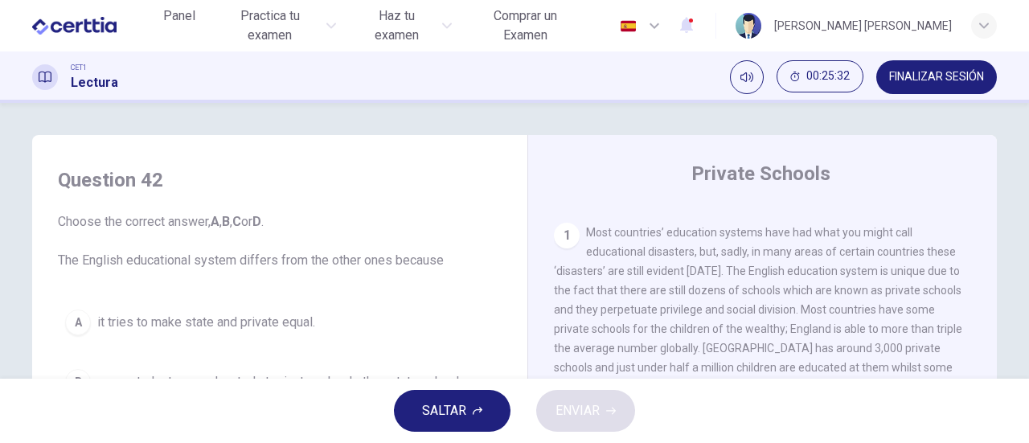
scroll to position [80, 0]
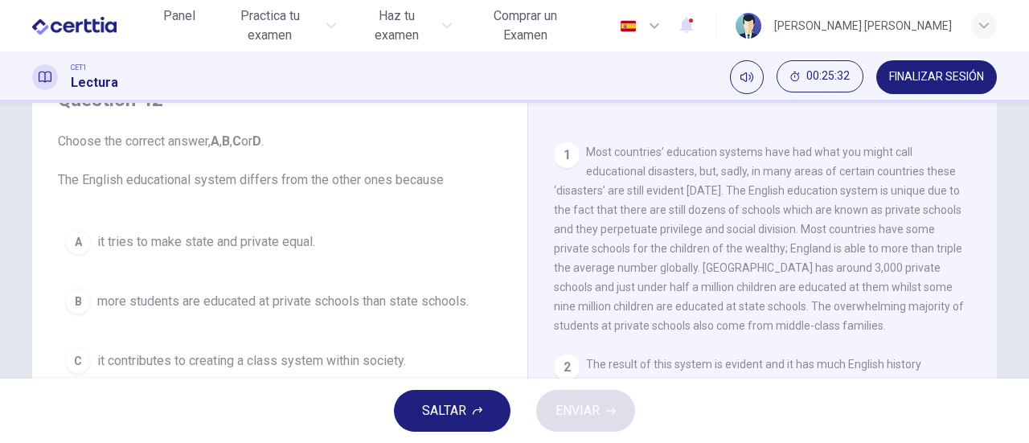
click at [288, 297] on span "more students are educated at private schools than state schools." at bounding box center [282, 301] width 371 height 19
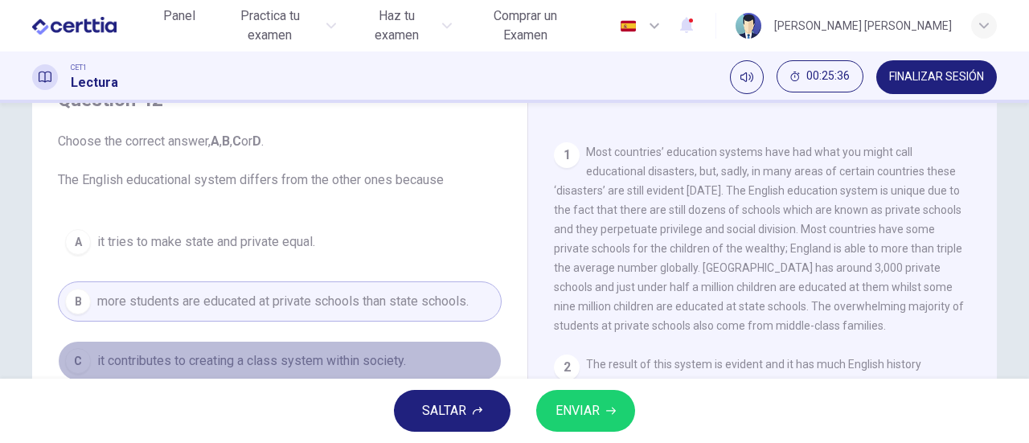
click at [228, 360] on span "it contributes to creating a class system within society." at bounding box center [251, 360] width 309 height 19
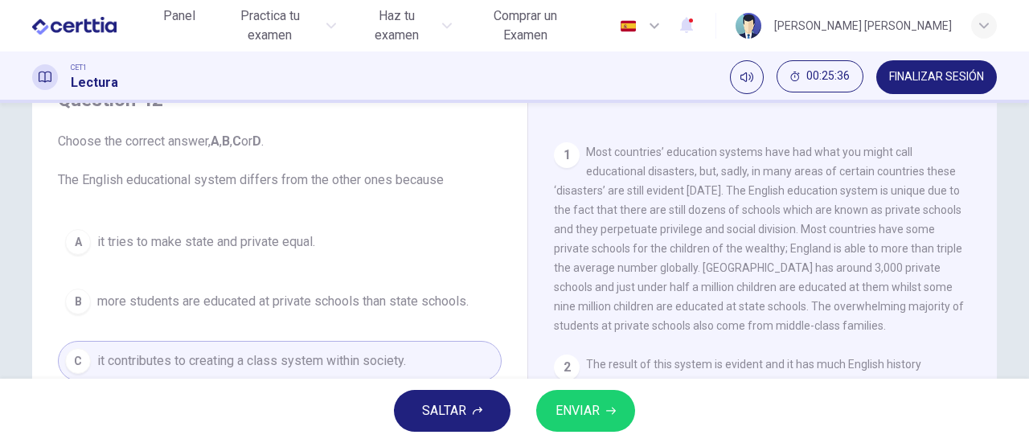
click at [615, 407] on icon "button" at bounding box center [611, 411] width 10 height 10
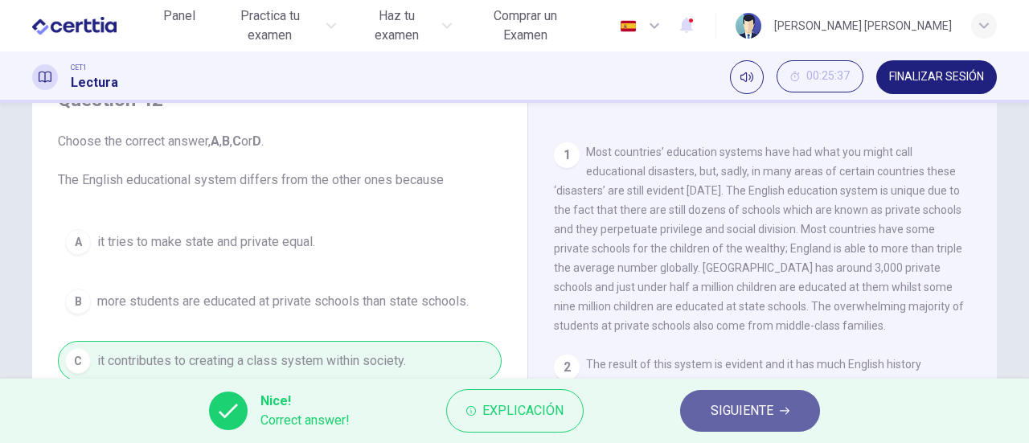
click at [728, 412] on span "SIGUIENTE" at bounding box center [742, 411] width 63 height 23
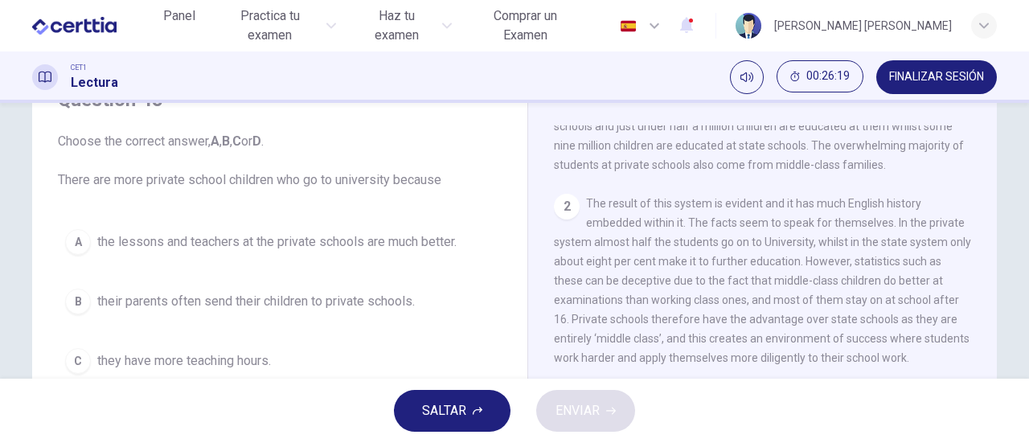
scroll to position [161, 0]
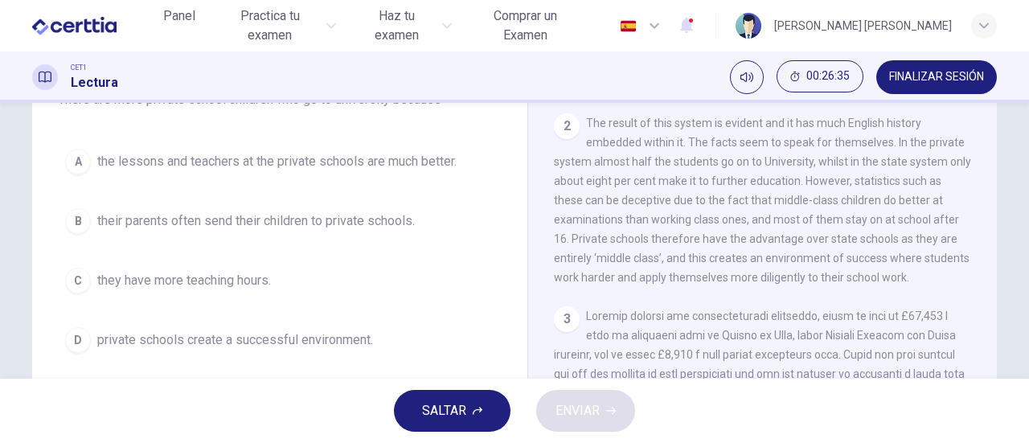
click at [265, 220] on span "their parents often send their children to private schools." at bounding box center [256, 220] width 318 height 19
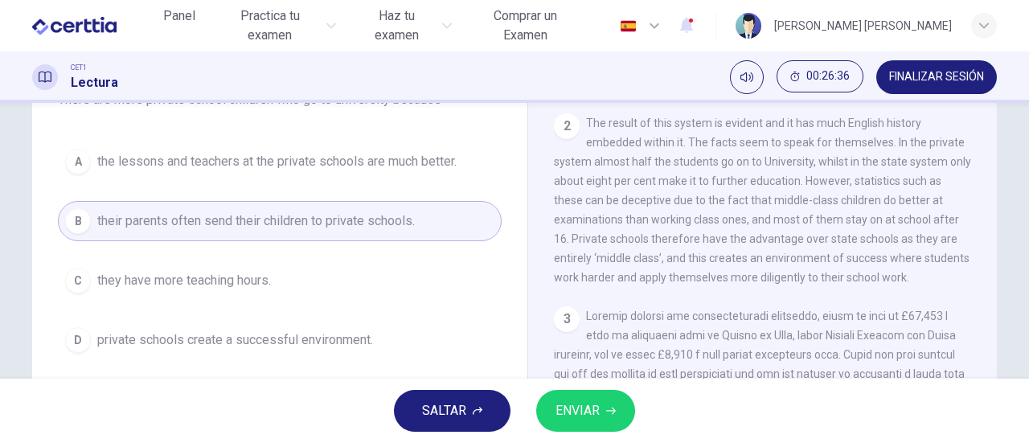
click at [576, 401] on span "ENVIAR" at bounding box center [577, 411] width 44 height 23
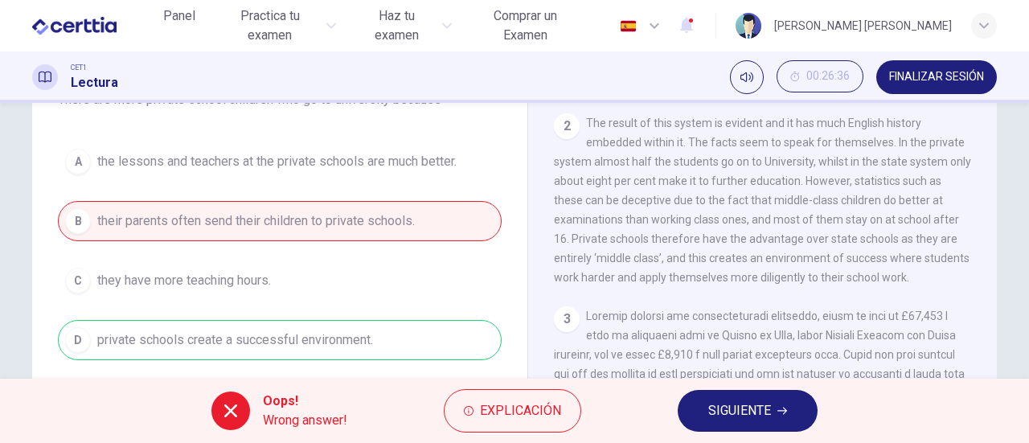
click at [735, 411] on span "SIGUIENTE" at bounding box center [739, 411] width 63 height 23
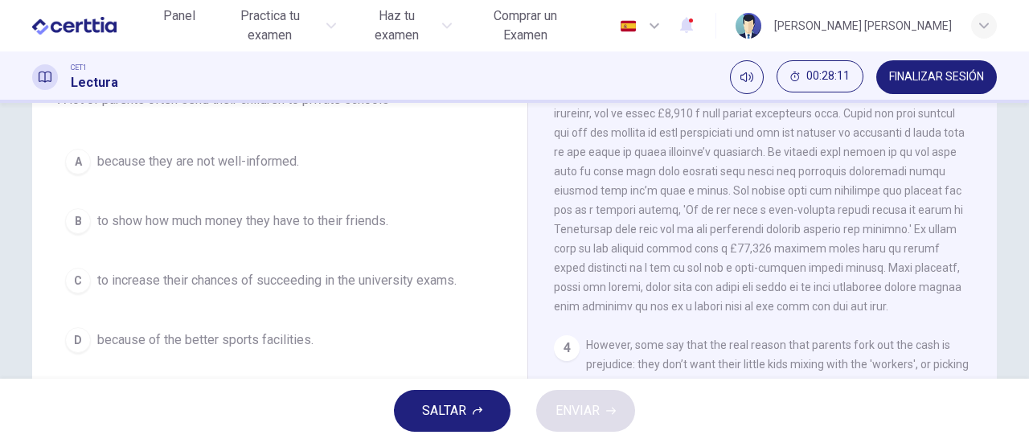
click at [314, 275] on span "to increase their chances of succeeding in the university exams." at bounding box center [276, 280] width 359 height 19
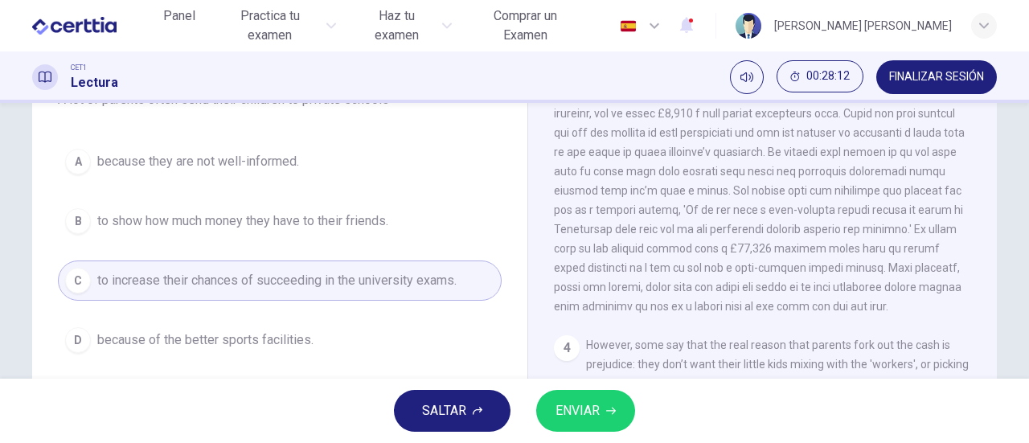
click at [596, 406] on span "ENVIAR" at bounding box center [577, 411] width 44 height 23
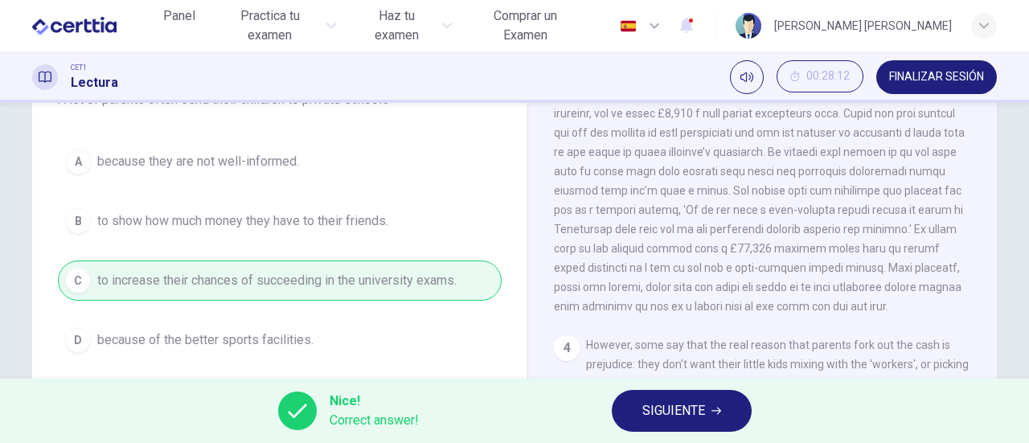
click at [700, 414] on span "SIGUIENTE" at bounding box center [673, 411] width 63 height 23
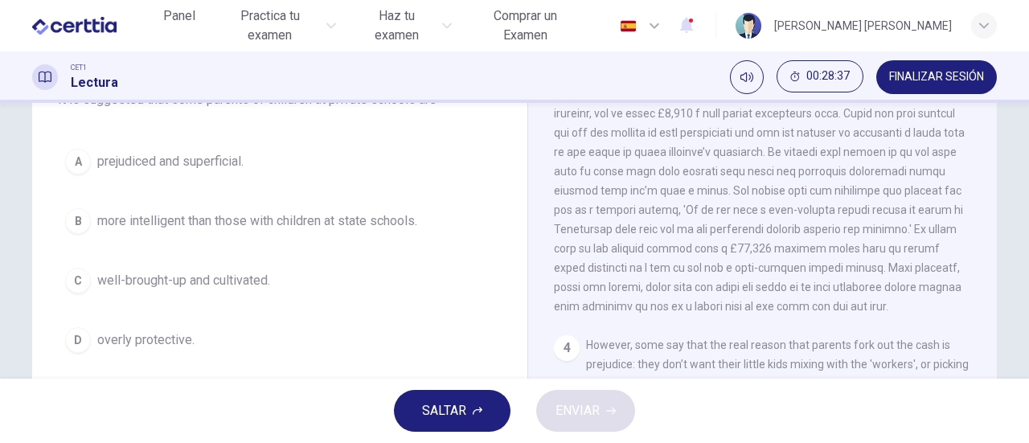
click at [219, 289] on button "C well-brought-up and cultivated." at bounding box center [280, 280] width 444 height 40
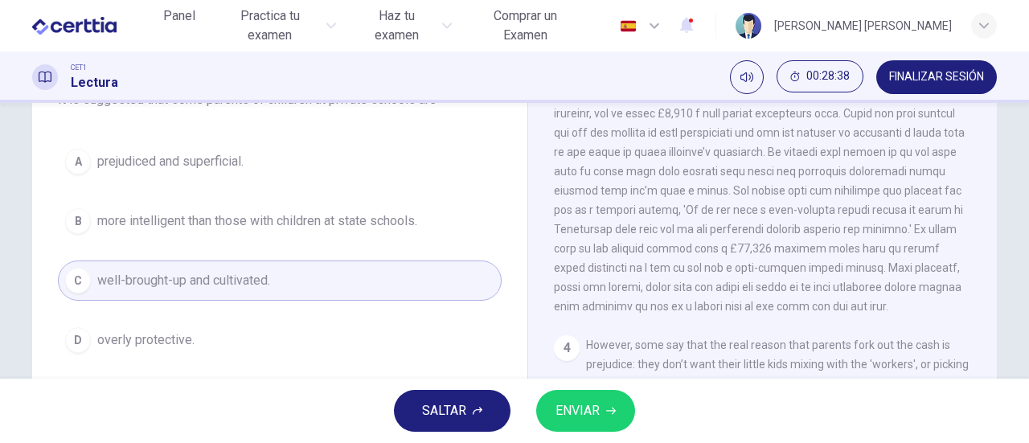
click at [563, 408] on span "ENVIAR" at bounding box center [577, 411] width 44 height 23
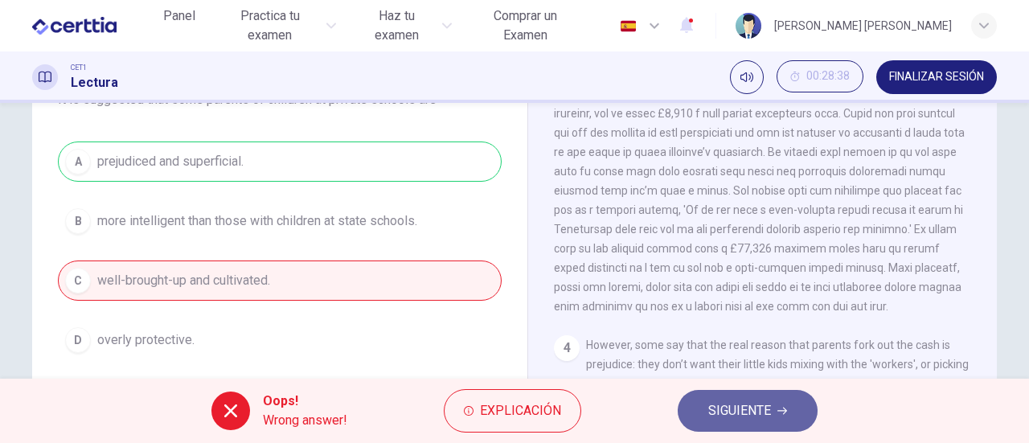
click at [746, 409] on span "SIGUIENTE" at bounding box center [739, 411] width 63 height 23
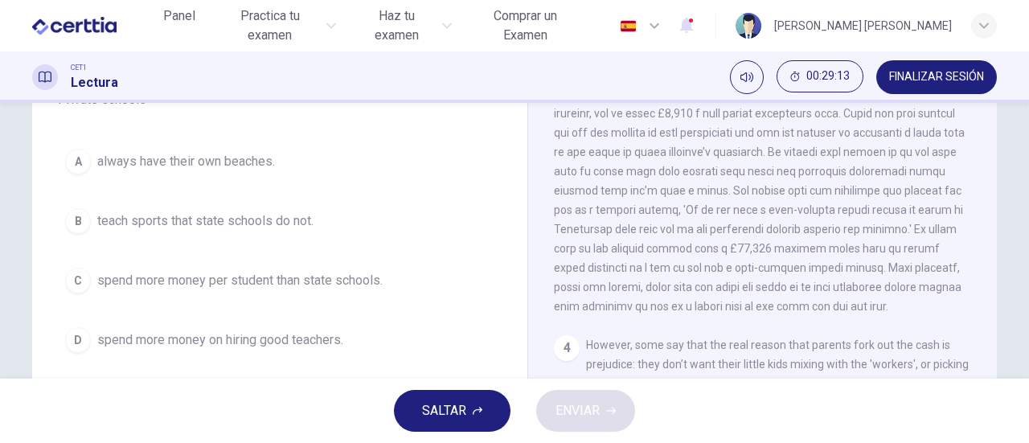
click at [170, 284] on span "spend more money per student than state schools." at bounding box center [239, 280] width 285 height 19
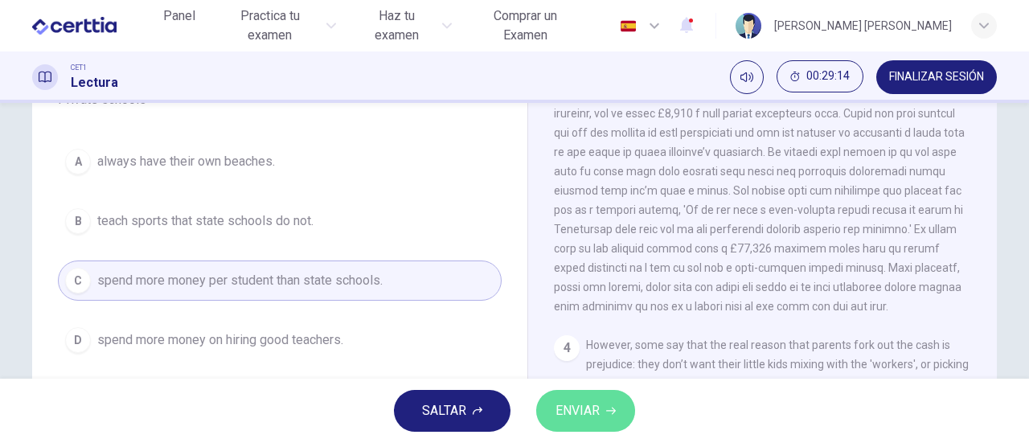
click at [582, 398] on button "ENVIAR" at bounding box center [585, 411] width 99 height 42
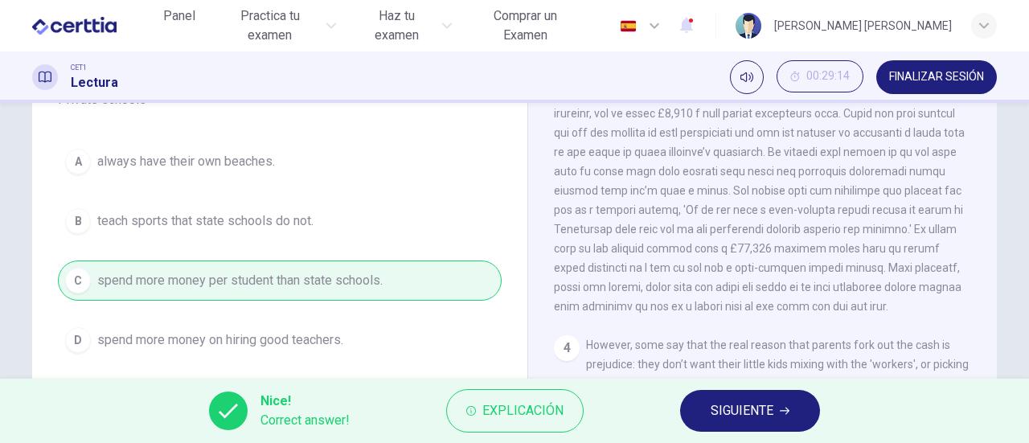
click at [822, 401] on div "Nice! Correct answer! Explicación SIGUIENTE" at bounding box center [514, 411] width 1029 height 64
click at [768, 408] on span "SIGUIENTE" at bounding box center [742, 411] width 63 height 23
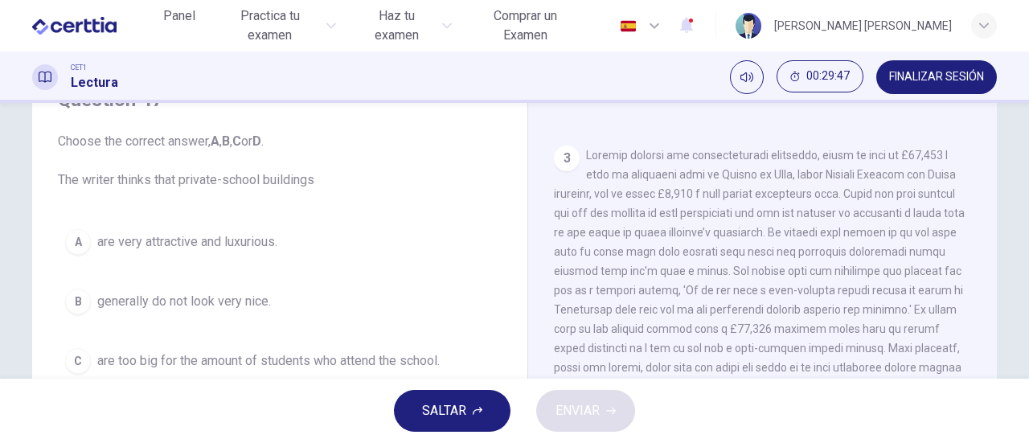
scroll to position [643, 0]
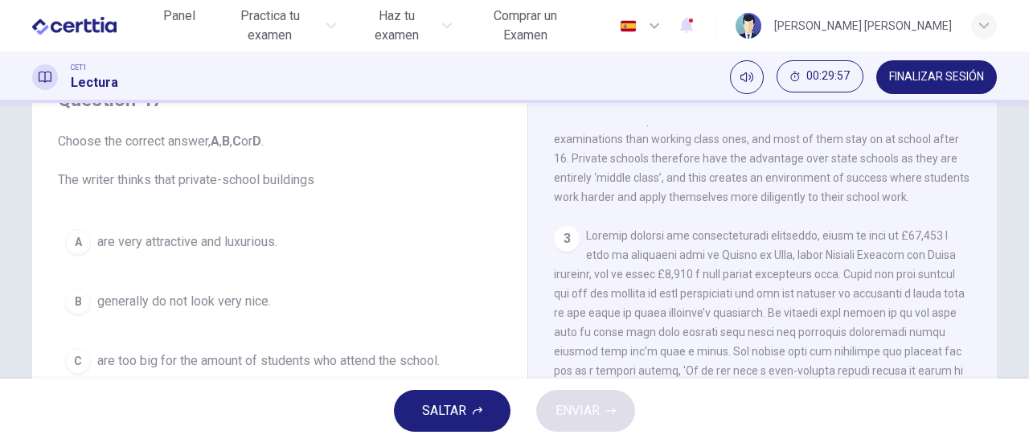
drag, startPoint x: 185, startPoint y: 242, endPoint x: 227, endPoint y: 237, distance: 42.1
click at [187, 242] on span "are very attractive and luxurious." at bounding box center [187, 241] width 180 height 19
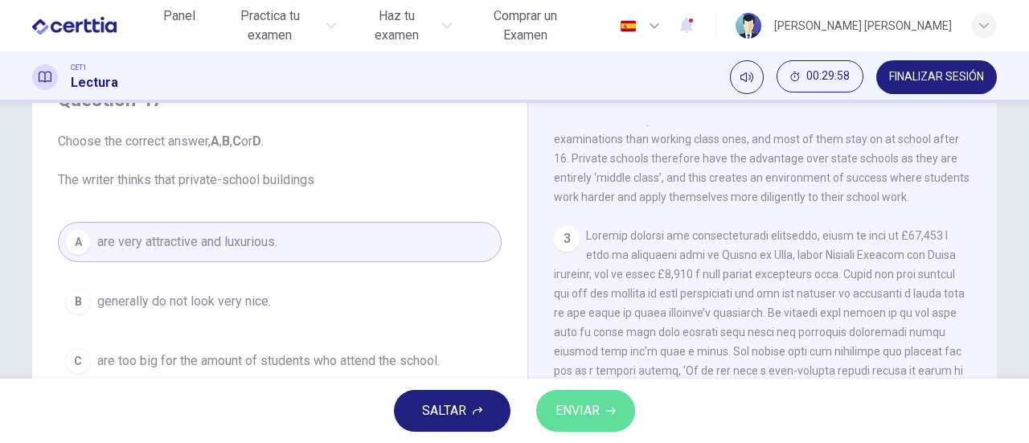
click at [590, 409] on span "ENVIAR" at bounding box center [577, 411] width 44 height 23
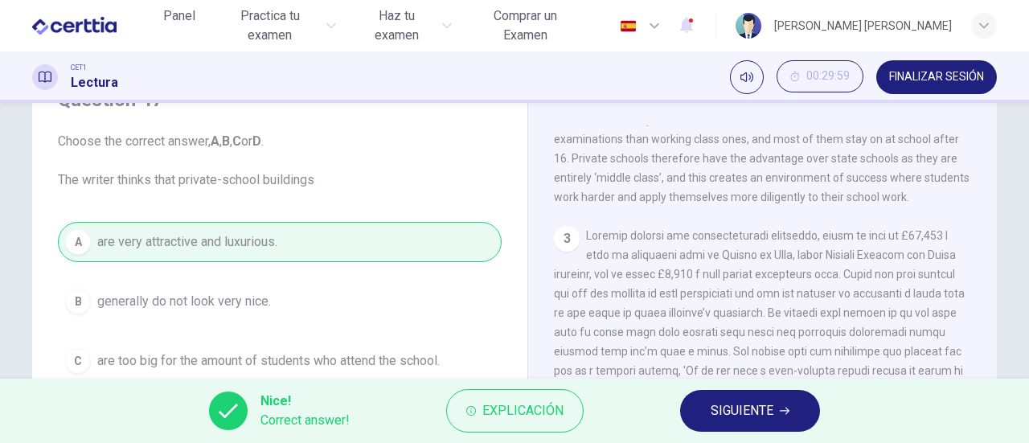
click at [725, 414] on span "SIGUIENTE" at bounding box center [742, 411] width 63 height 23
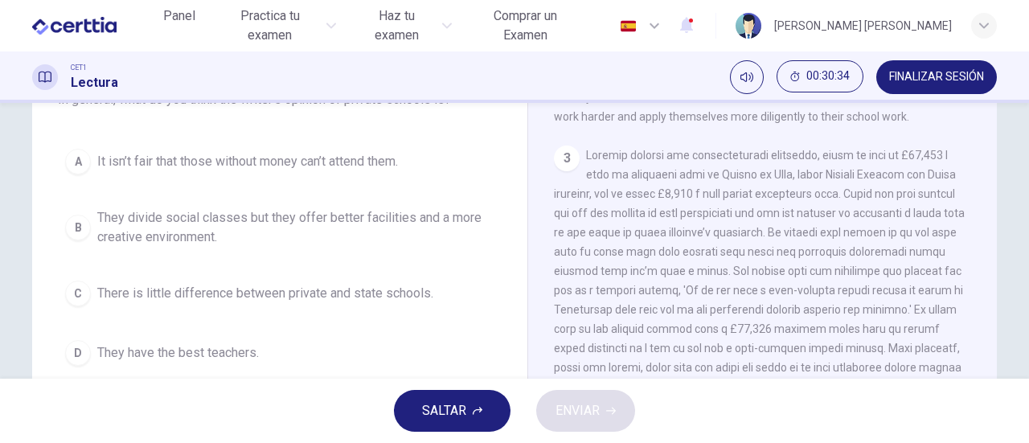
scroll to position [80, 0]
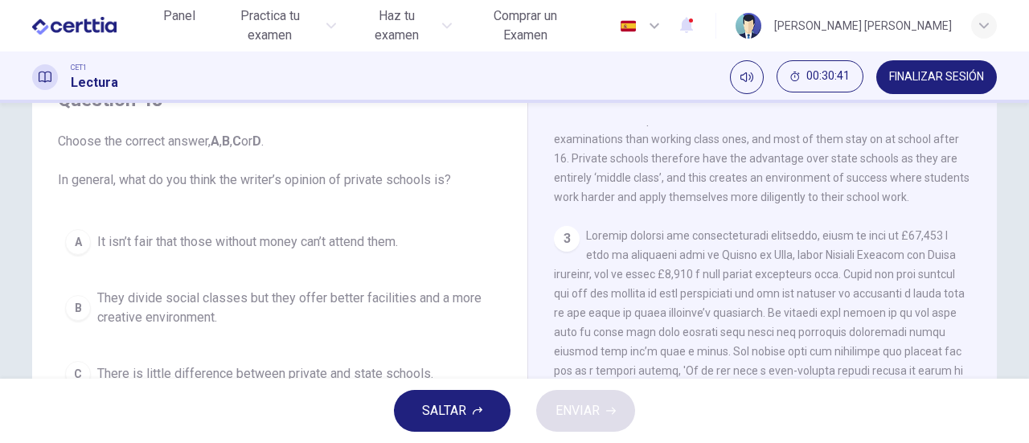
click at [121, 307] on span "They divide social classes but they offer better facilities and a more creative…" at bounding box center [295, 308] width 397 height 39
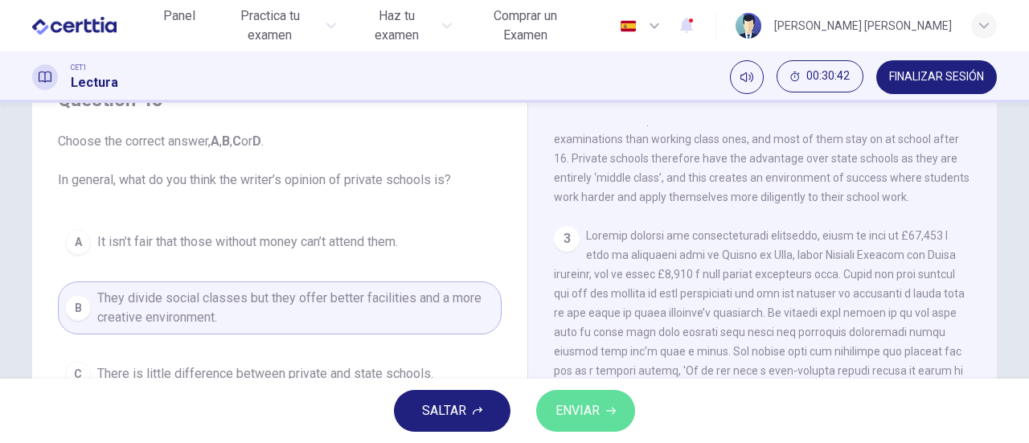
click at [592, 405] on span "ENVIAR" at bounding box center [577, 411] width 44 height 23
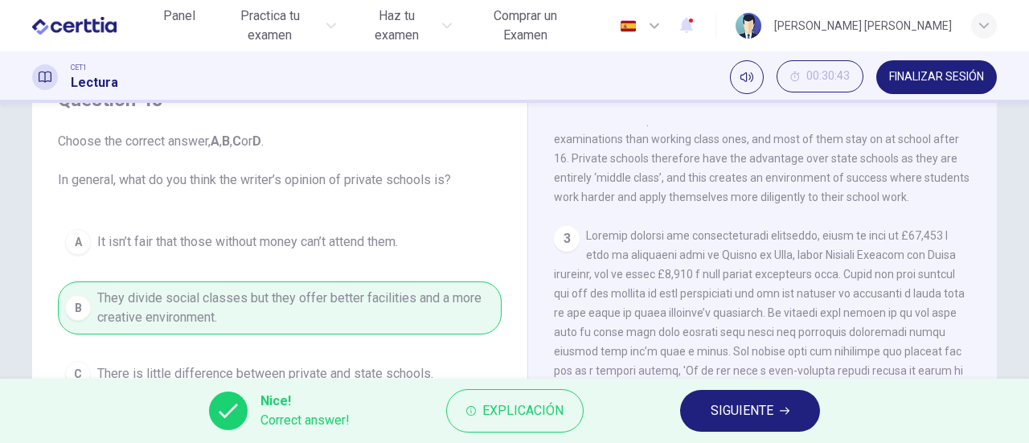
click at [696, 412] on button "SIGUIENTE" at bounding box center [750, 411] width 140 height 42
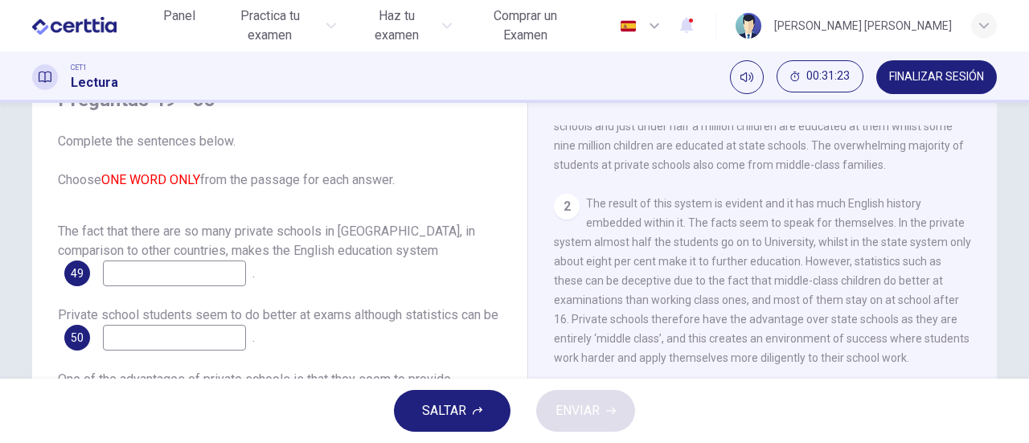
scroll to position [402, 0]
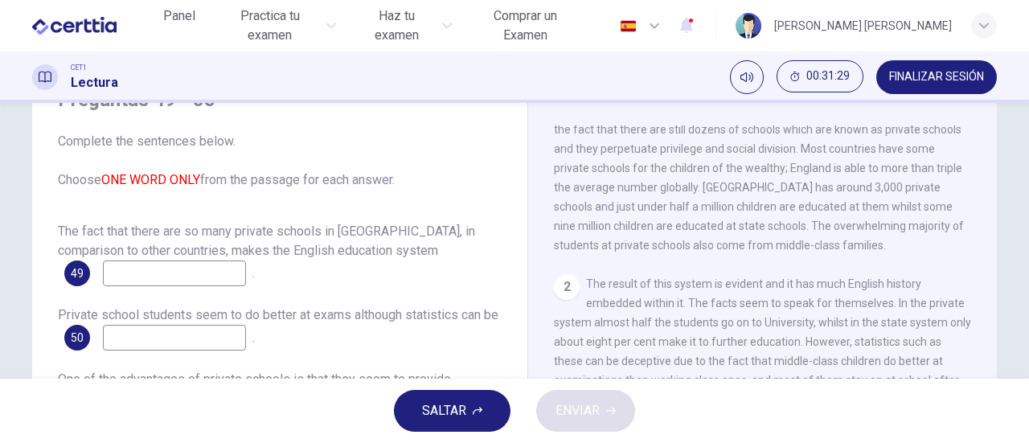
click at [225, 278] on input at bounding box center [174, 273] width 143 height 26
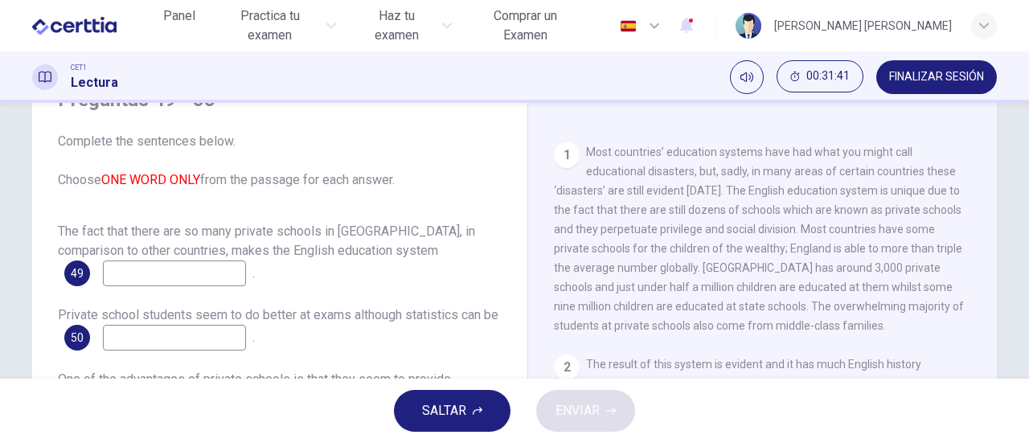
click at [177, 270] on input at bounding box center [174, 273] width 143 height 26
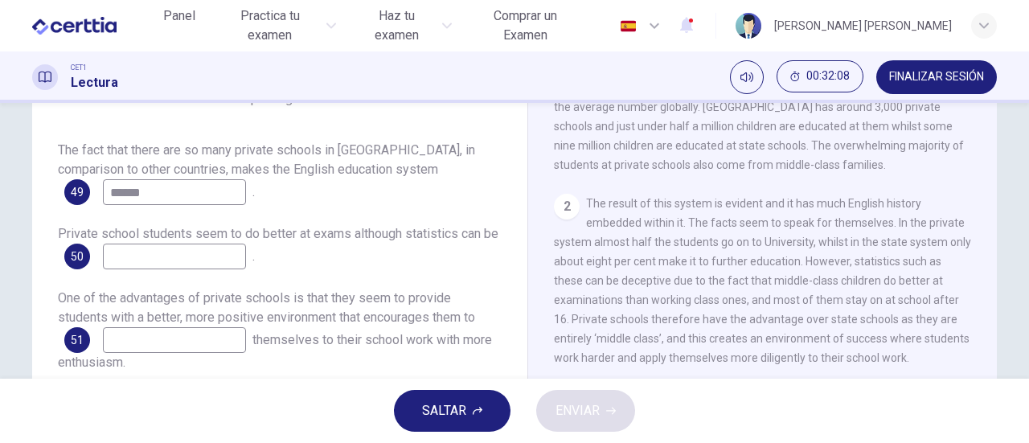
scroll to position [482, 0]
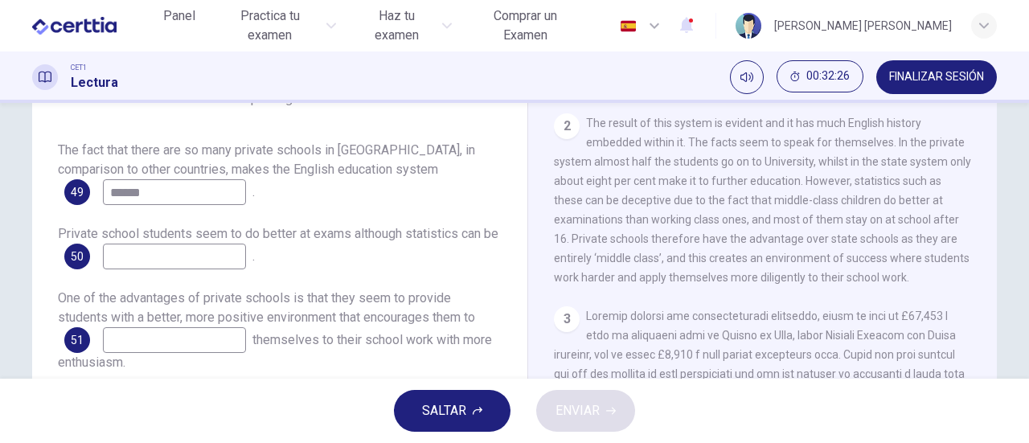
type input "******"
click at [172, 244] on input at bounding box center [174, 257] width 143 height 26
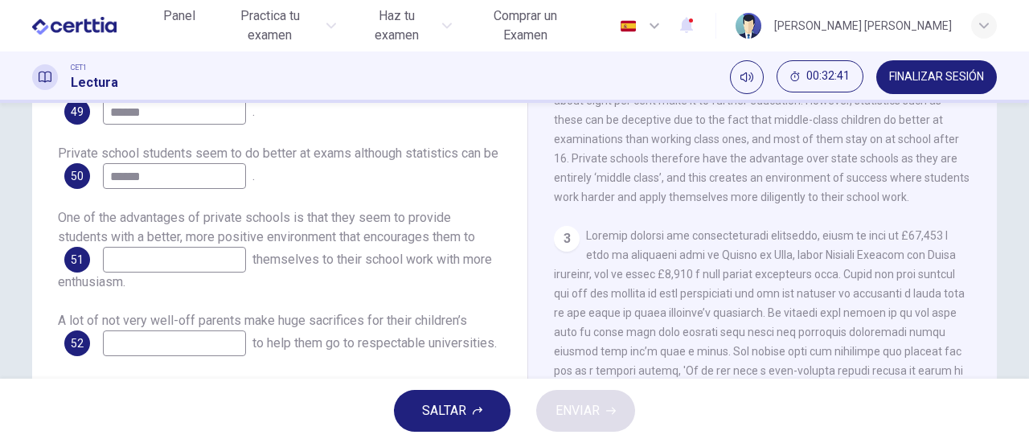
type input "******"
click at [225, 247] on input at bounding box center [174, 260] width 143 height 26
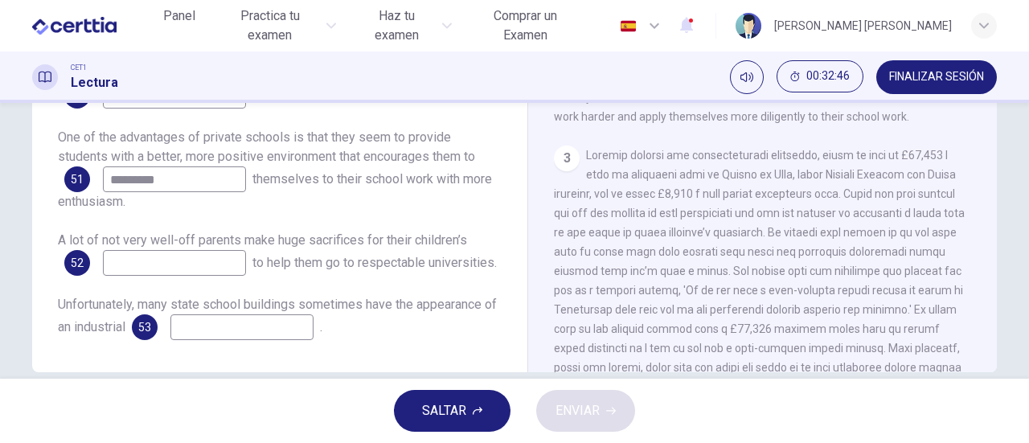
type input "*********"
click at [204, 250] on input at bounding box center [174, 263] width 143 height 26
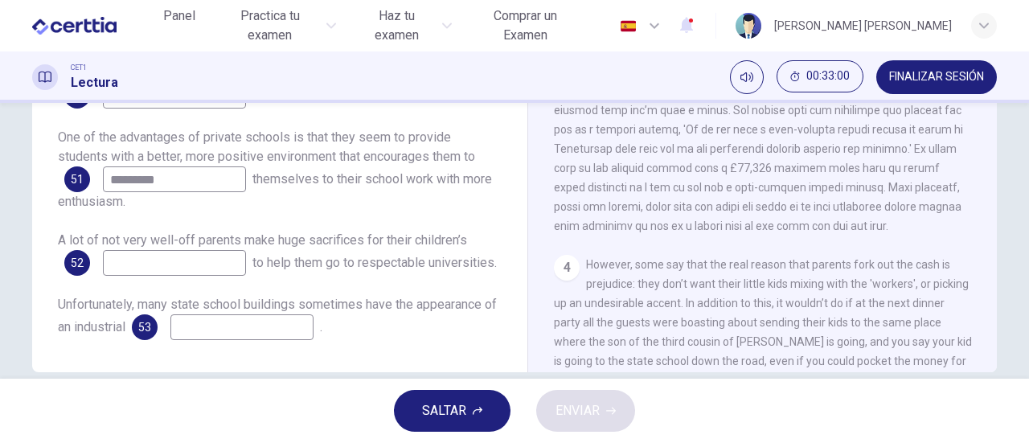
scroll to position [563, 0]
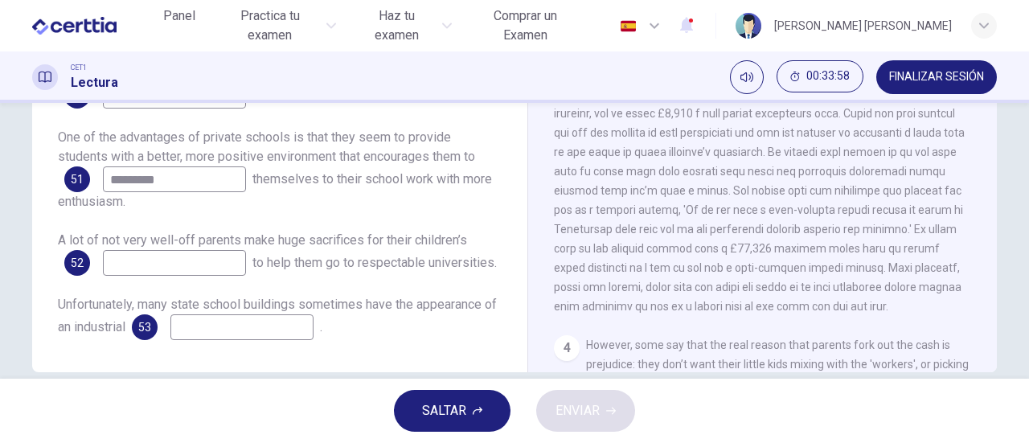
click at [174, 250] on input at bounding box center [174, 263] width 143 height 26
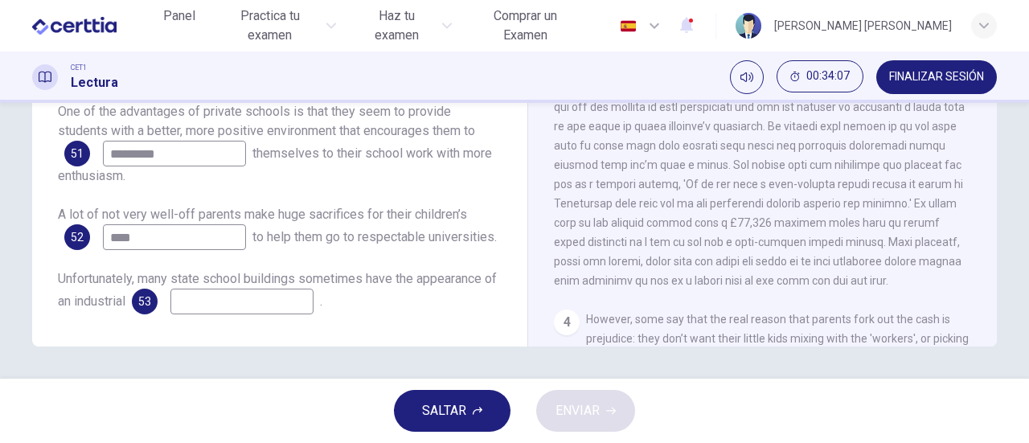
type input "****"
click at [225, 302] on input at bounding box center [241, 302] width 143 height 26
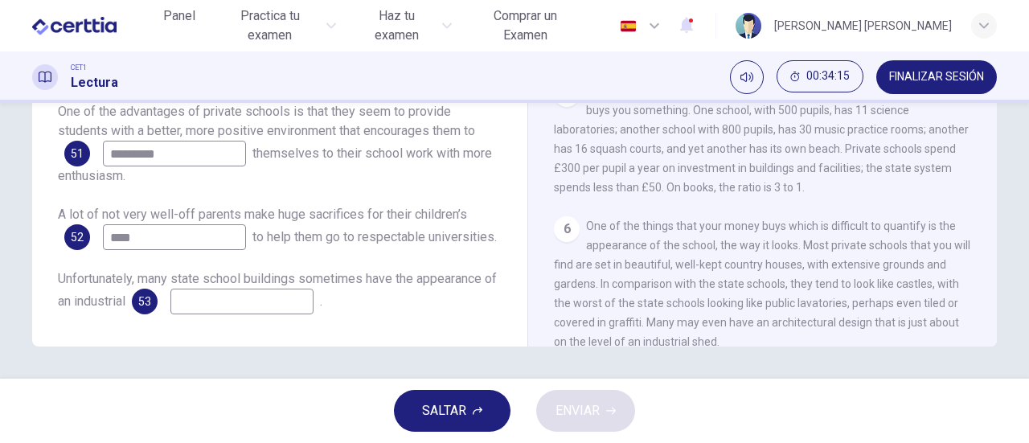
scroll to position [1037, 0]
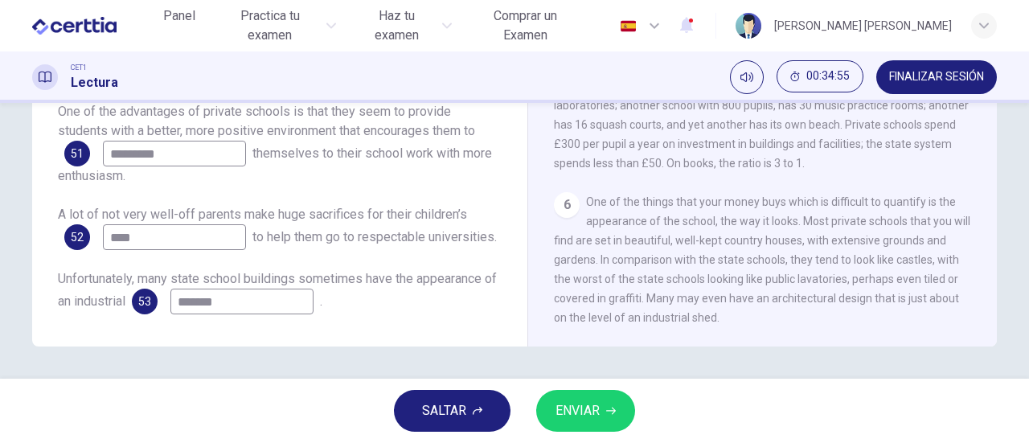
click at [203, 303] on input "*******" at bounding box center [241, 302] width 143 height 26
type input "****"
click at [597, 404] on span "ENVIAR" at bounding box center [577, 411] width 44 height 23
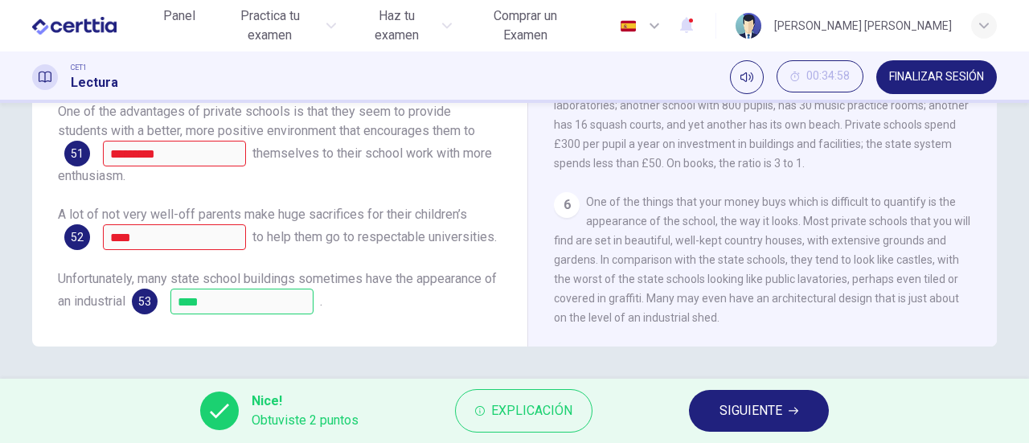
click at [744, 411] on span "SIGUIENTE" at bounding box center [750, 411] width 63 height 23
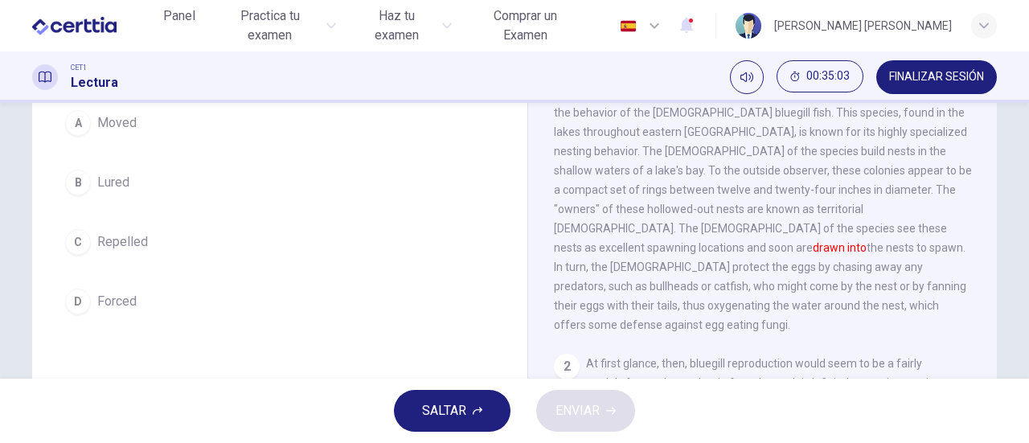
scroll to position [80, 0]
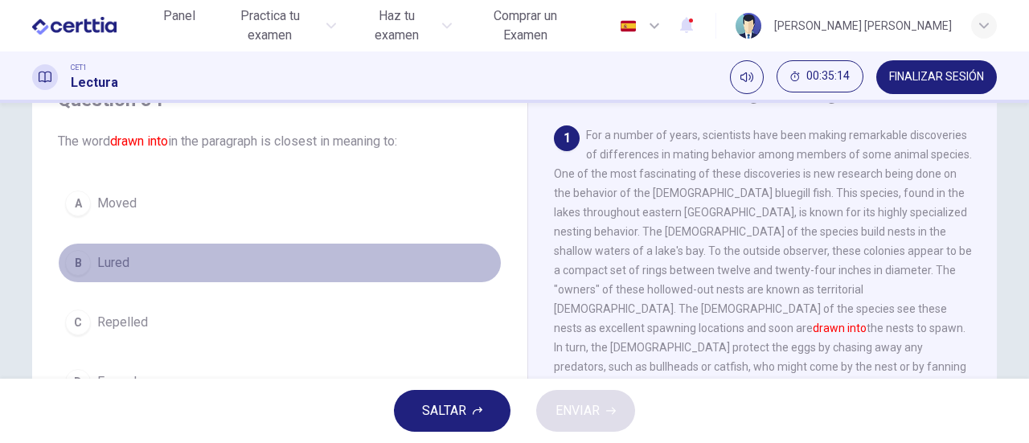
click at [115, 260] on span "Lured" at bounding box center [113, 262] width 32 height 19
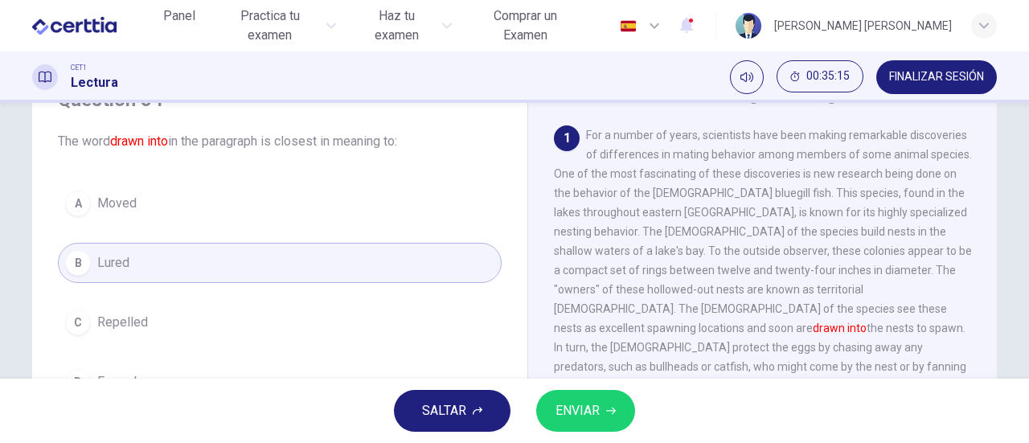
click at [584, 411] on span "ENVIAR" at bounding box center [577, 411] width 44 height 23
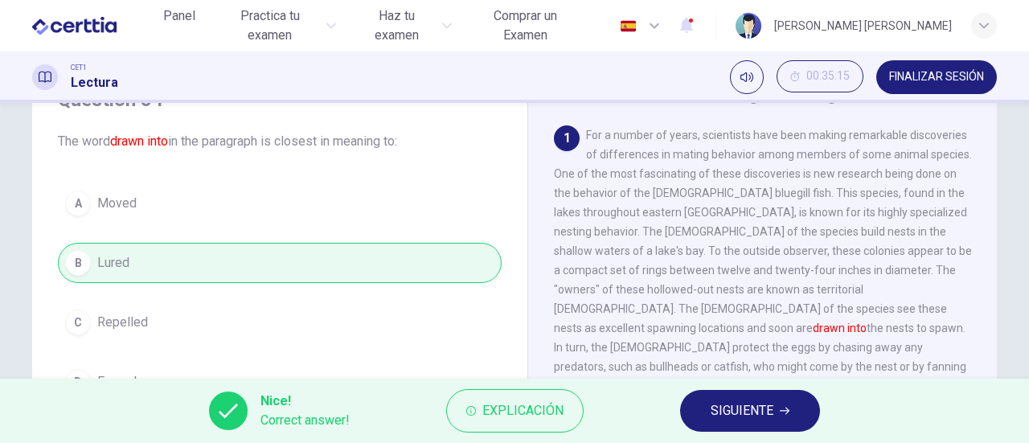
click at [736, 401] on span "SIGUIENTE" at bounding box center [742, 411] width 63 height 23
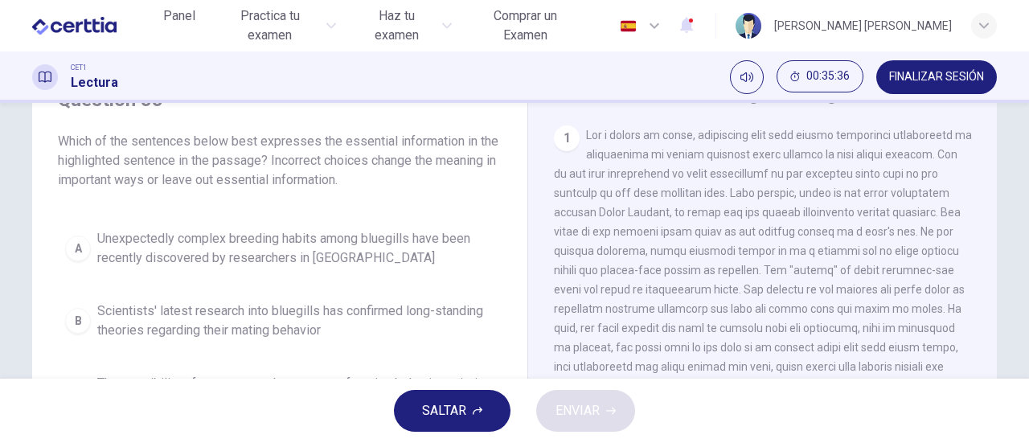
scroll to position [161, 0]
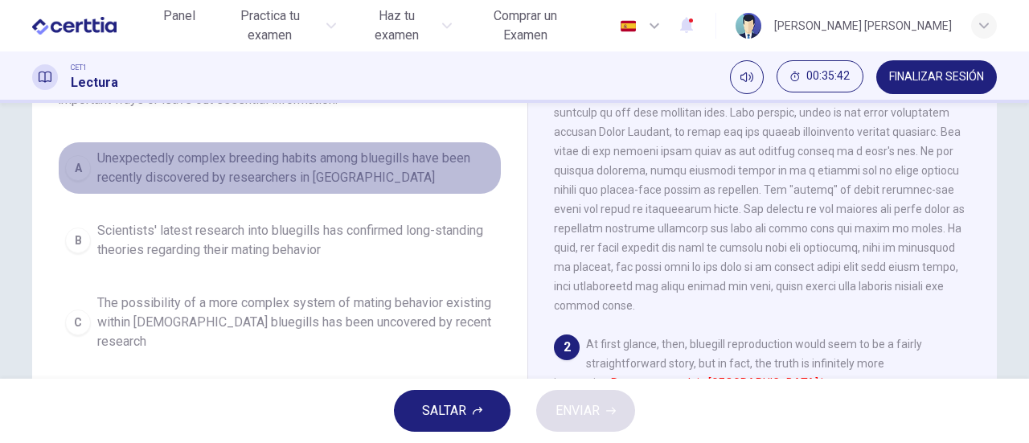
click at [198, 179] on span "Unexpectedly complex breeding habits among bluegills have been recently discove…" at bounding box center [295, 168] width 397 height 39
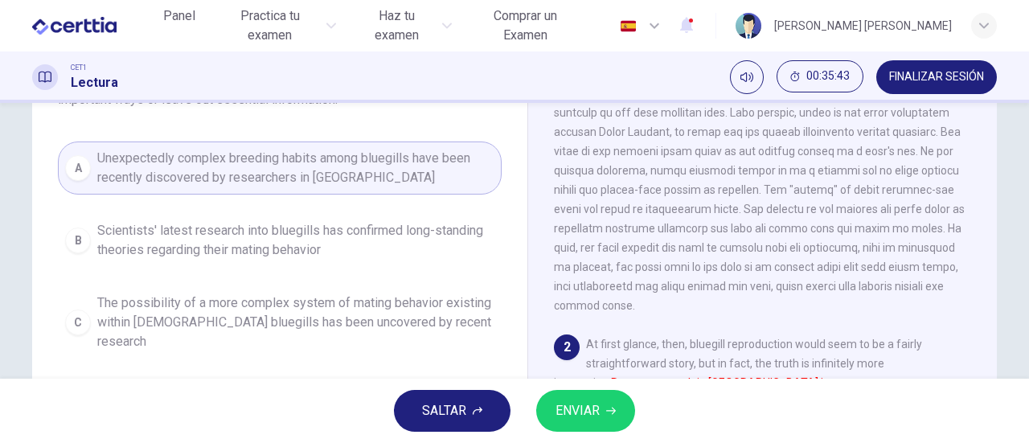
click at [581, 404] on span "ENVIAR" at bounding box center [577, 411] width 44 height 23
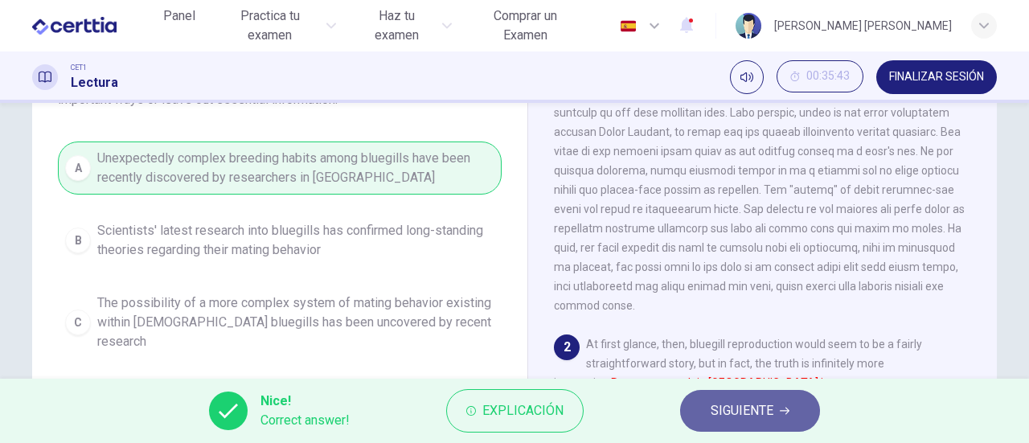
click at [720, 417] on span "SIGUIENTE" at bounding box center [742, 411] width 63 height 23
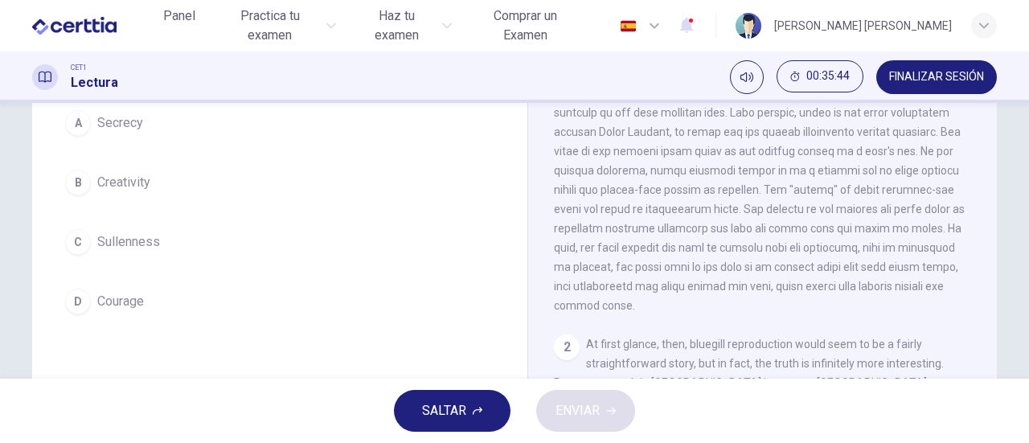
scroll to position [80, 0]
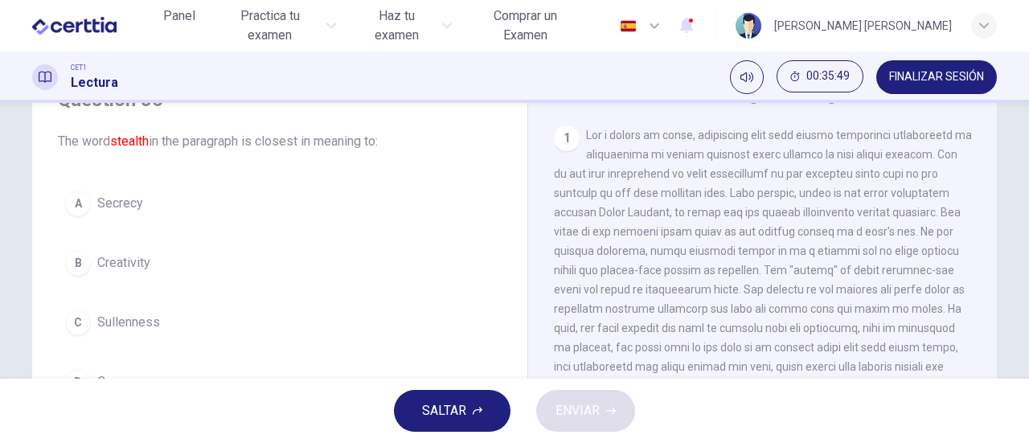
drag, startPoint x: 76, startPoint y: 187, endPoint x: 84, endPoint y: 191, distance: 8.7
click at [76, 187] on button "A Secrecy" at bounding box center [280, 203] width 444 height 40
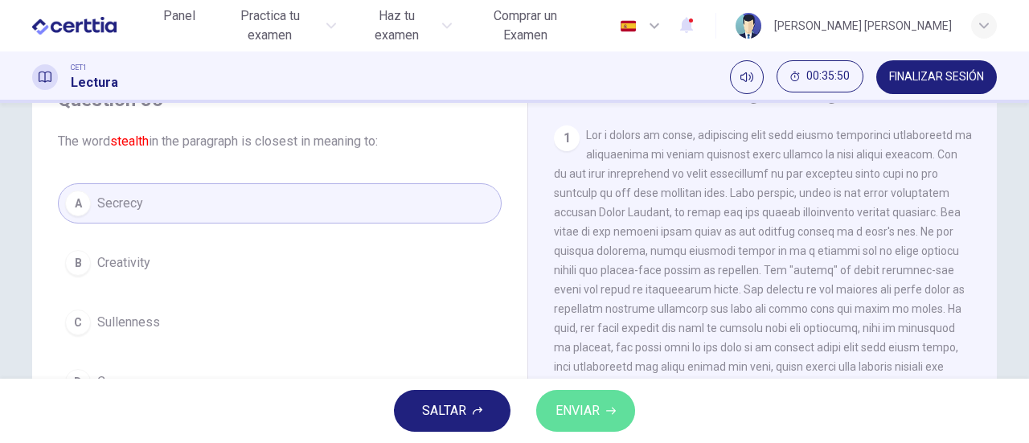
click at [588, 414] on span "ENVIAR" at bounding box center [577, 411] width 44 height 23
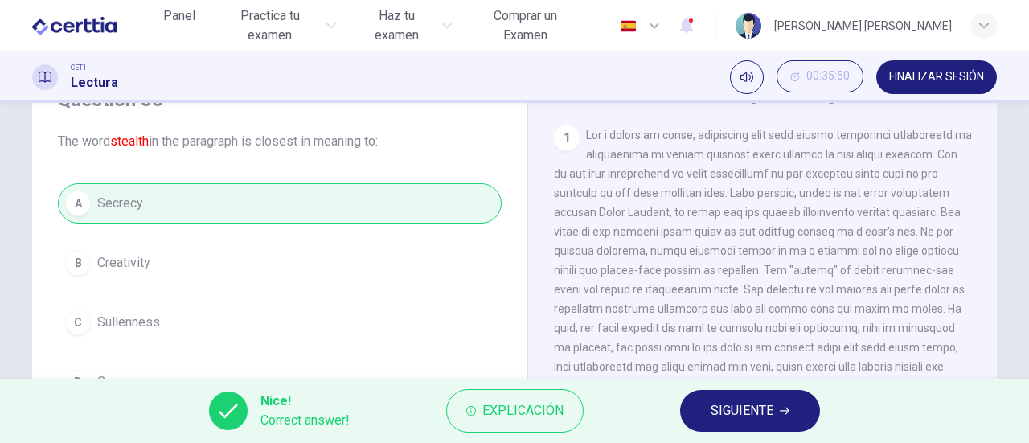
click at [741, 407] on span "SIGUIENTE" at bounding box center [742, 411] width 63 height 23
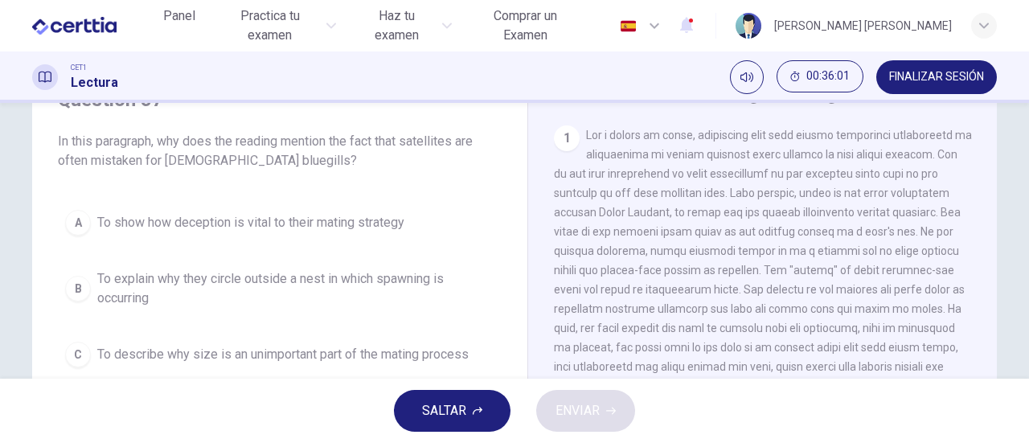
scroll to position [161, 0]
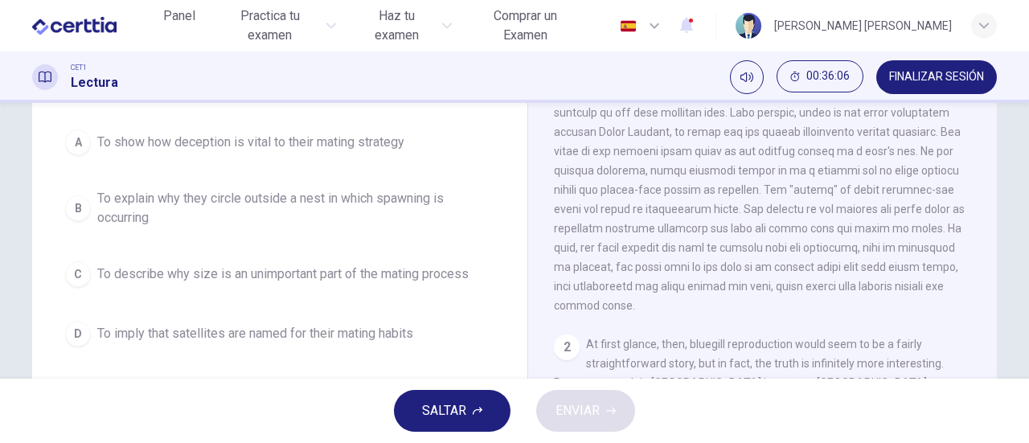
click at [297, 203] on span "To explain why they circle outside a nest in which spawning is occurring" at bounding box center [295, 208] width 397 height 39
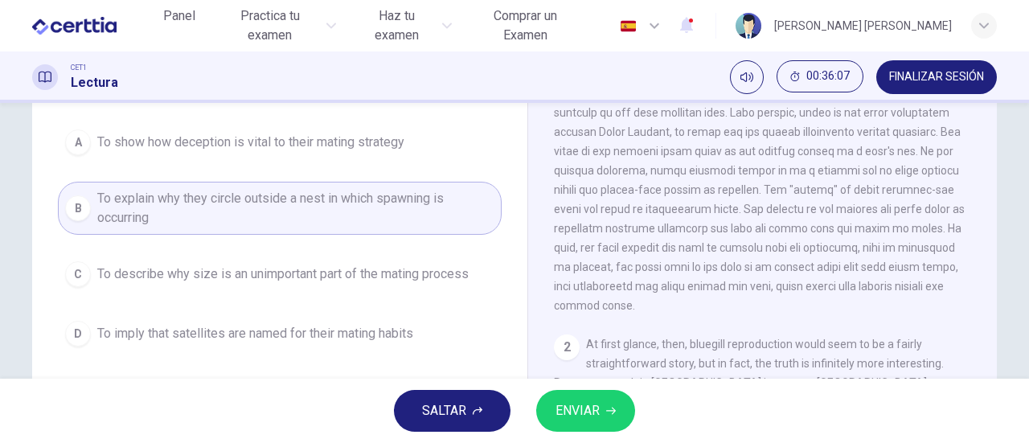
click at [585, 418] on span "ENVIAR" at bounding box center [577, 411] width 44 height 23
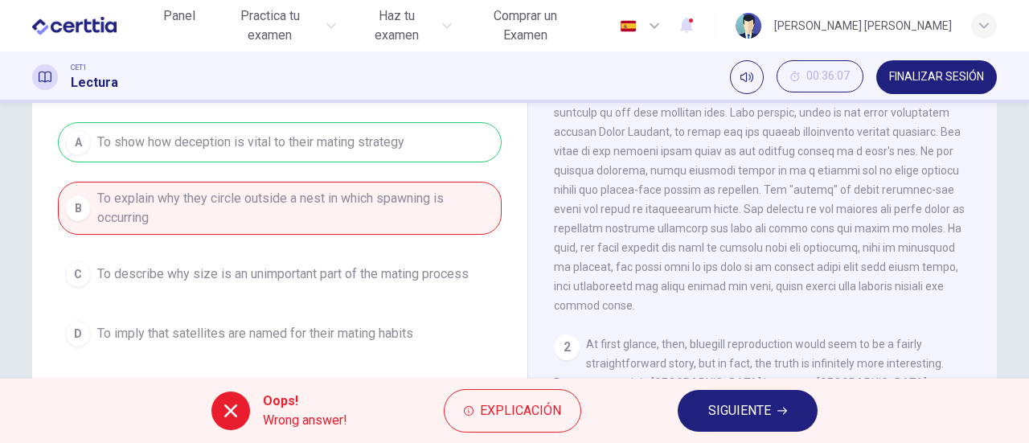
click at [761, 415] on span "SIGUIENTE" at bounding box center [739, 411] width 63 height 23
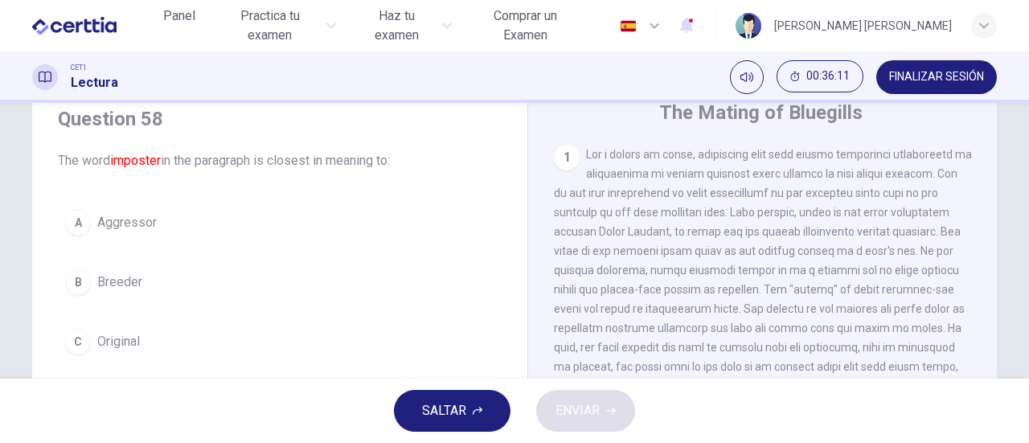
scroll to position [141, 0]
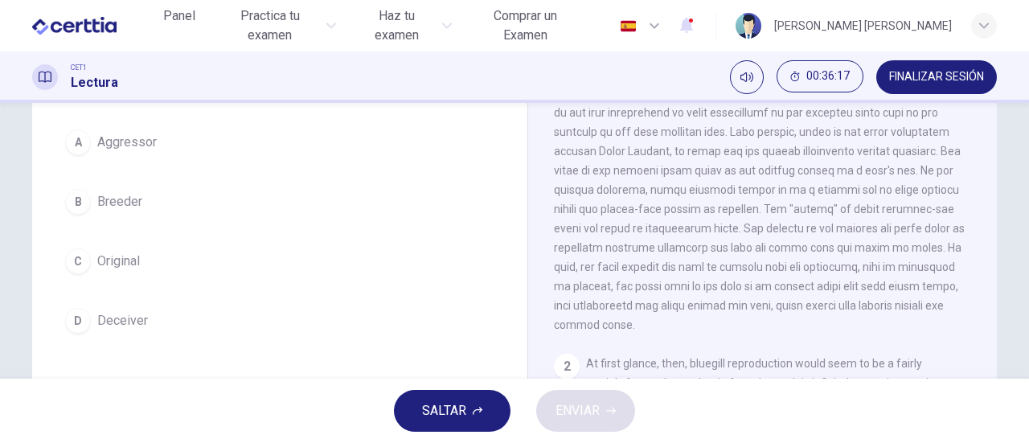
click at [113, 319] on span "Deceiver" at bounding box center [122, 320] width 51 height 19
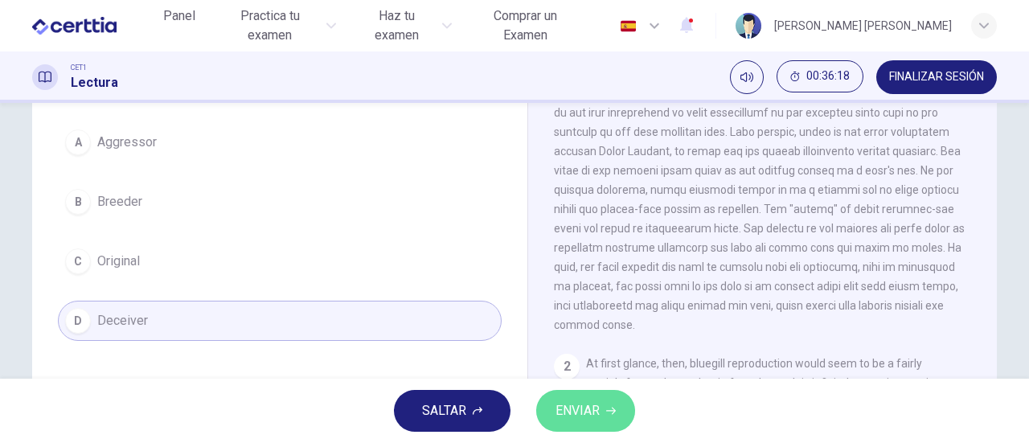
click at [577, 411] on span "ENVIAR" at bounding box center [577, 411] width 44 height 23
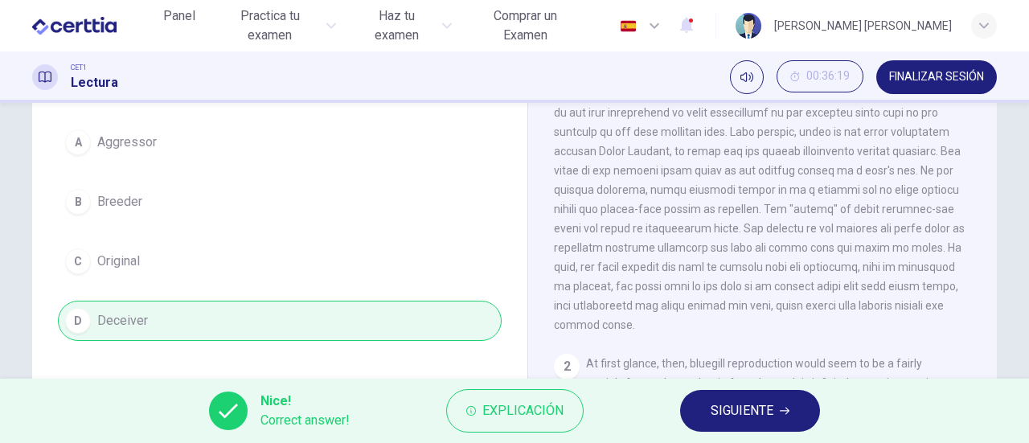
click at [768, 415] on span "SIGUIENTE" at bounding box center [742, 411] width 63 height 23
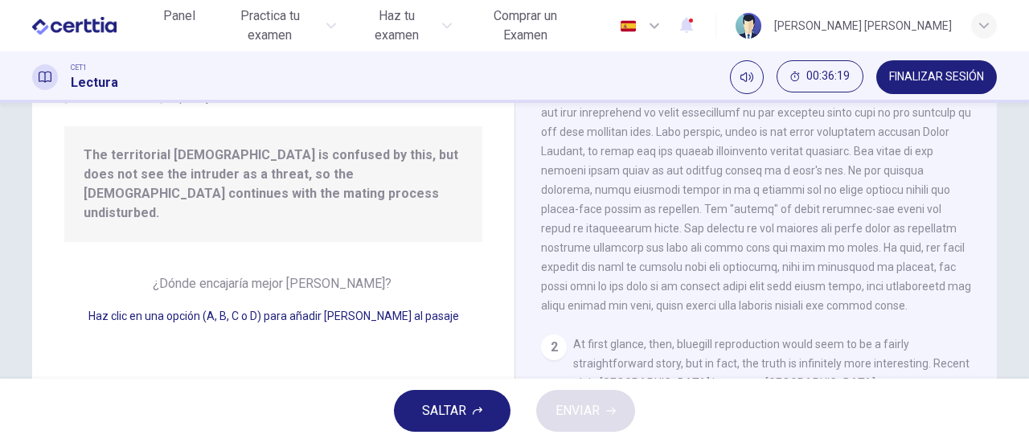
scroll to position [508, 0]
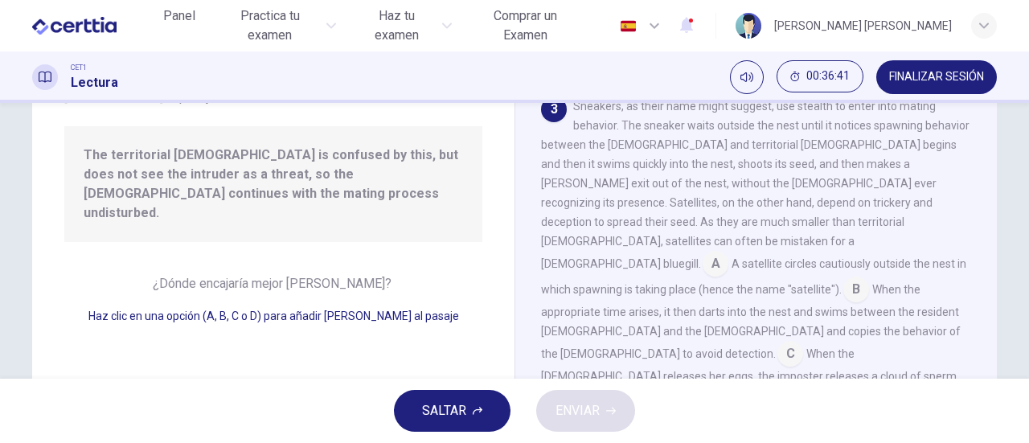
click at [777, 342] on input at bounding box center [790, 355] width 26 height 26
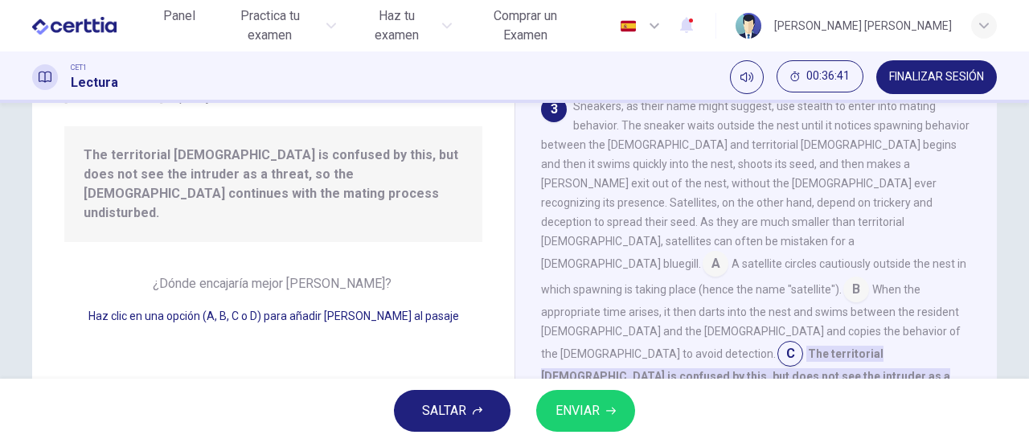
click at [598, 409] on span "ENVIAR" at bounding box center [577, 411] width 44 height 23
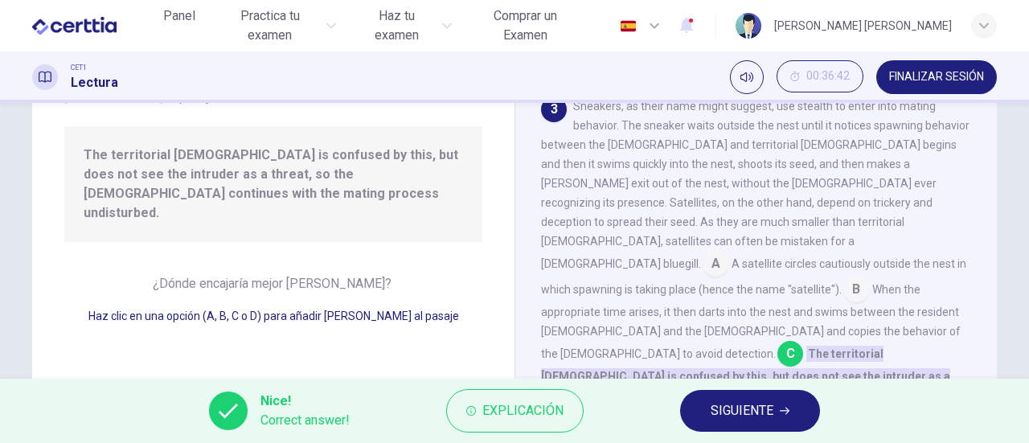
click at [740, 396] on button "SIGUIENTE" at bounding box center [750, 411] width 140 height 42
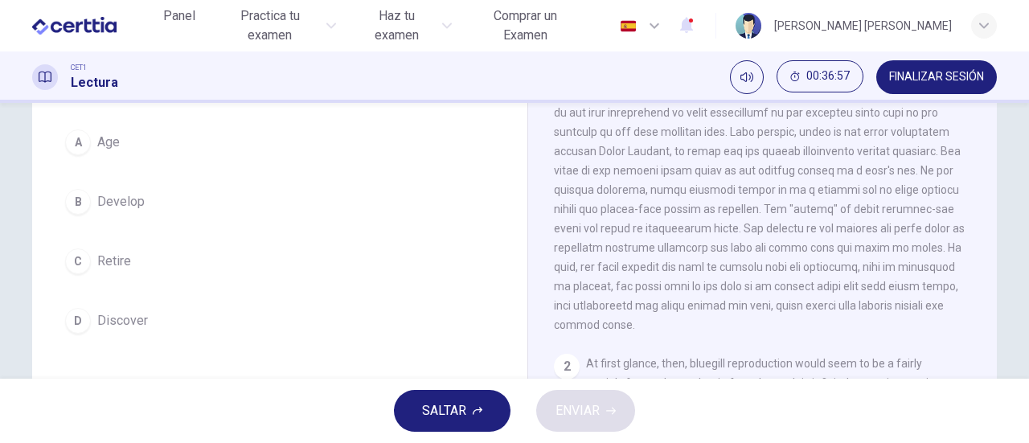
scroll to position [61, 0]
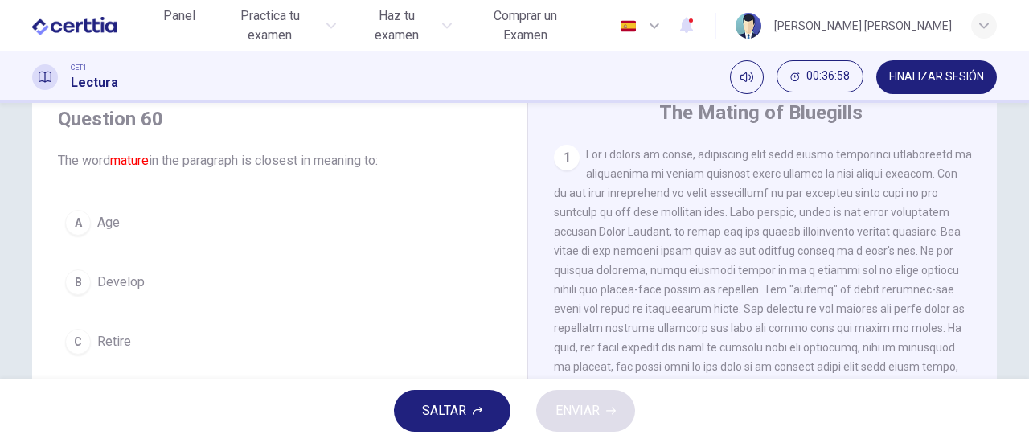
click at [79, 221] on div "A" at bounding box center [78, 223] width 26 height 26
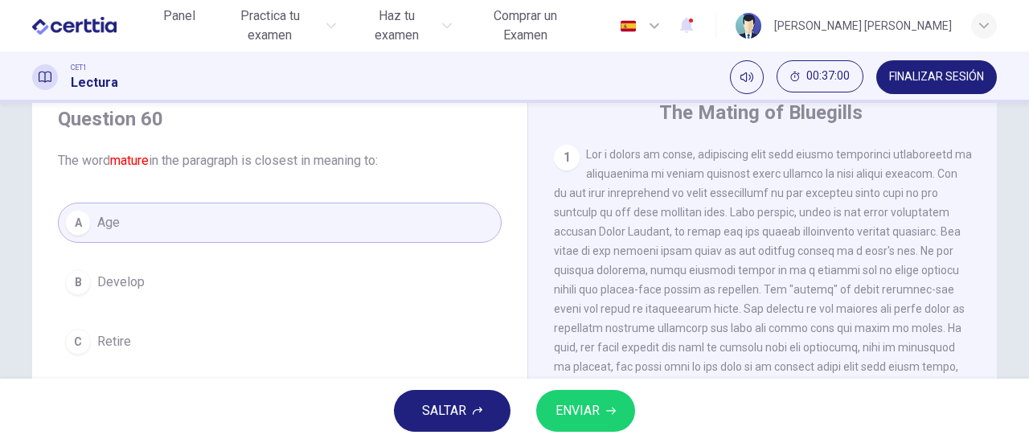
click at [583, 413] on span "ENVIAR" at bounding box center [577, 411] width 44 height 23
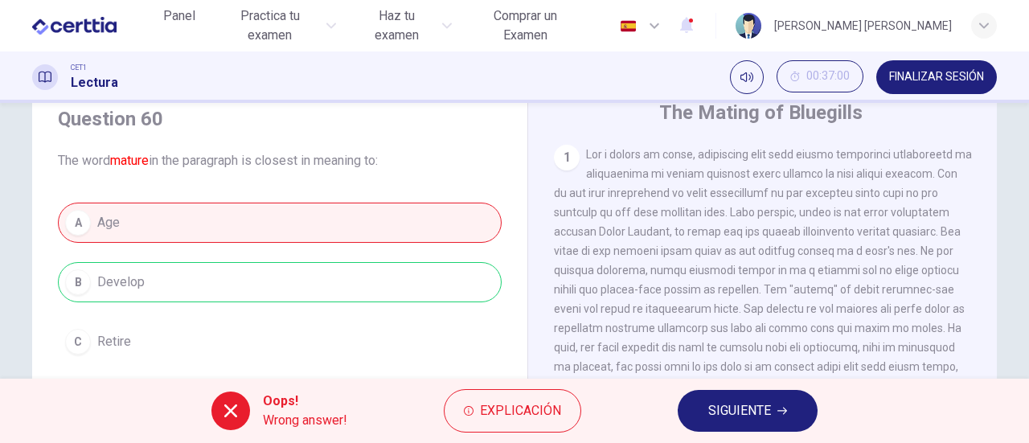
click at [732, 419] on span "SIGUIENTE" at bounding box center [739, 411] width 63 height 23
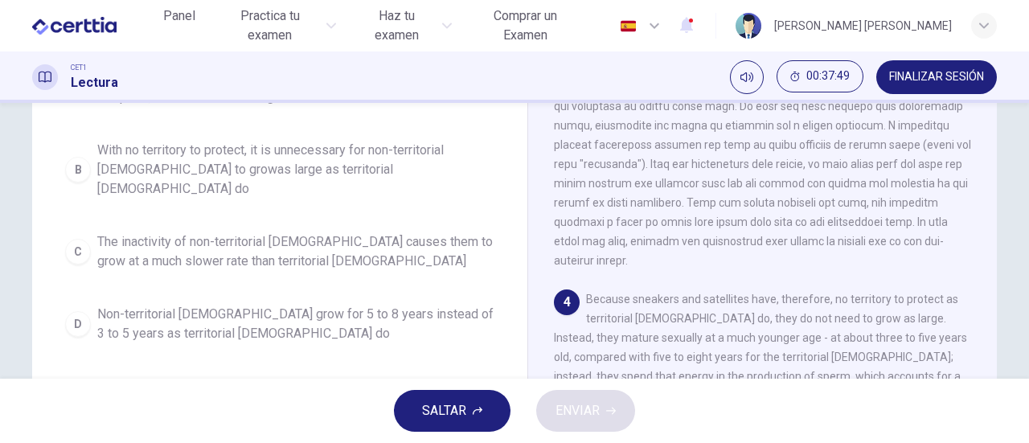
scroll to position [643, 0]
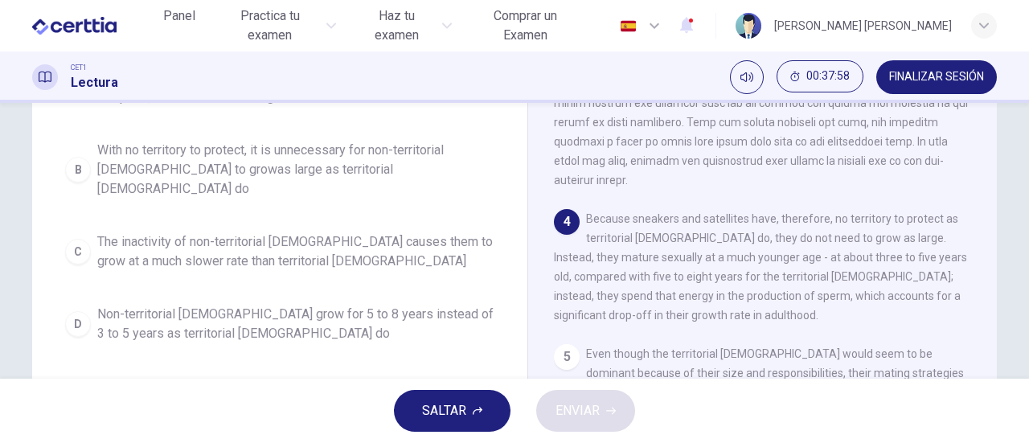
click at [264, 158] on span "With no territory to protect, it is unnecessary for non-territorial [DEMOGRAPHI…" at bounding box center [295, 170] width 397 height 58
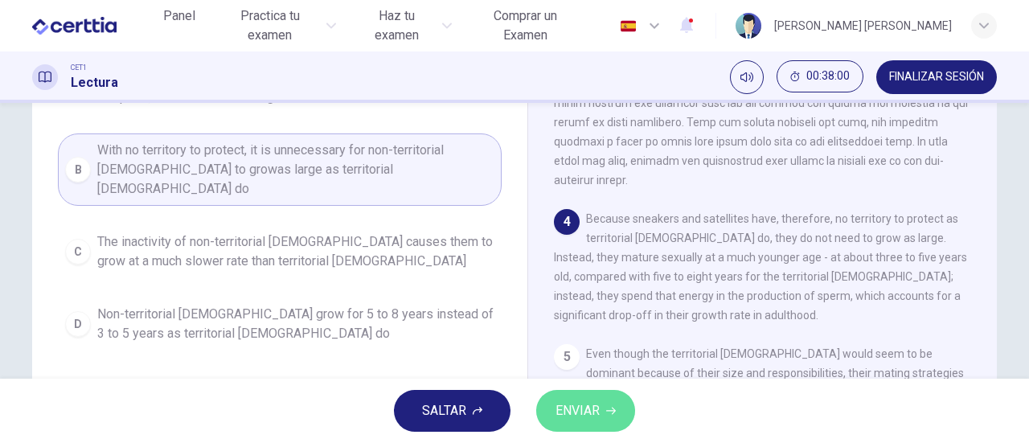
click at [590, 408] on span "ENVIAR" at bounding box center [577, 411] width 44 height 23
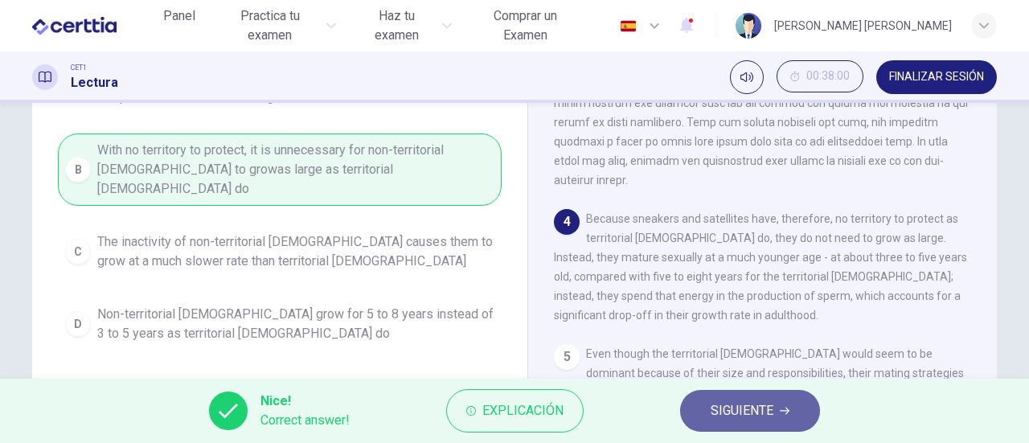
click at [763, 412] on span "SIGUIENTE" at bounding box center [742, 411] width 63 height 23
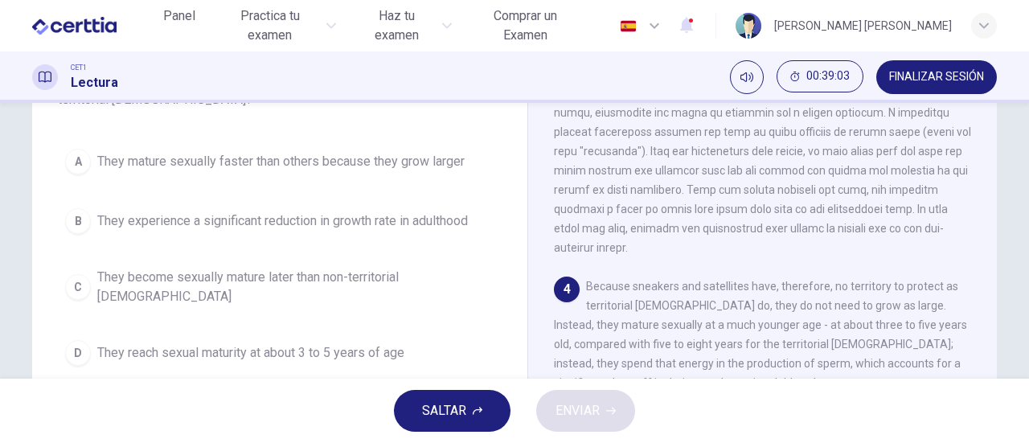
scroll to position [222, 0]
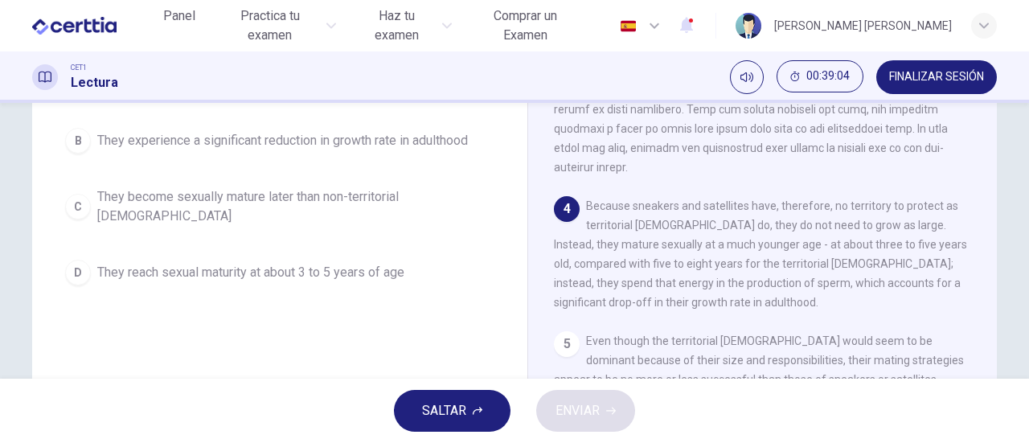
click at [162, 263] on span "They reach sexual maturity at about 3 to 5 years of age" at bounding box center [250, 272] width 307 height 19
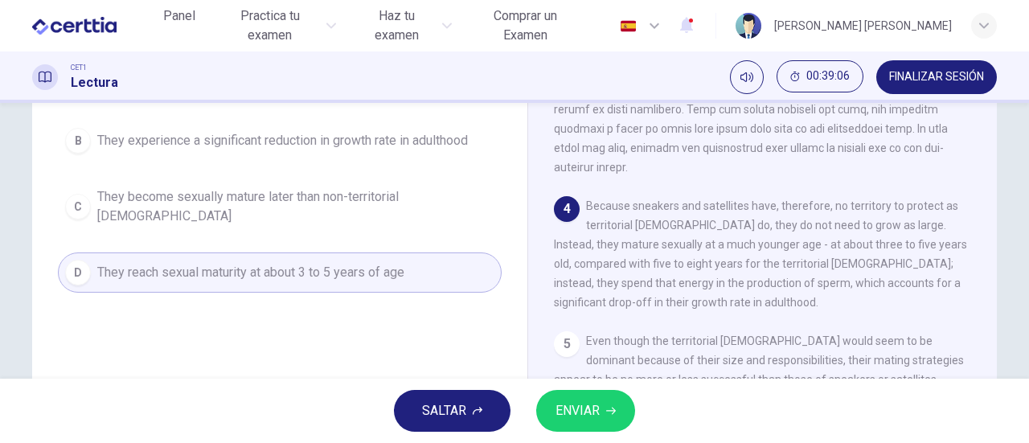
click at [580, 404] on span "ENVIAR" at bounding box center [577, 411] width 44 height 23
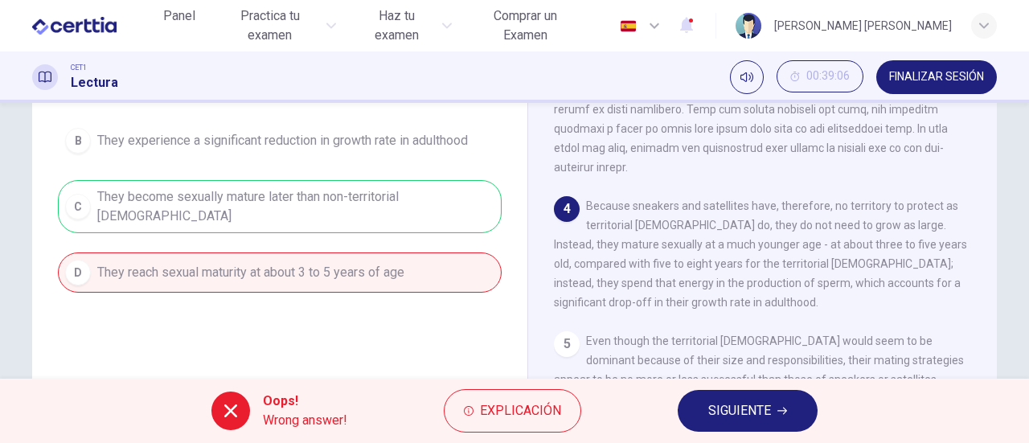
click at [757, 411] on span "SIGUIENTE" at bounding box center [739, 411] width 63 height 23
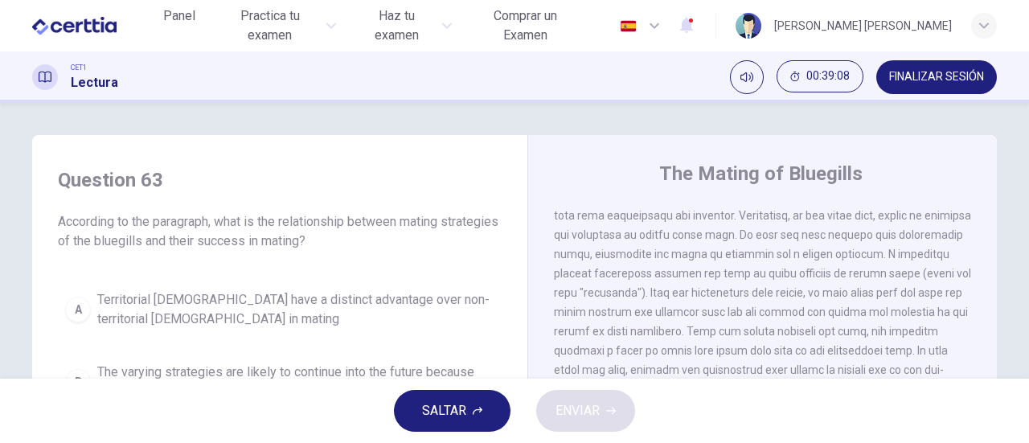
scroll to position [80, 0]
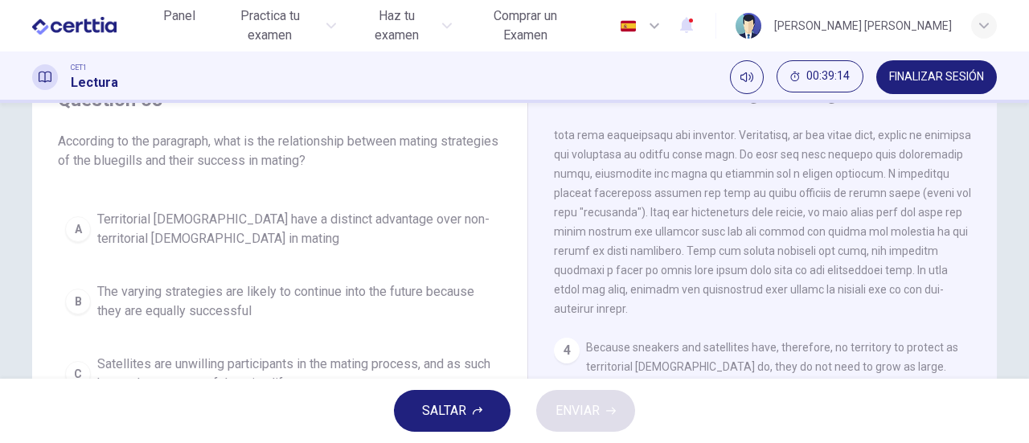
click at [430, 403] on span "SALTAR" at bounding box center [444, 411] width 44 height 23
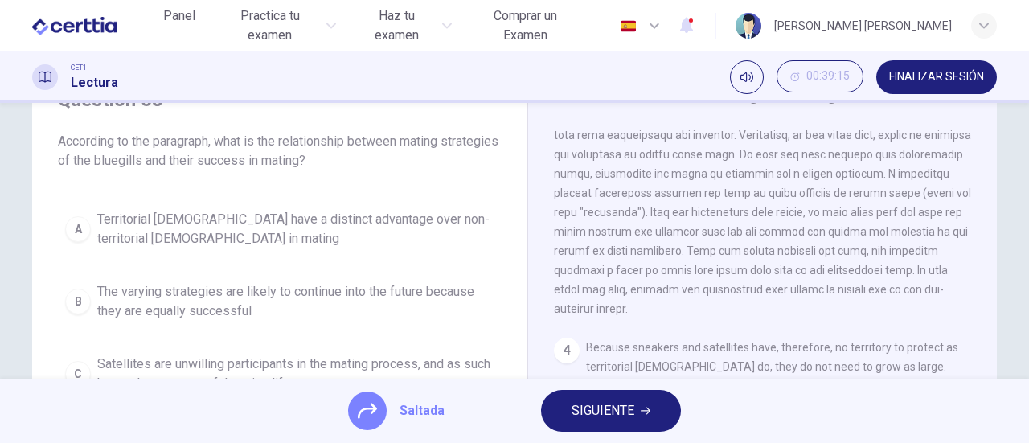
click at [601, 413] on span "SIGUIENTE" at bounding box center [603, 411] width 63 height 23
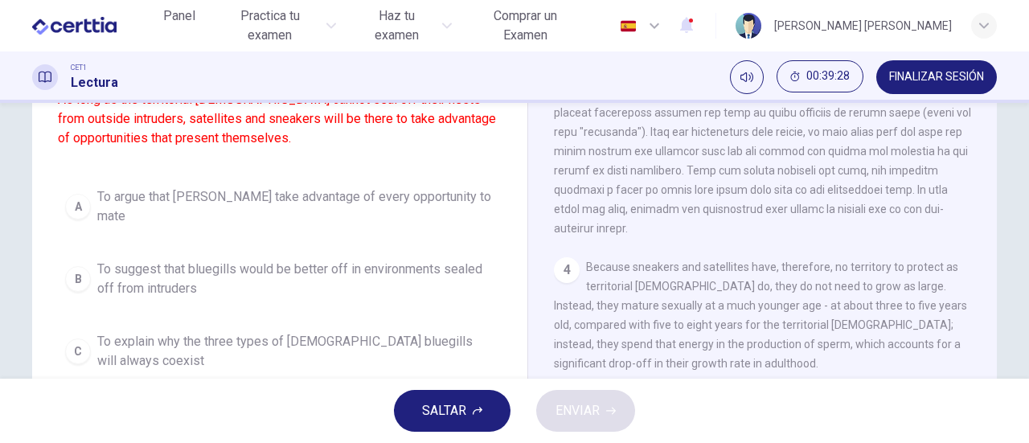
scroll to position [241, 0]
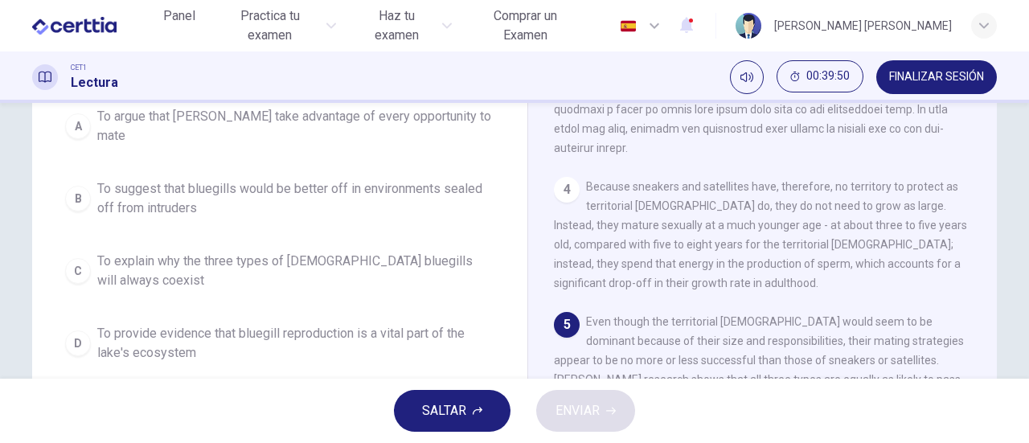
click at [260, 324] on span "To provide evidence that bluegill reproduction is a vital part of the lake's ec…" at bounding box center [295, 343] width 397 height 39
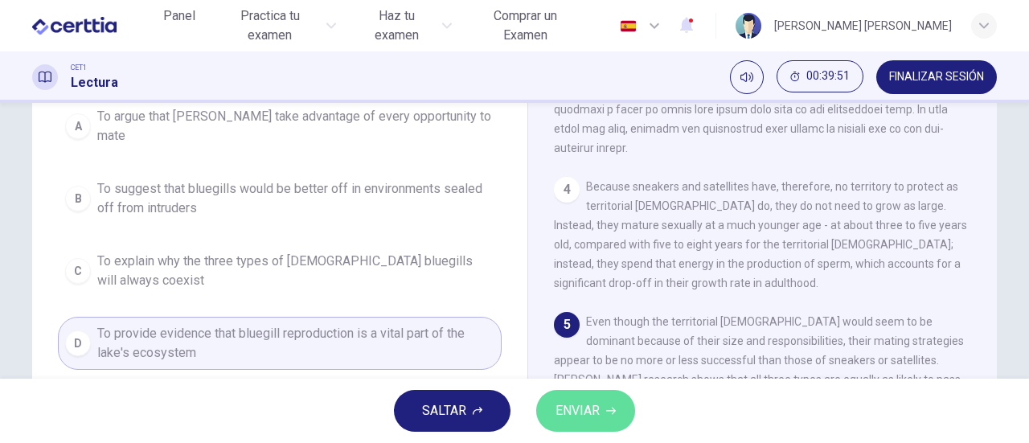
click at [595, 424] on button "ENVIAR" at bounding box center [585, 411] width 99 height 42
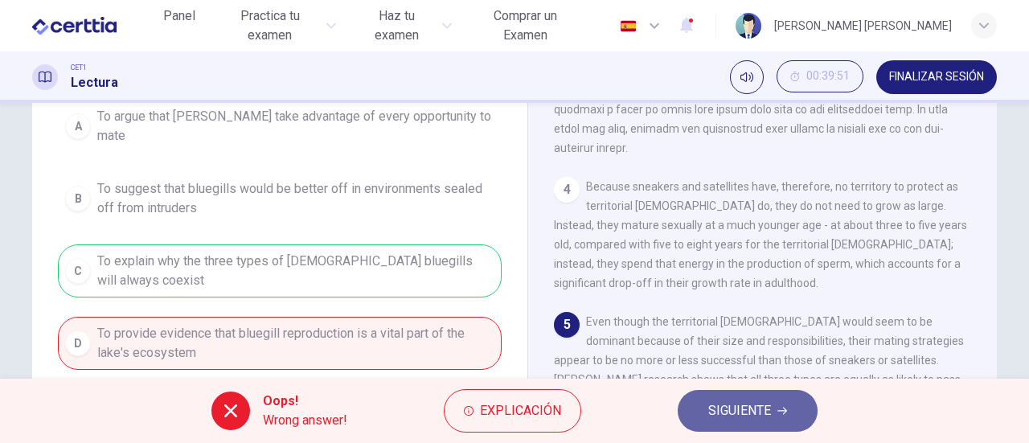
click at [699, 408] on button "SIGUIENTE" at bounding box center [748, 411] width 140 height 42
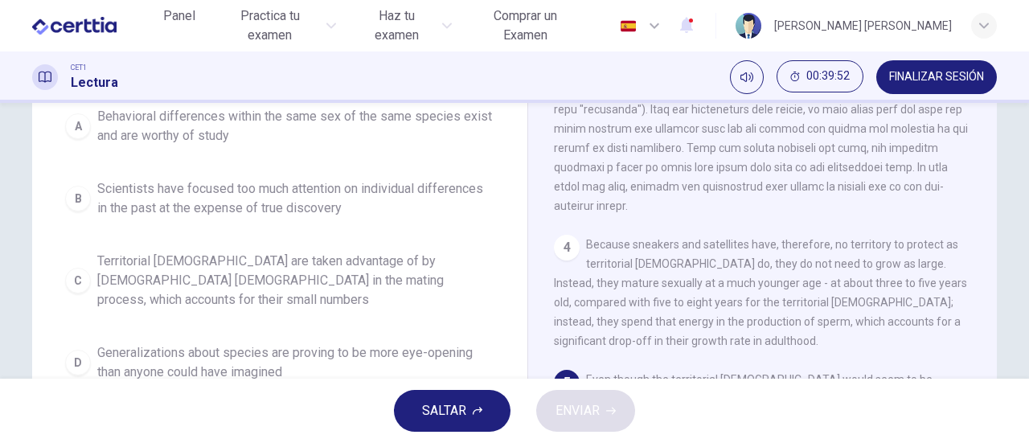
click at [439, 411] on span "SALTAR" at bounding box center [444, 411] width 44 height 23
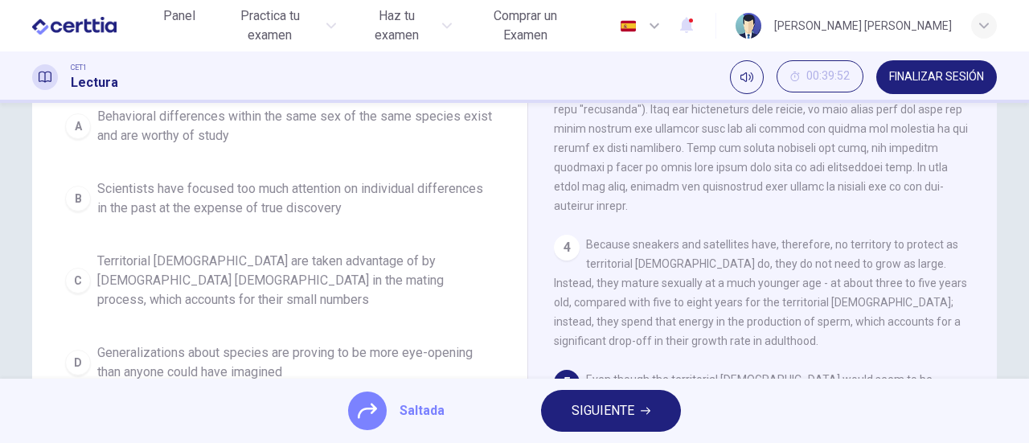
click at [556, 409] on button "SIGUIENTE" at bounding box center [611, 411] width 140 height 42
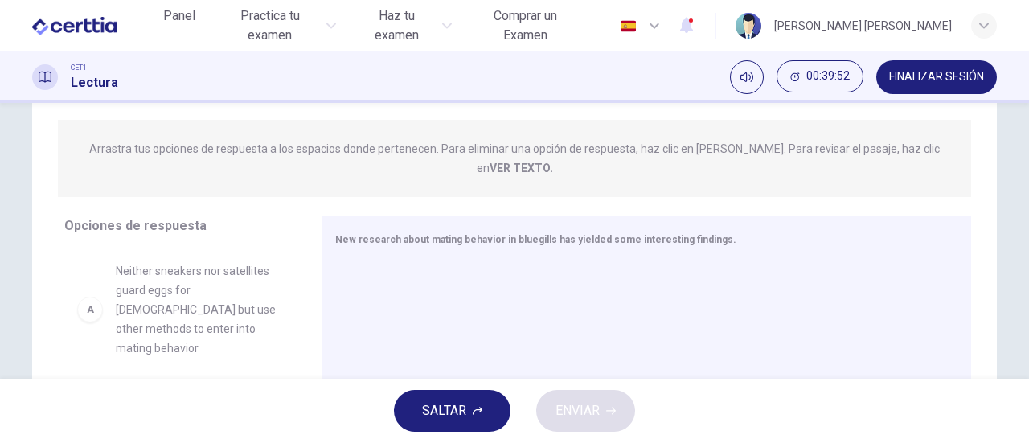
scroll to position [80, 0]
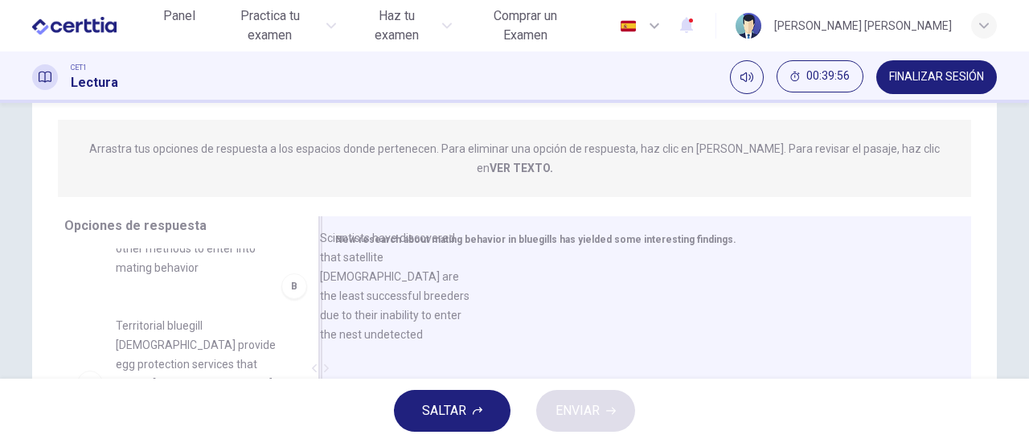
drag, startPoint x: 179, startPoint y: 325, endPoint x: 416, endPoint y: 264, distance: 244.7
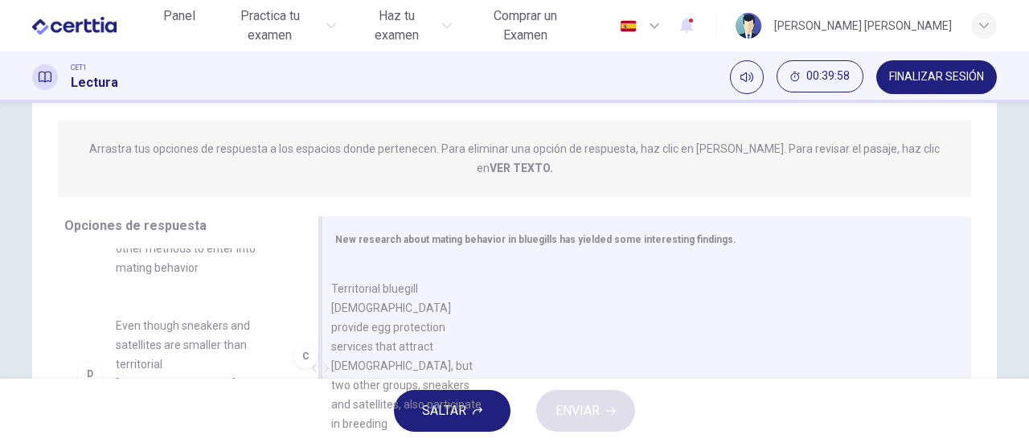
drag, startPoint x: 175, startPoint y: 322, endPoint x: 400, endPoint y: 322, distance: 225.1
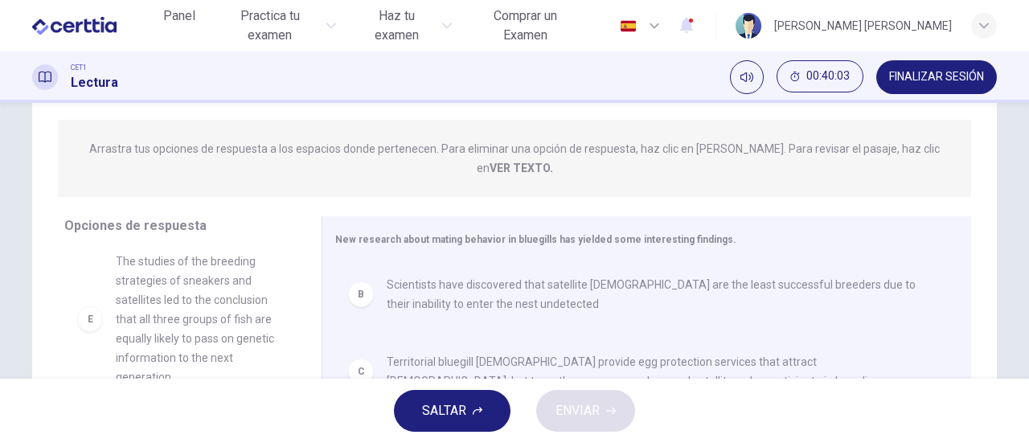
scroll to position [344, 0]
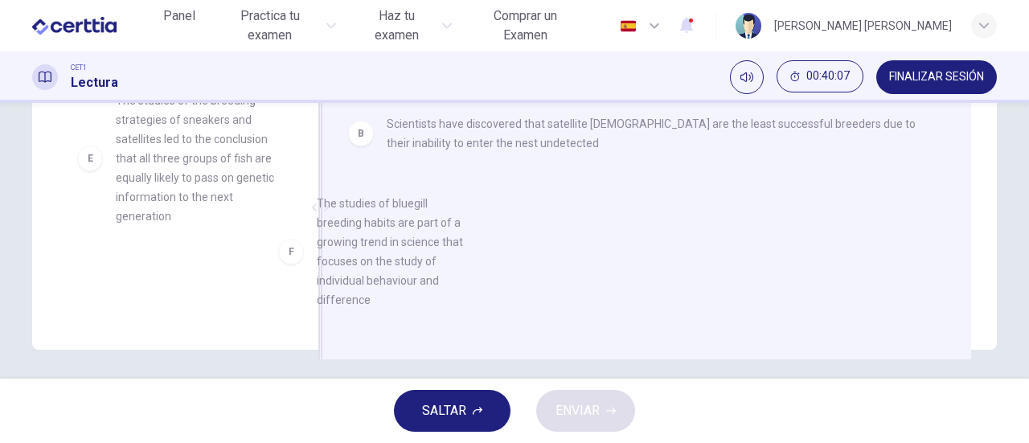
drag, startPoint x: 233, startPoint y: 240, endPoint x: 451, endPoint y: 223, distance: 218.6
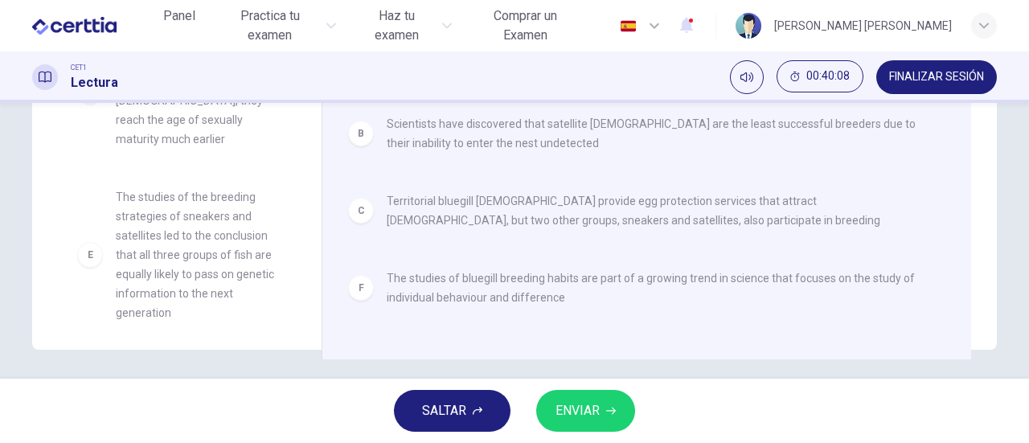
scroll to position [164, 0]
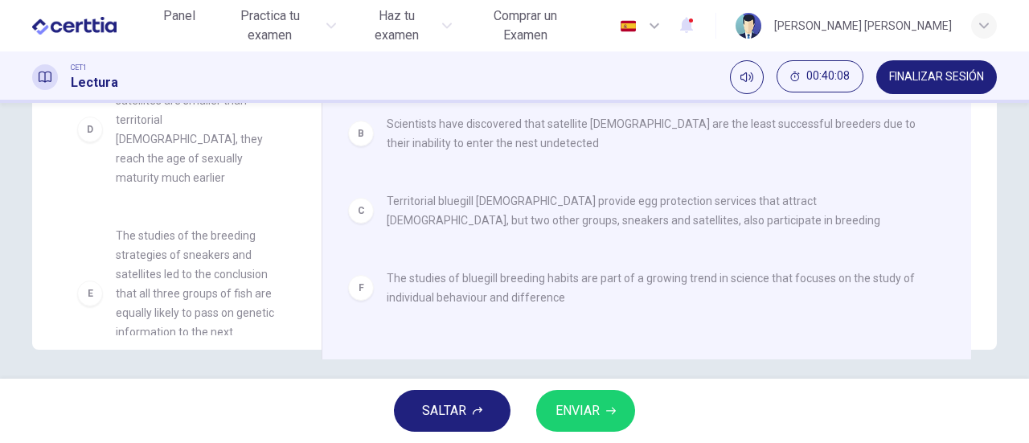
click at [577, 405] on span "ENVIAR" at bounding box center [577, 411] width 44 height 23
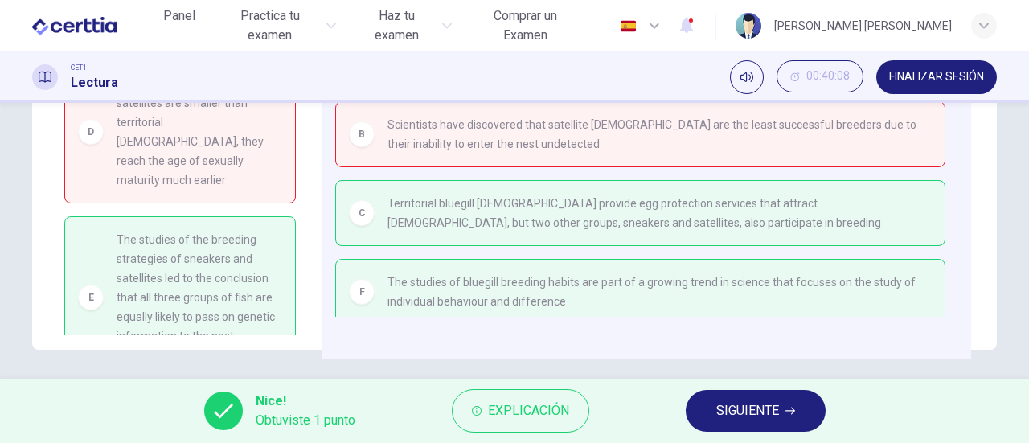
click at [757, 405] on span "SIGUIENTE" at bounding box center [747, 411] width 63 height 23
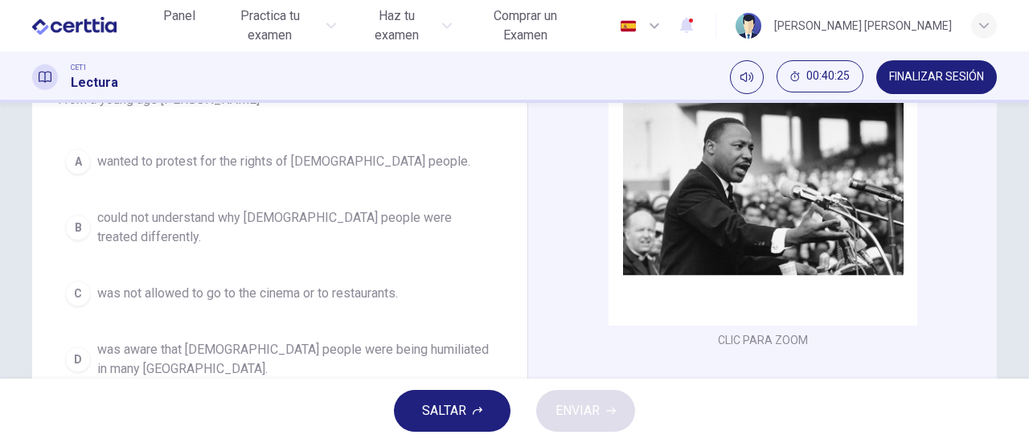
scroll to position [241, 0]
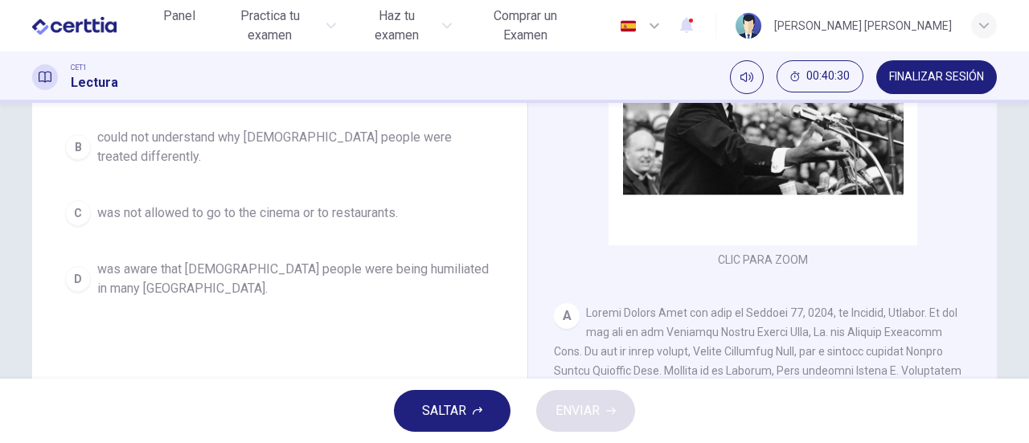
click at [318, 142] on span "could not understand why [DEMOGRAPHIC_DATA] people were treated differently." at bounding box center [295, 147] width 397 height 39
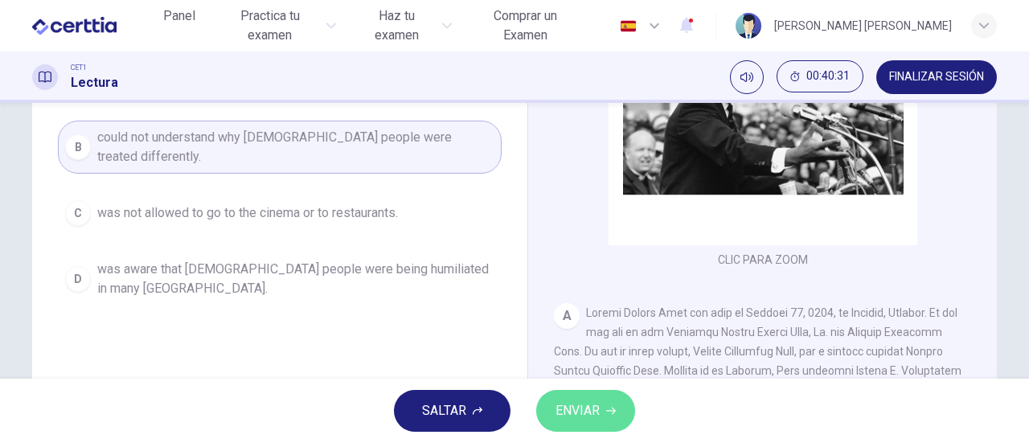
click at [572, 411] on span "ENVIAR" at bounding box center [577, 411] width 44 height 23
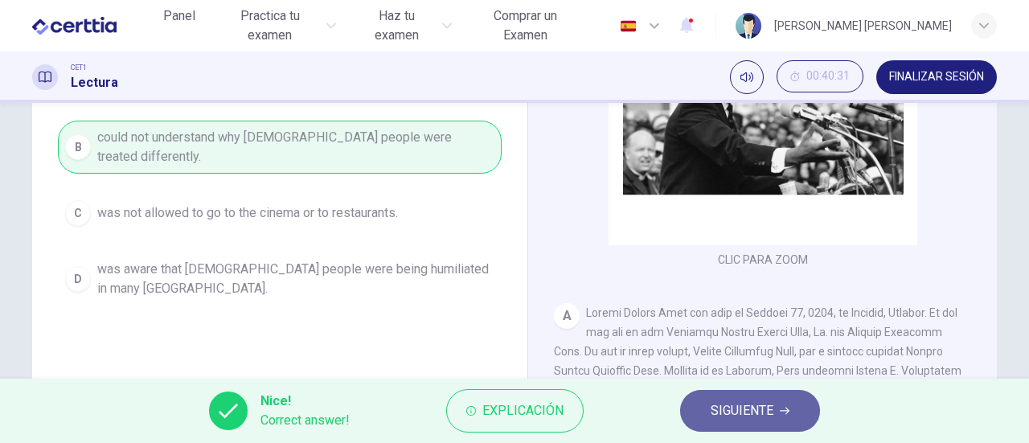
click at [749, 404] on span "SIGUIENTE" at bounding box center [742, 411] width 63 height 23
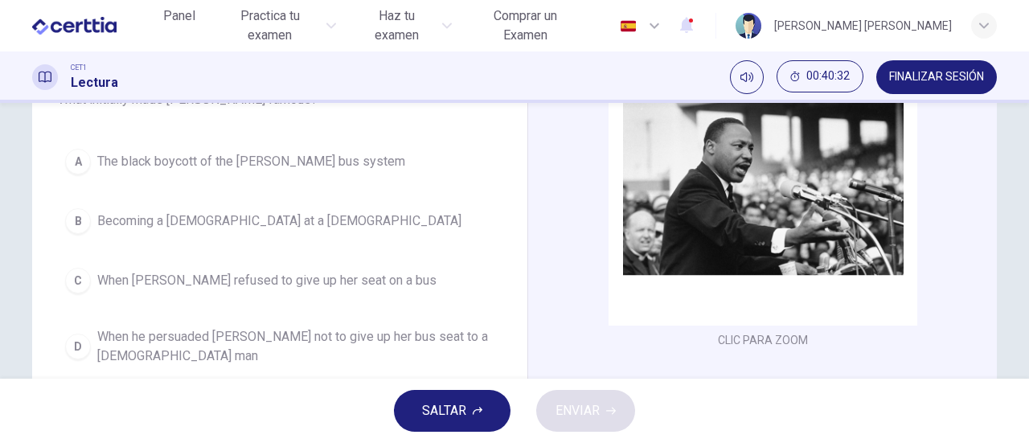
scroll to position [80, 0]
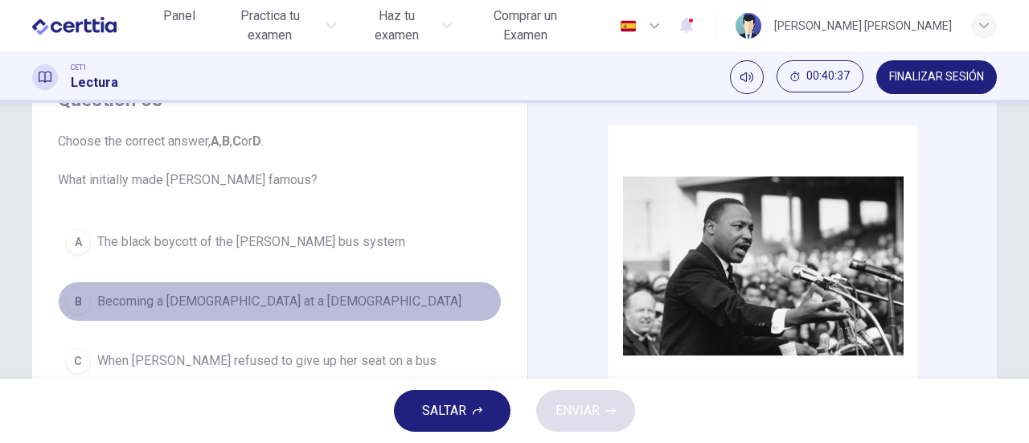
click at [183, 300] on span "Becoming a [DEMOGRAPHIC_DATA] at a [DEMOGRAPHIC_DATA]" at bounding box center [279, 301] width 364 height 19
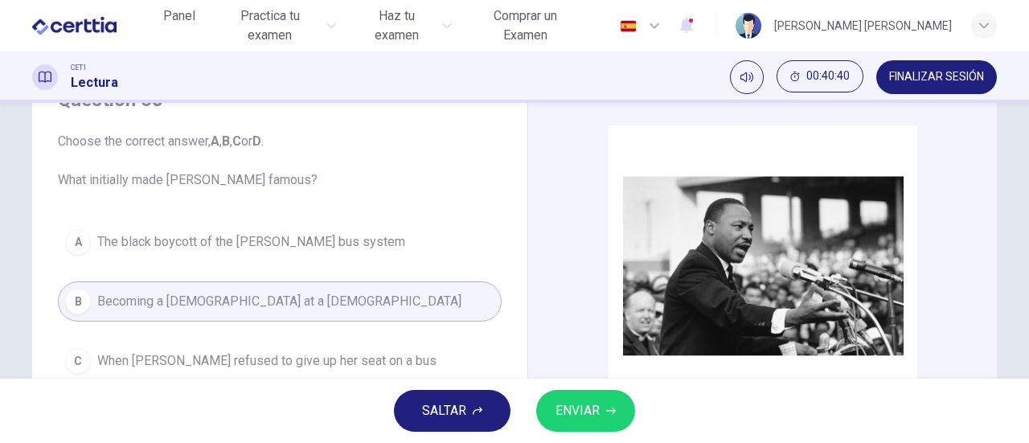
click at [312, 240] on span "The black boycott of the [PERSON_NAME] bus system" at bounding box center [251, 241] width 308 height 19
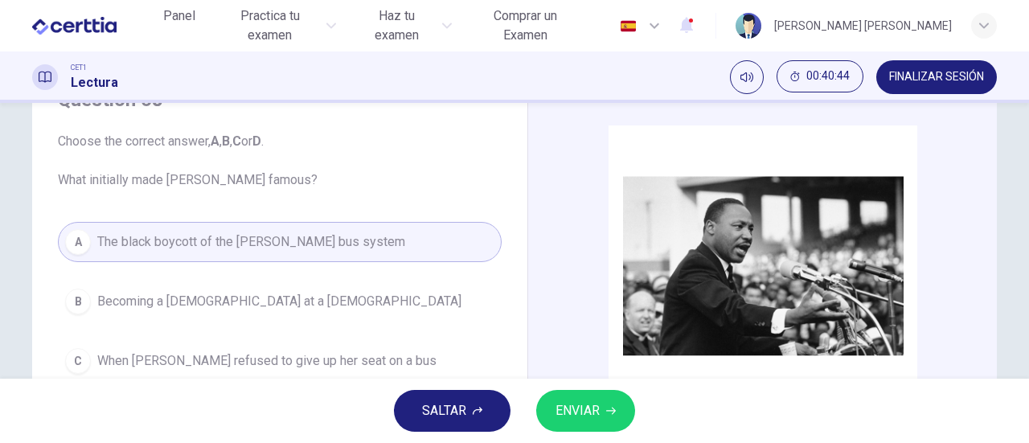
click at [578, 419] on span "ENVIAR" at bounding box center [577, 411] width 44 height 23
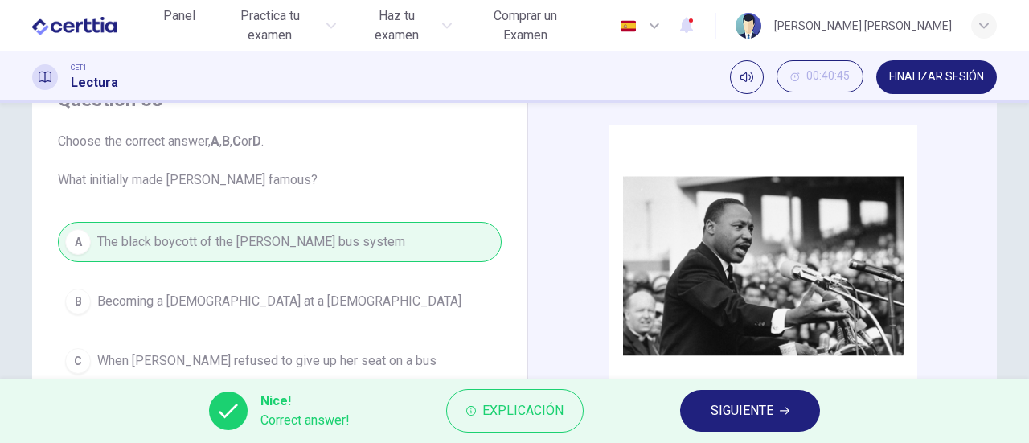
click at [740, 412] on span "SIGUIENTE" at bounding box center [742, 411] width 63 height 23
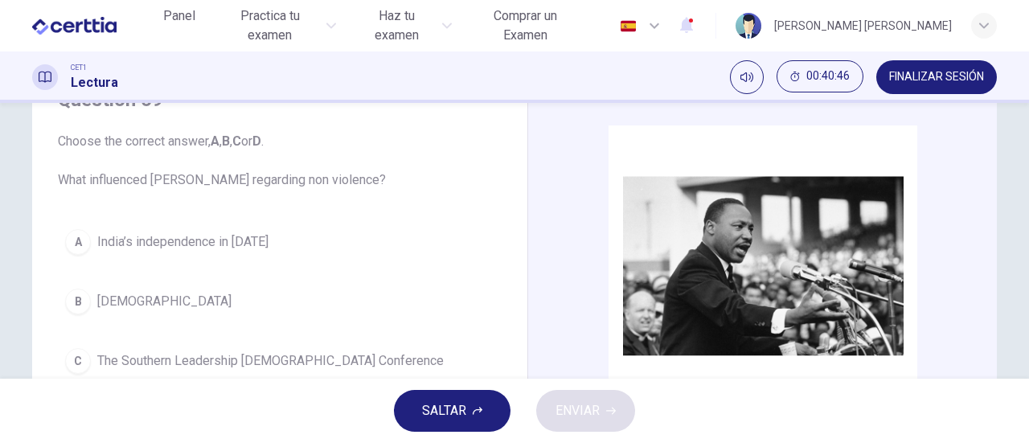
scroll to position [161, 0]
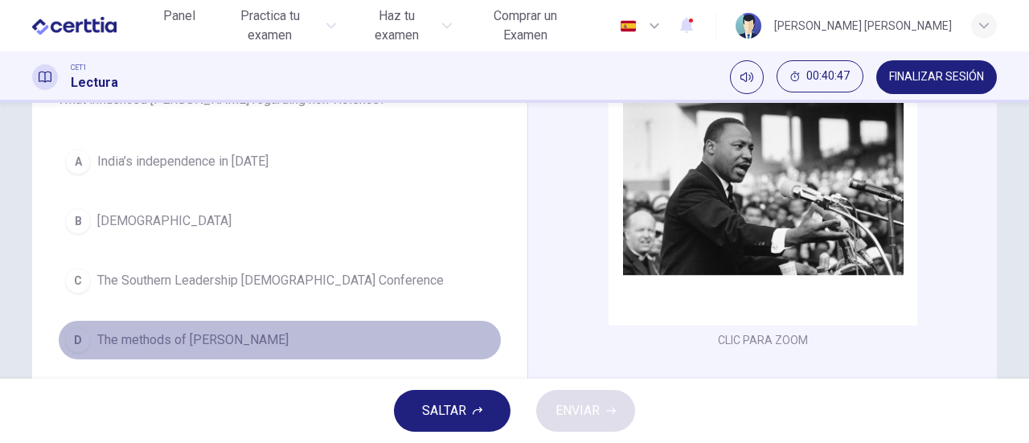
click at [203, 334] on span "The methods of [PERSON_NAME]" at bounding box center [192, 339] width 191 height 19
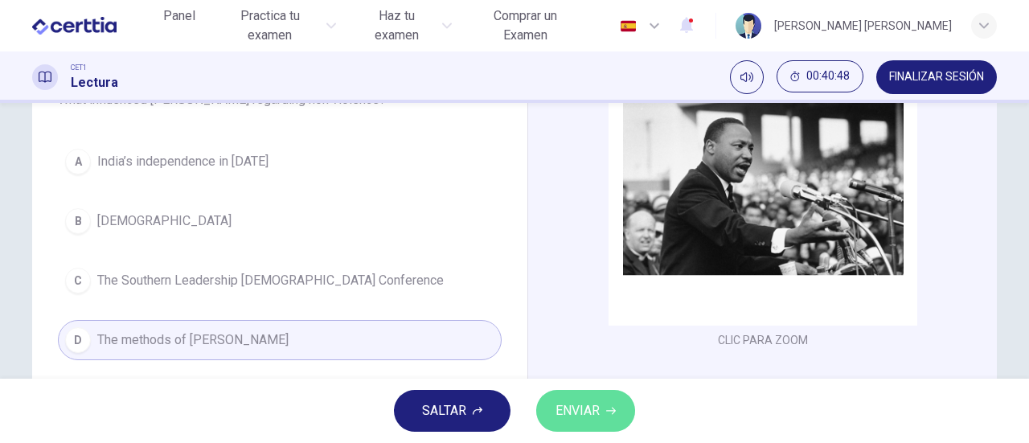
click at [569, 412] on span "ENVIAR" at bounding box center [577, 411] width 44 height 23
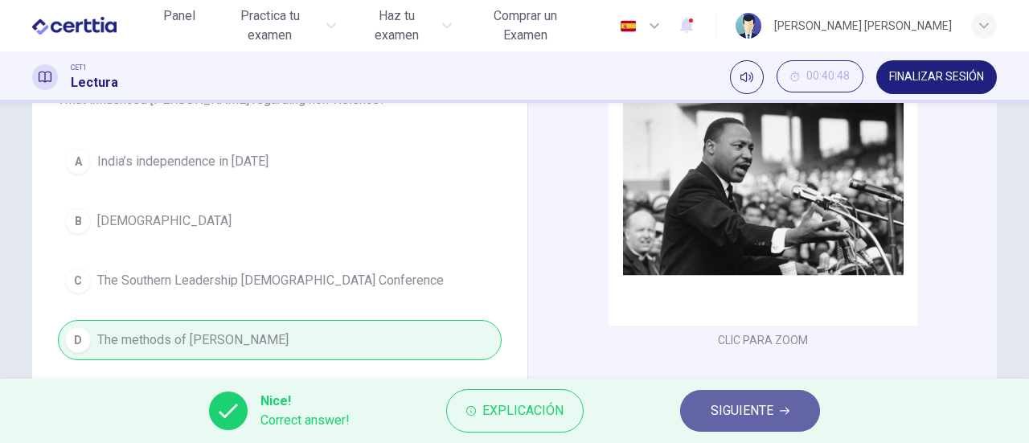
click at [730, 408] on span "SIGUIENTE" at bounding box center [742, 411] width 63 height 23
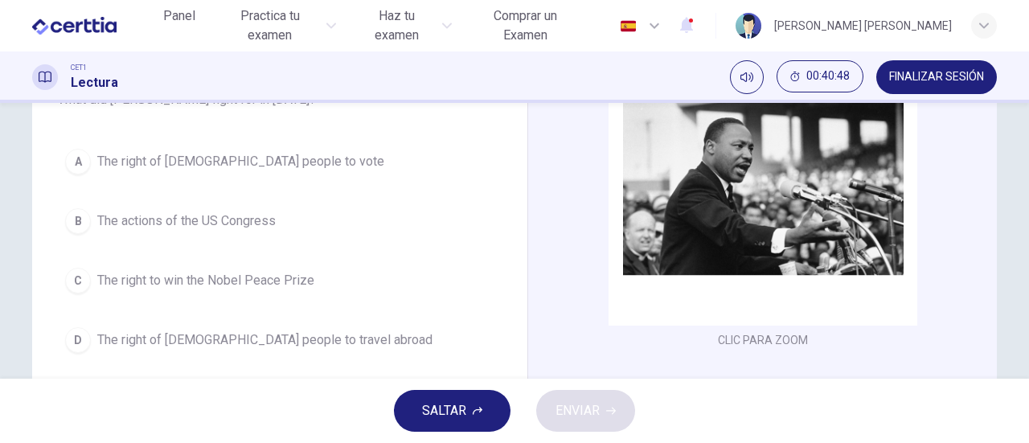
scroll to position [80, 0]
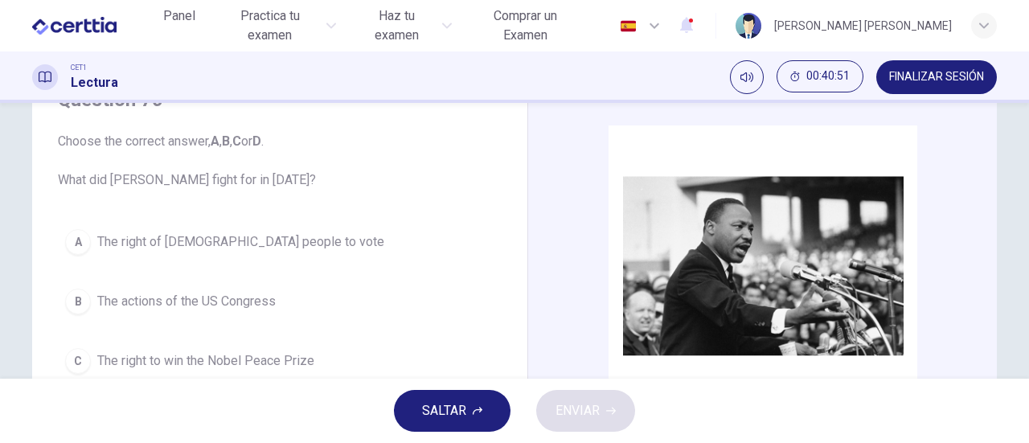
click at [213, 239] on span "The right of [DEMOGRAPHIC_DATA] people to vote" at bounding box center [240, 241] width 287 height 19
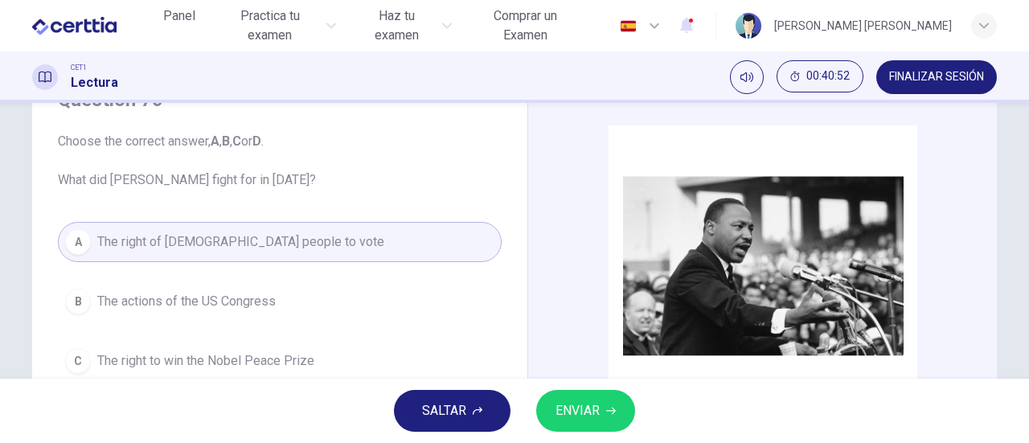
click at [583, 404] on span "ENVIAR" at bounding box center [577, 411] width 44 height 23
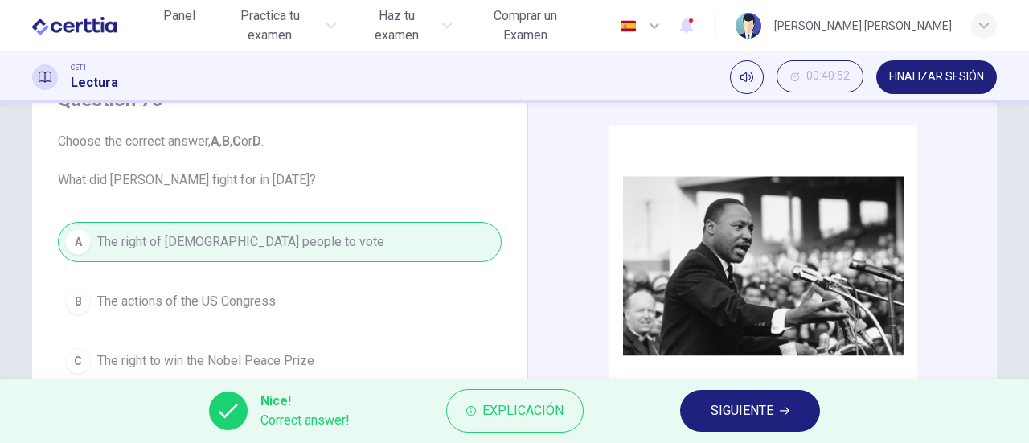
click at [767, 409] on span "SIGUIENTE" at bounding box center [742, 411] width 63 height 23
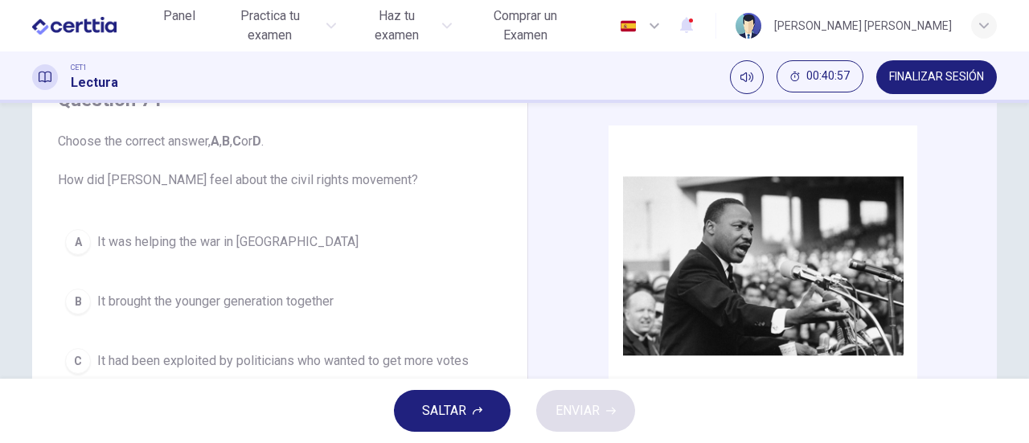
scroll to position [161, 0]
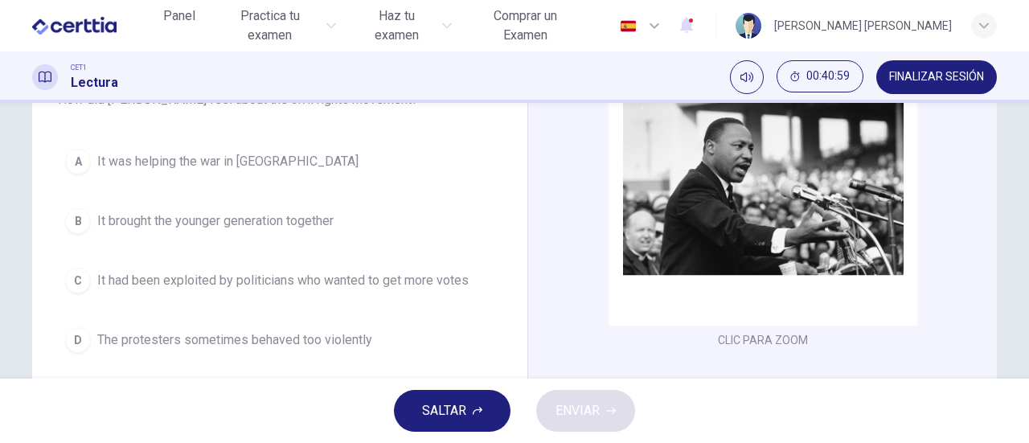
click at [313, 226] on span "It brought the younger generation together" at bounding box center [215, 220] width 236 height 19
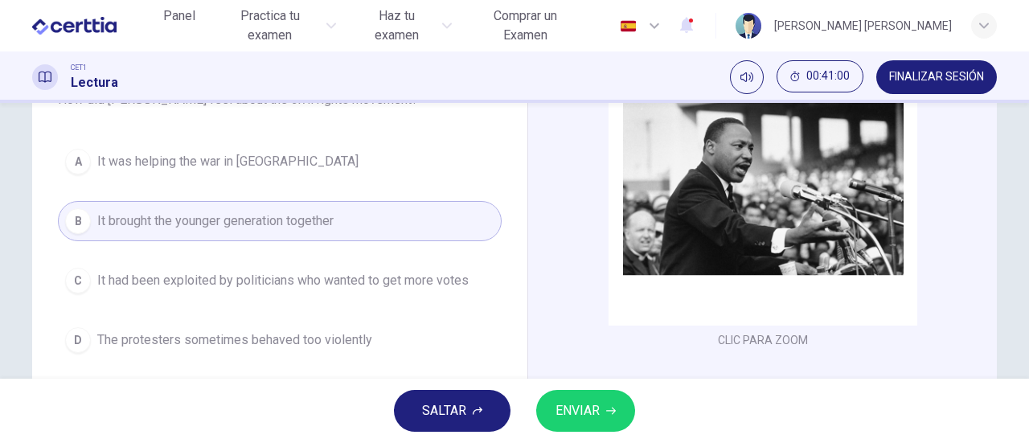
click at [579, 409] on span "ENVIAR" at bounding box center [577, 411] width 44 height 23
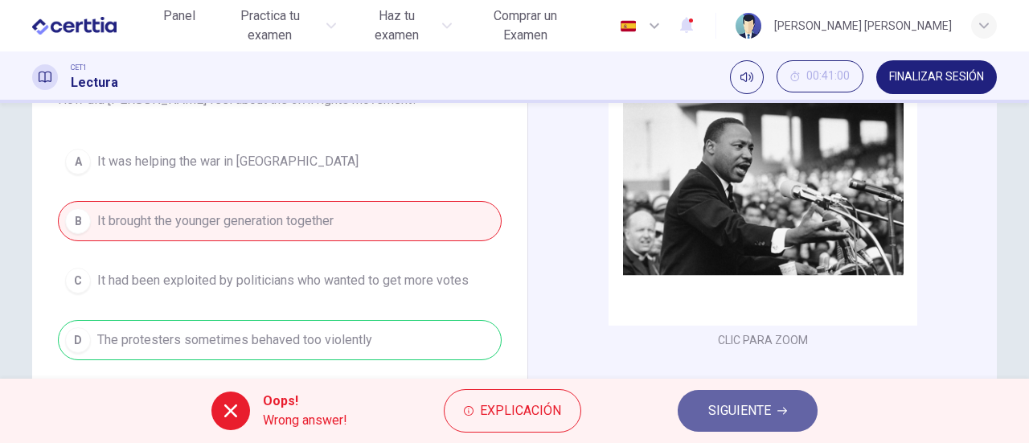
click at [748, 408] on span "SIGUIENTE" at bounding box center [739, 411] width 63 height 23
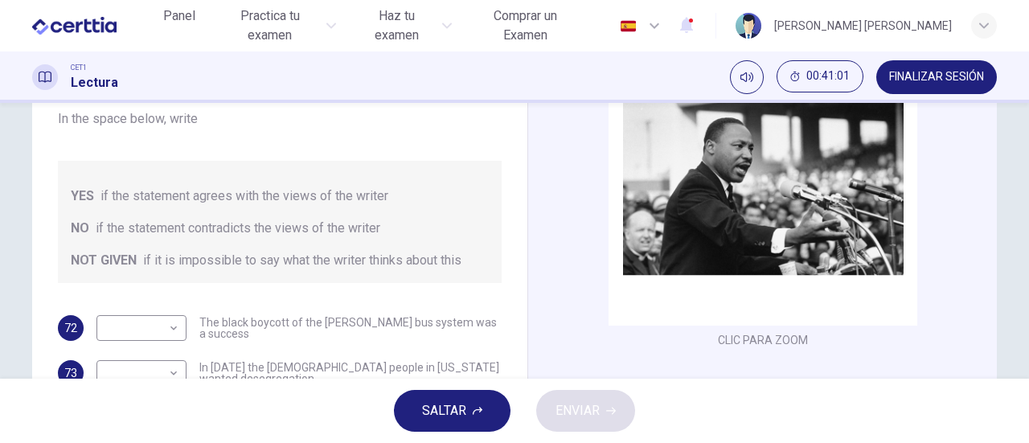
scroll to position [241, 0]
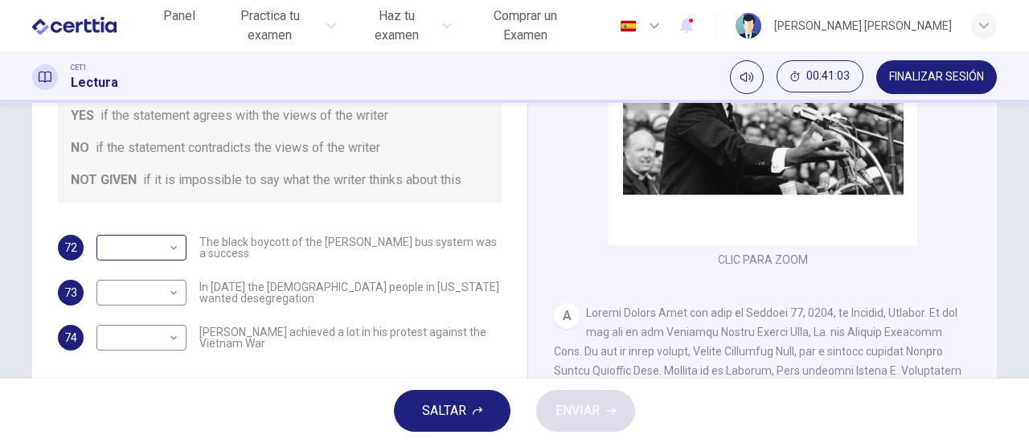
click at [175, 248] on body "Este sitio utiliza cookies, como se explica en nuestra Política de Privacidad .…" at bounding box center [514, 221] width 1029 height 443
click at [162, 268] on li "YES" at bounding box center [137, 273] width 90 height 26
type input "***"
click at [164, 293] on body "Este sitio utiliza cookies, como se explica en nuestra Política de Privacidad .…" at bounding box center [514, 221] width 1029 height 443
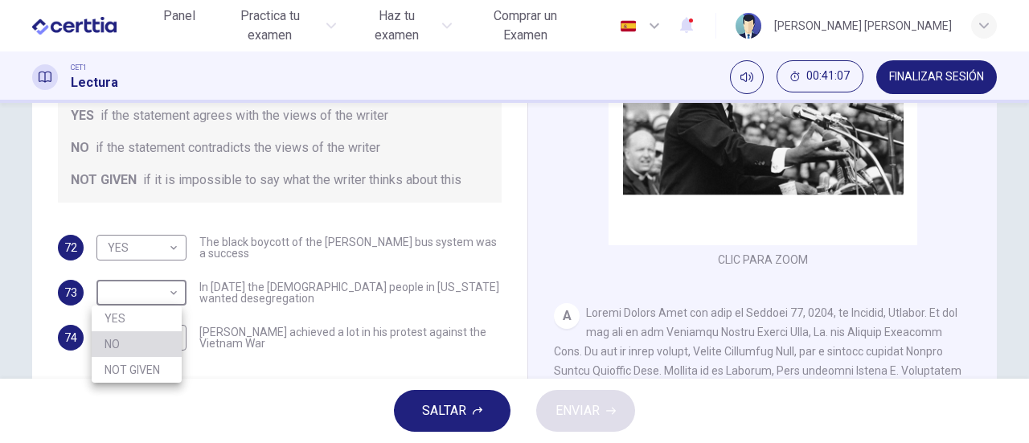
click at [152, 337] on li "NO" at bounding box center [137, 344] width 90 height 26
type input "**"
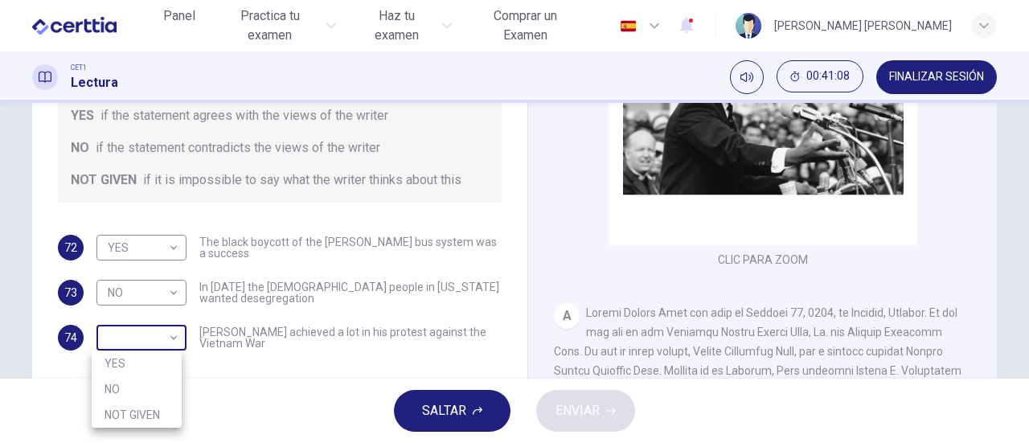
click at [174, 340] on body "Este sitio utiliza cookies, como se explica en nuestra Política de Privacidad .…" at bounding box center [514, 221] width 1029 height 443
click at [153, 360] on li "YES" at bounding box center [137, 363] width 90 height 26
type input "***"
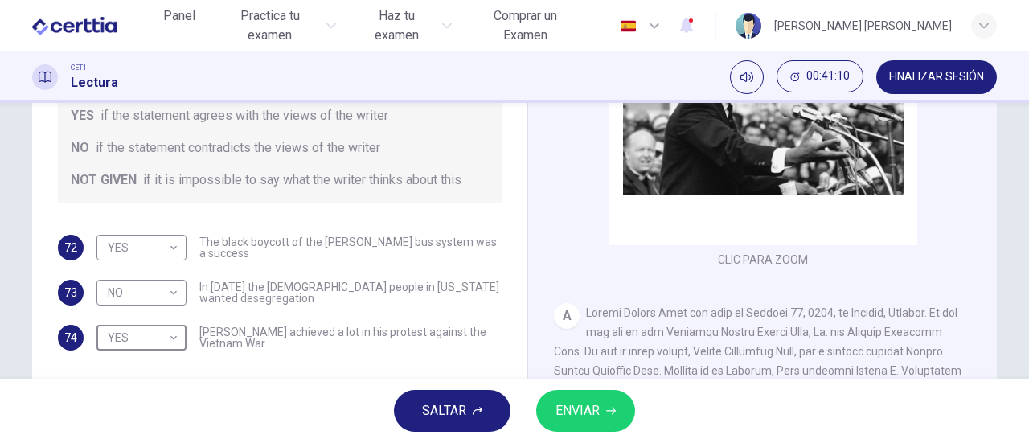
click at [584, 401] on span "ENVIAR" at bounding box center [577, 411] width 44 height 23
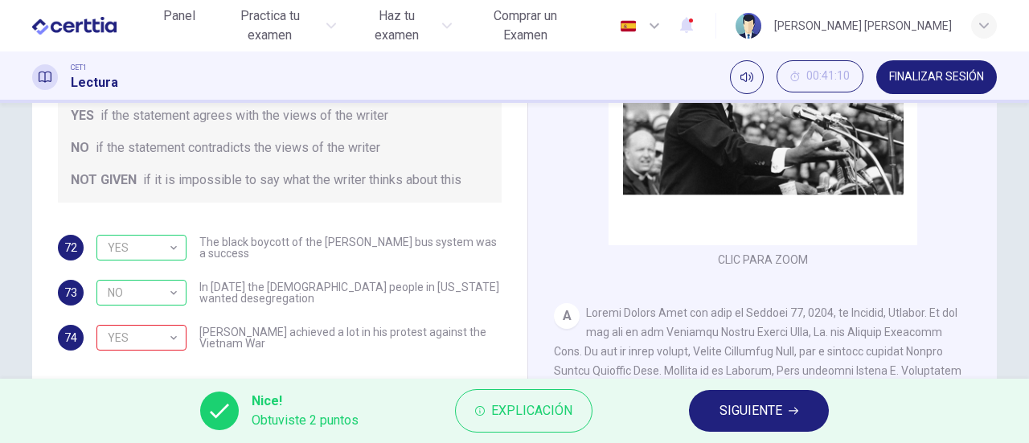
click at [763, 412] on span "SIGUIENTE" at bounding box center [750, 411] width 63 height 23
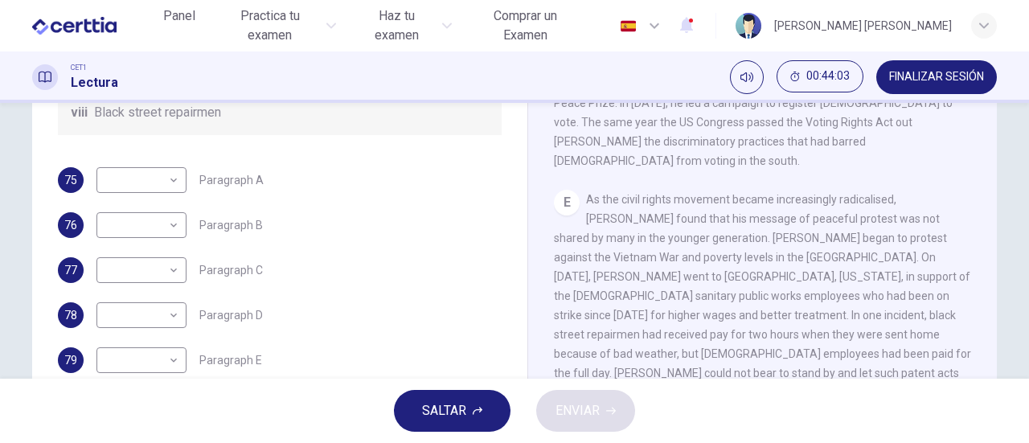
scroll to position [283, 0]
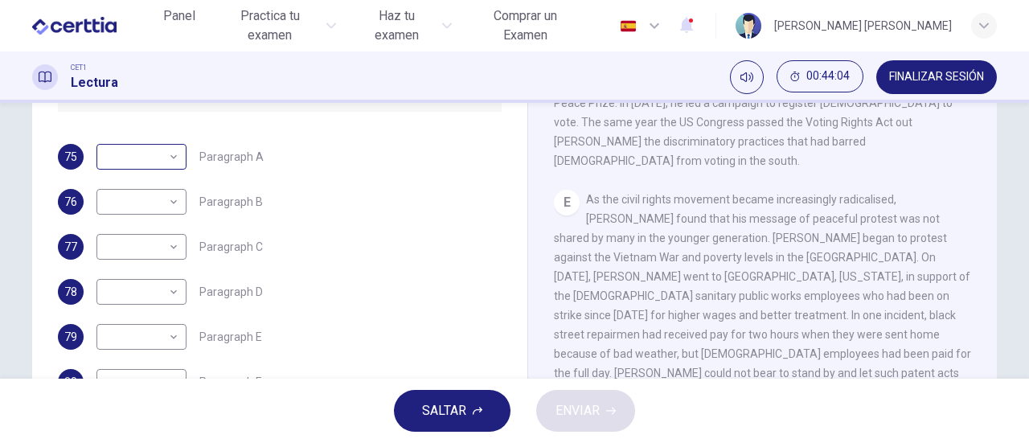
click at [169, 158] on body "Este sitio utiliza cookies, como se explica en nuestra Política de Privacidad .…" at bounding box center [514, 221] width 1029 height 443
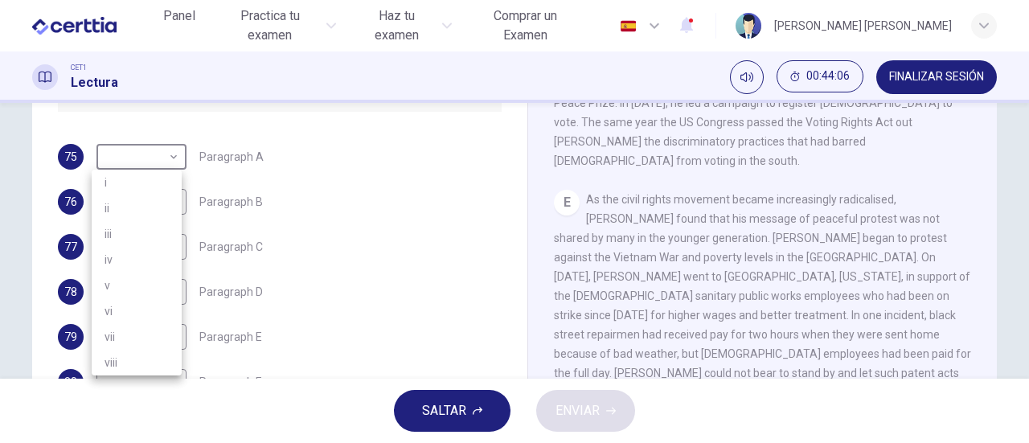
click at [141, 334] on li "vii" at bounding box center [137, 337] width 90 height 26
type input "***"
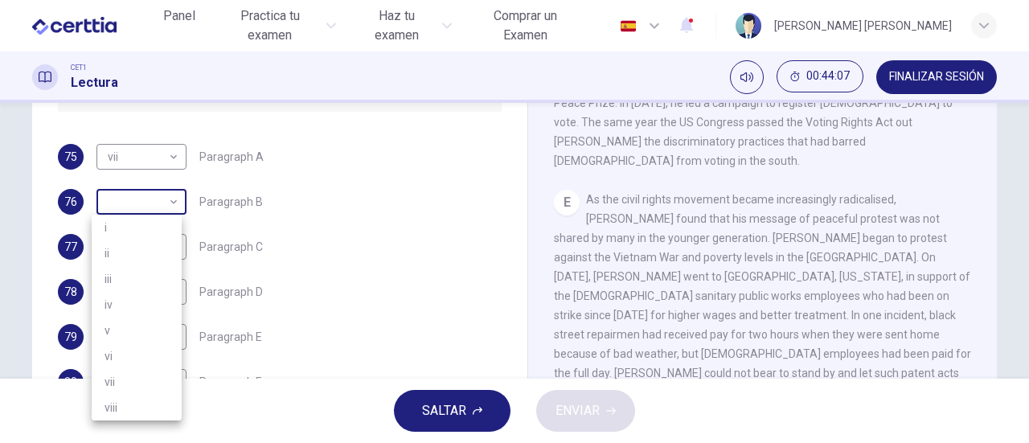
click at [170, 204] on body "Este sitio utiliza cookies, como se explica en nuestra Política de Privacidad .…" at bounding box center [514, 221] width 1029 height 443
click at [133, 329] on li "v" at bounding box center [137, 331] width 90 height 26
type input "*"
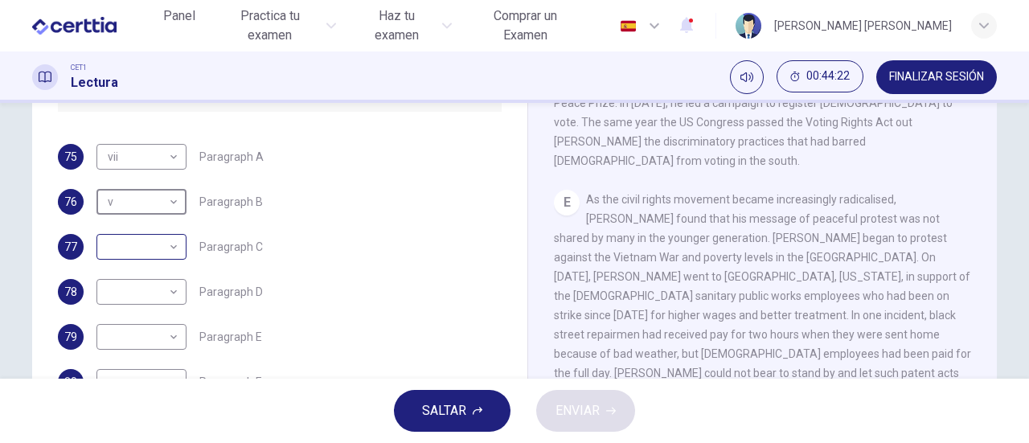
click at [161, 231] on body "Este sitio utiliza cookies, como se explica en nuestra Política de Privacidad .…" at bounding box center [514, 221] width 1029 height 443
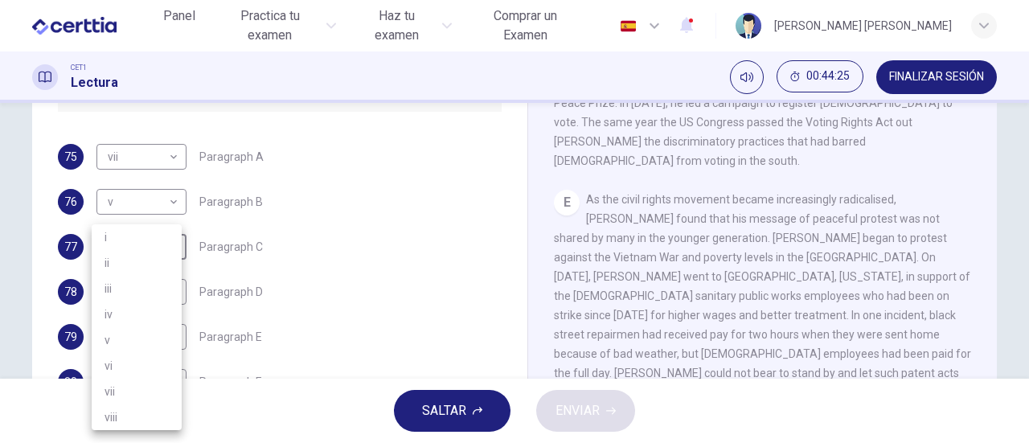
click at [142, 313] on li "iv" at bounding box center [137, 314] width 90 height 26
type input "**"
click at [169, 293] on body "Este sitio utiliza cookies, como se explica en nuestra Política de Privacidad .…" at bounding box center [514, 221] width 1029 height 443
click at [131, 256] on li "ii" at bounding box center [137, 263] width 90 height 26
type input "**"
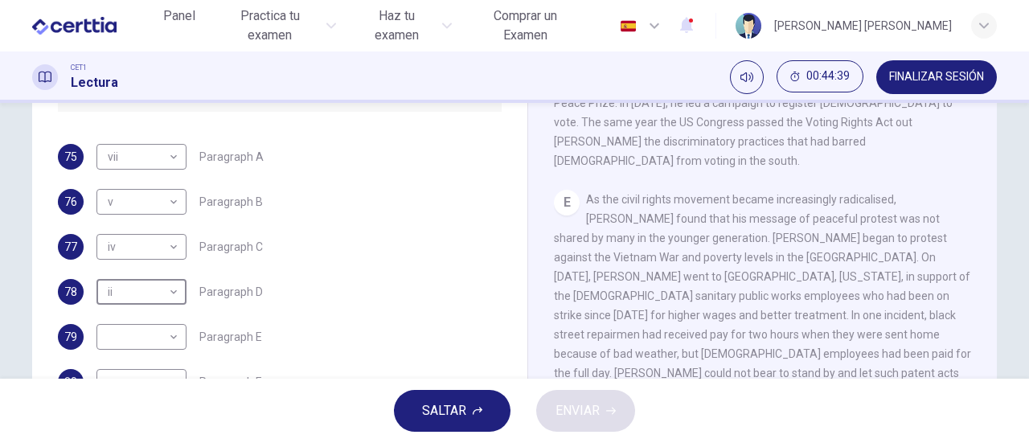
scroll to position [347, 0]
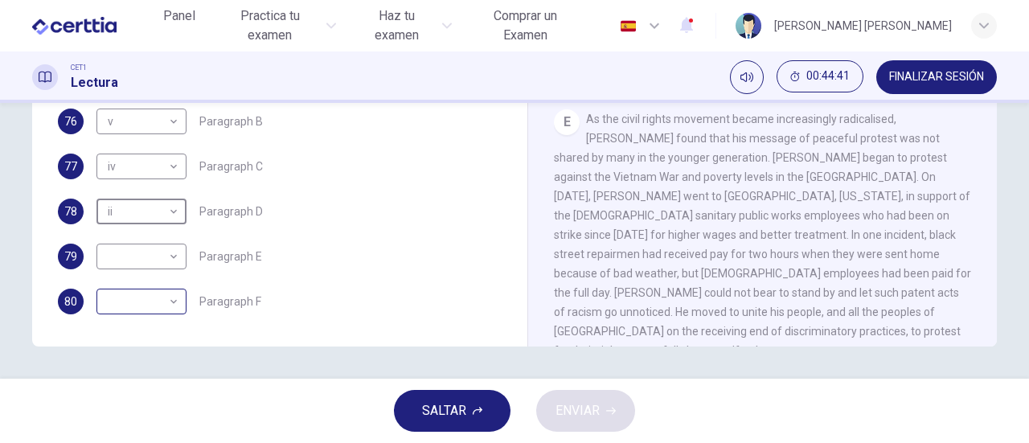
click at [175, 301] on body "Este sitio utiliza cookies, como se explica en nuestra Política de Privacidad .…" at bounding box center [514, 221] width 1029 height 443
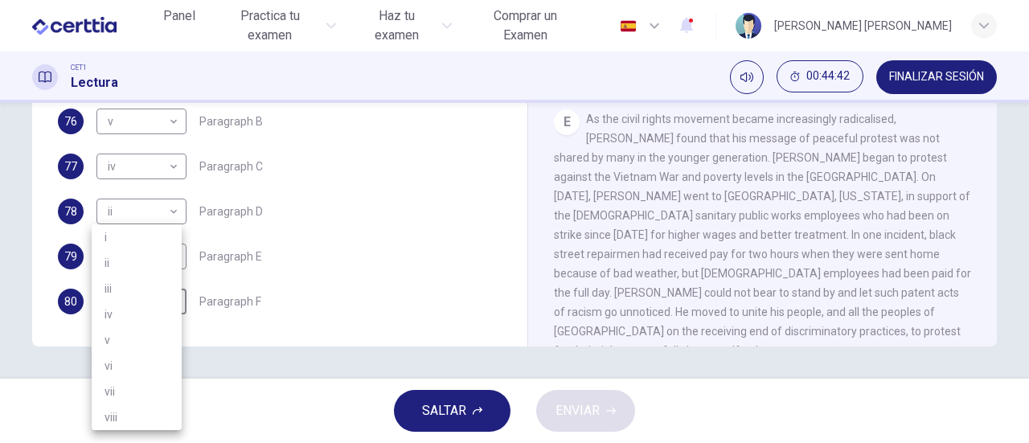
click at [155, 293] on li "iii" at bounding box center [137, 289] width 90 height 26
type input "***"
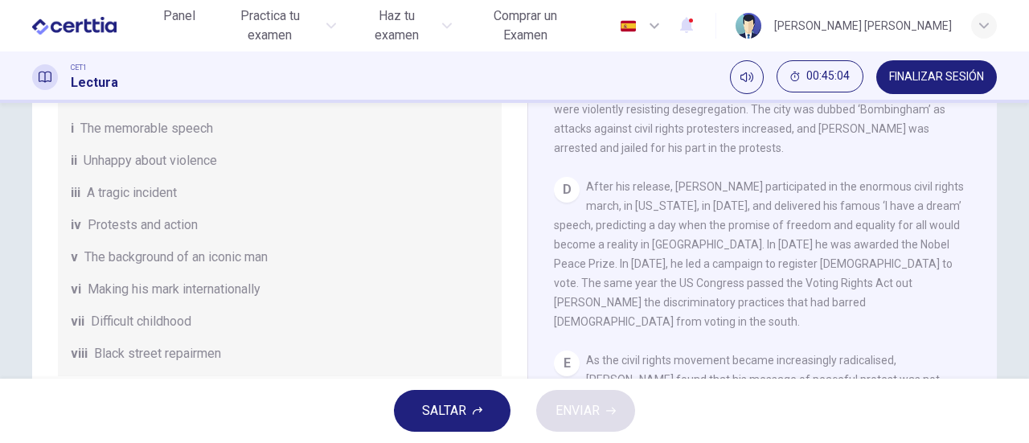
scroll to position [283, 0]
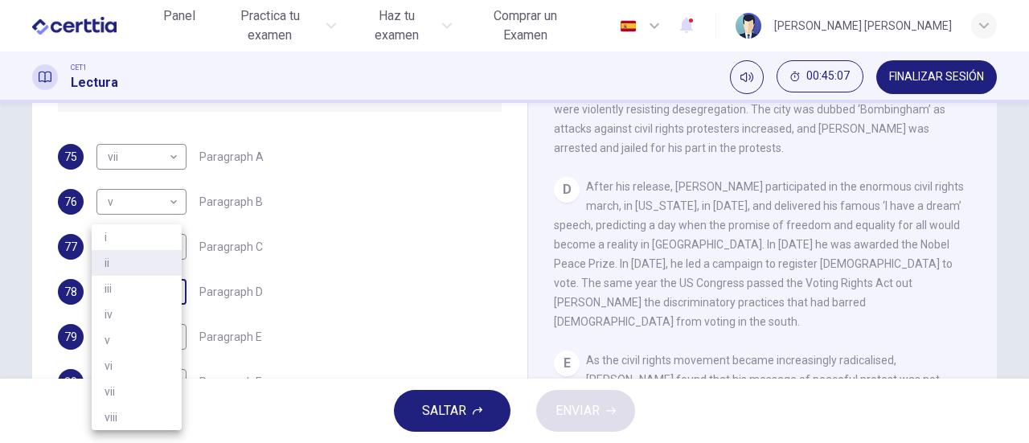
click at [172, 295] on body "Este sitio utiliza cookies, como se explica en nuestra Política de Privacidad .…" at bounding box center [514, 221] width 1029 height 443
click at [111, 240] on li "i" at bounding box center [137, 237] width 90 height 26
type input "*"
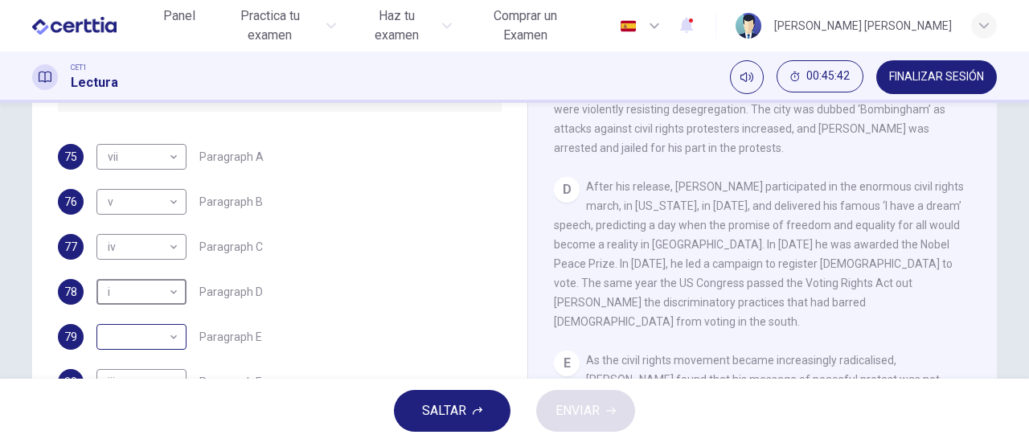
click at [174, 333] on body "Este sitio utiliza cookies, como se explica en nuestra Política de Privacidad .…" at bounding box center [514, 221] width 1029 height 443
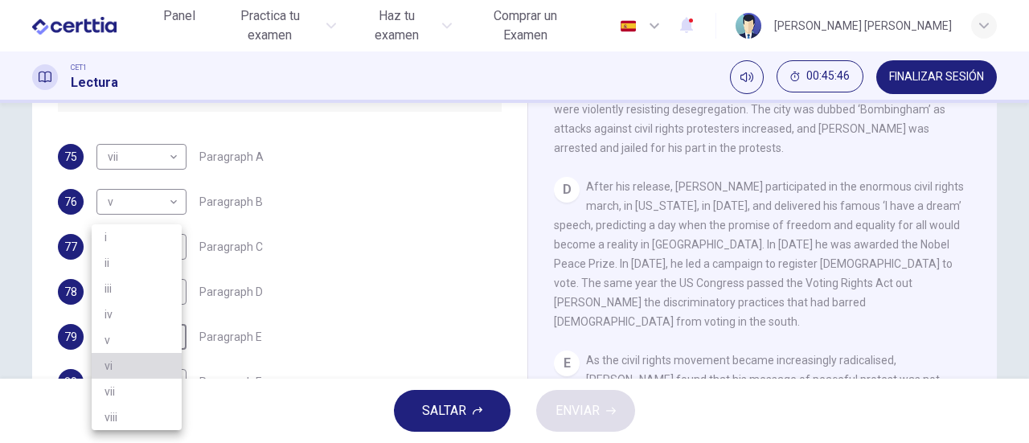
click at [141, 360] on li "vi" at bounding box center [137, 366] width 90 height 26
type input "**"
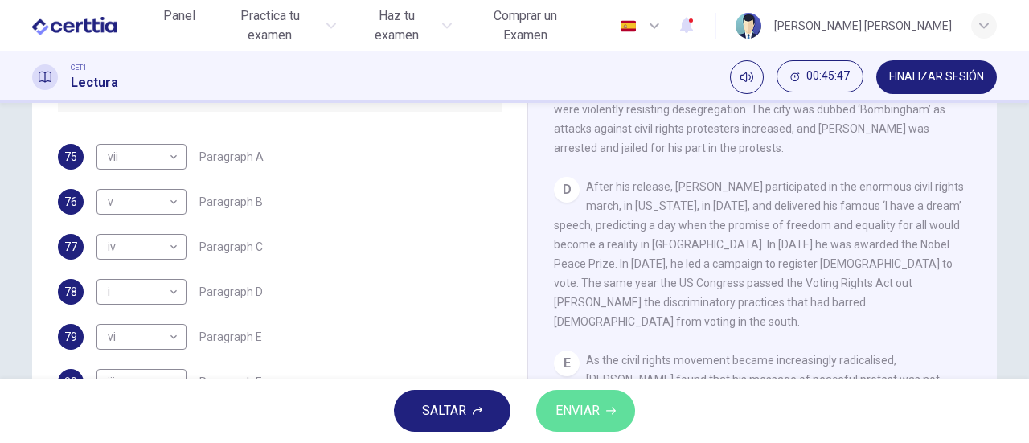
click at [575, 417] on span "ENVIAR" at bounding box center [577, 411] width 44 height 23
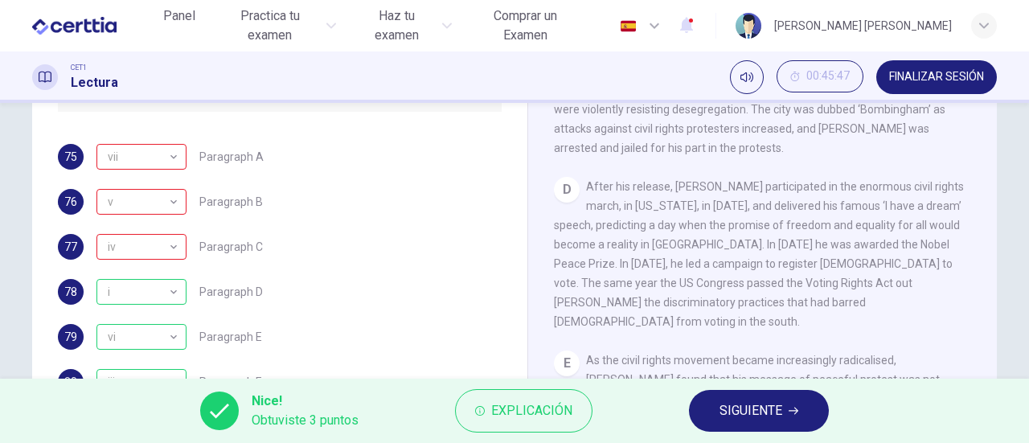
scroll to position [856, 0]
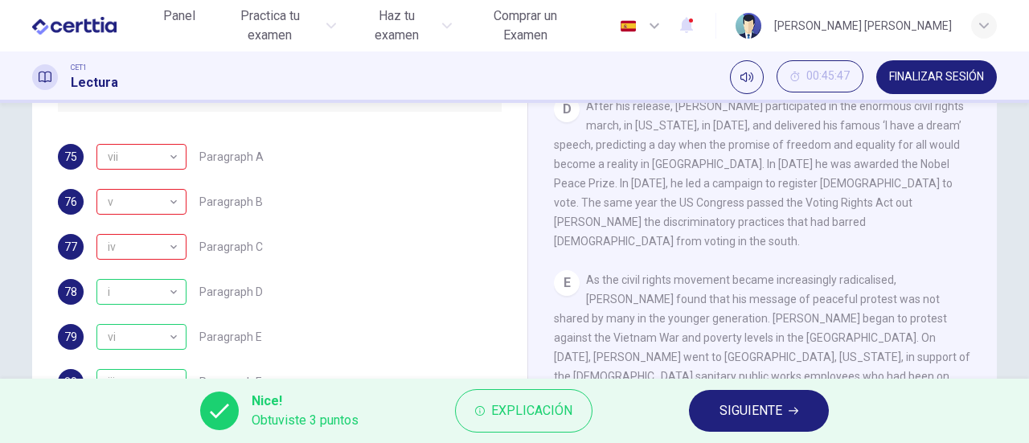
click at [774, 412] on span "SIGUIENTE" at bounding box center [750, 411] width 63 height 23
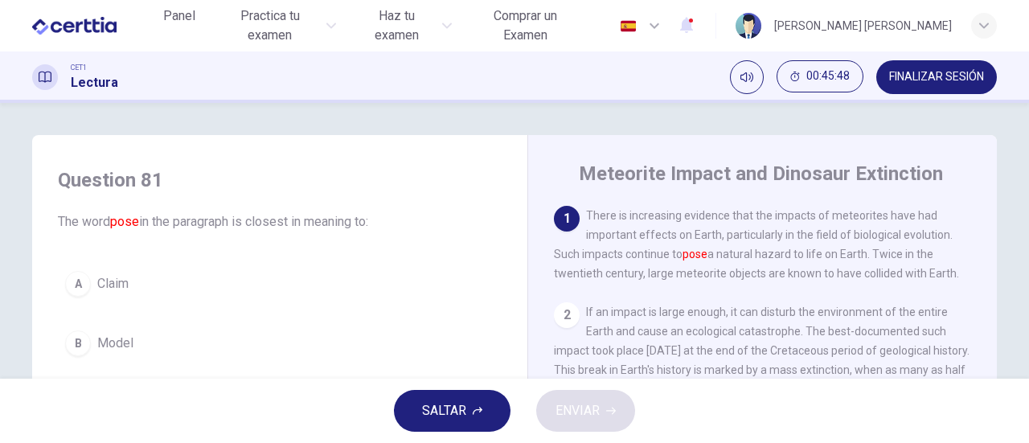
click at [918, 76] on span "FINALIZAR SESIÓN" at bounding box center [936, 77] width 95 height 13
